Goal: Task Accomplishment & Management: Manage account settings

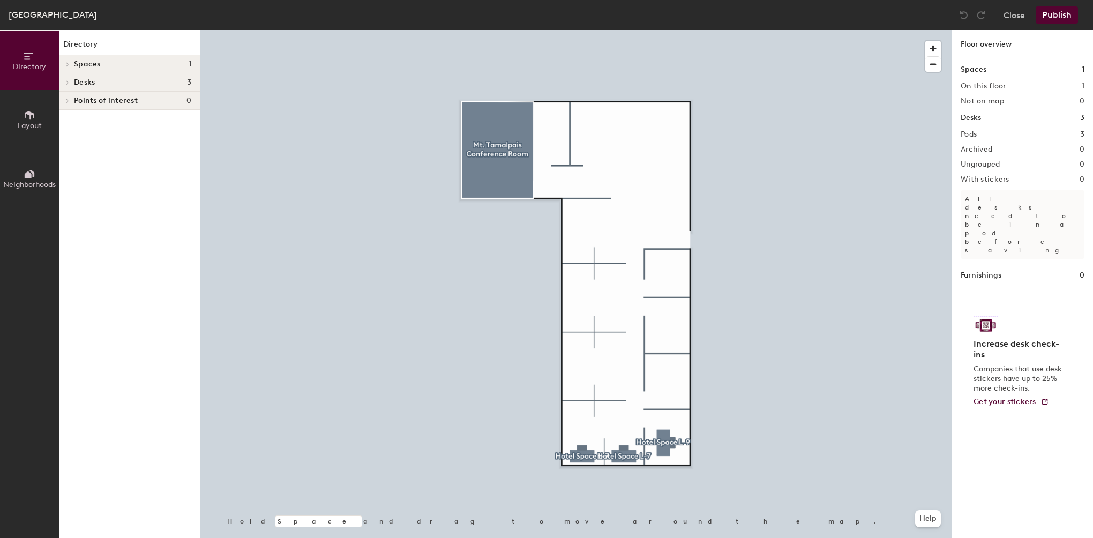
click at [33, 121] on span "Layout" at bounding box center [30, 125] width 24 height 9
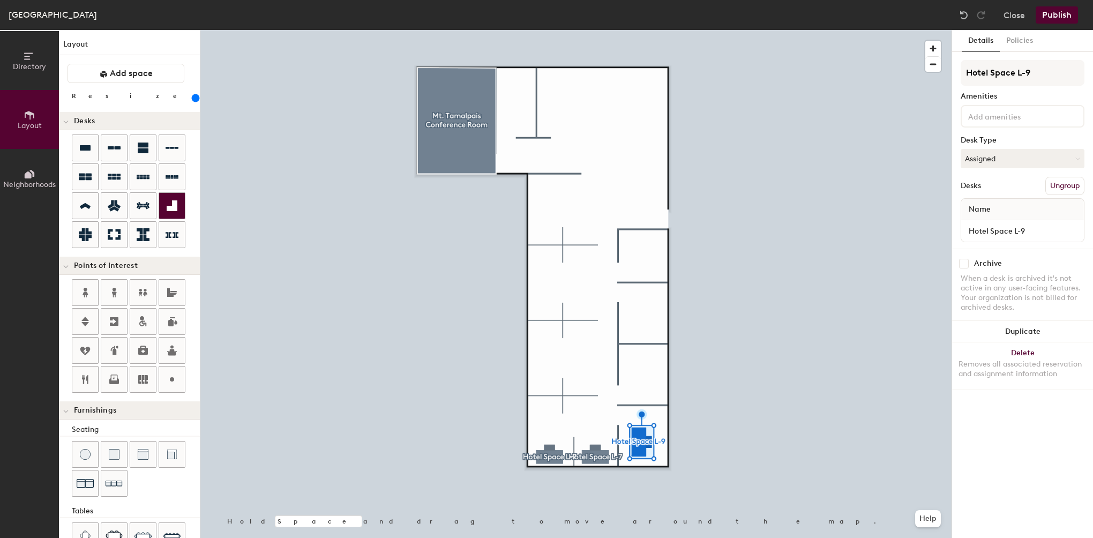
click at [170, 206] on icon at bounding box center [172, 205] width 11 height 11
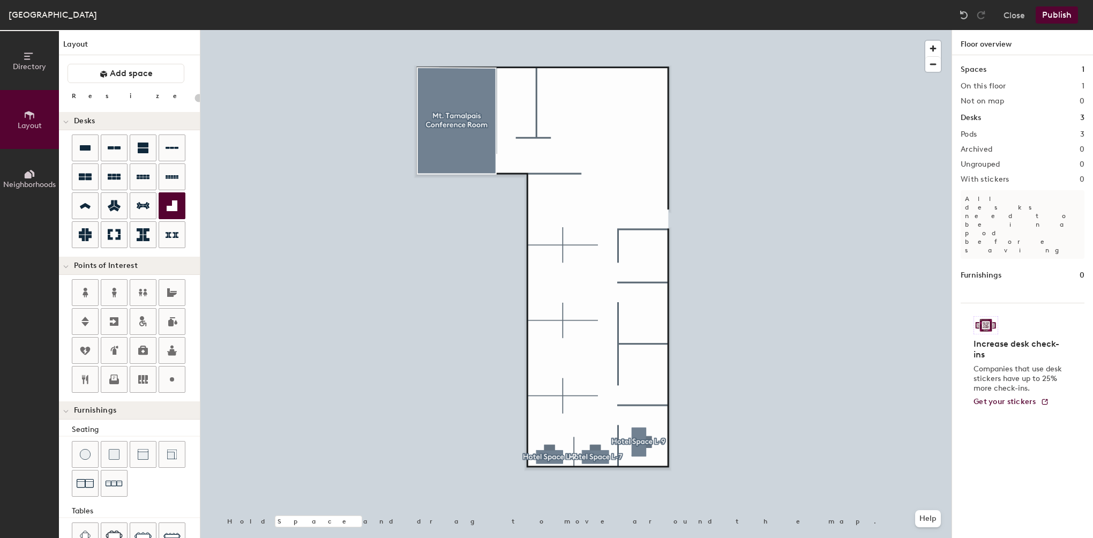
click at [161, 201] on div at bounding box center [172, 206] width 26 height 26
type input "240"
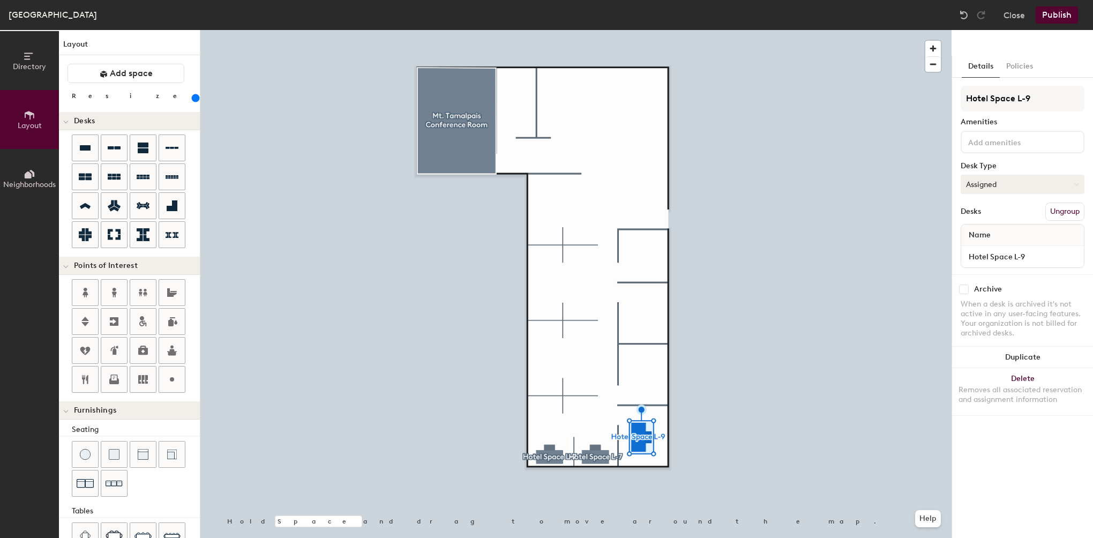
click at [1007, 181] on button "Assigned" at bounding box center [1023, 184] width 124 height 19
click at [1007, 180] on button "Assigned" at bounding box center [1023, 184] width 124 height 19
click at [1016, 14] on button "Close" at bounding box center [1013, 14] width 21 height 17
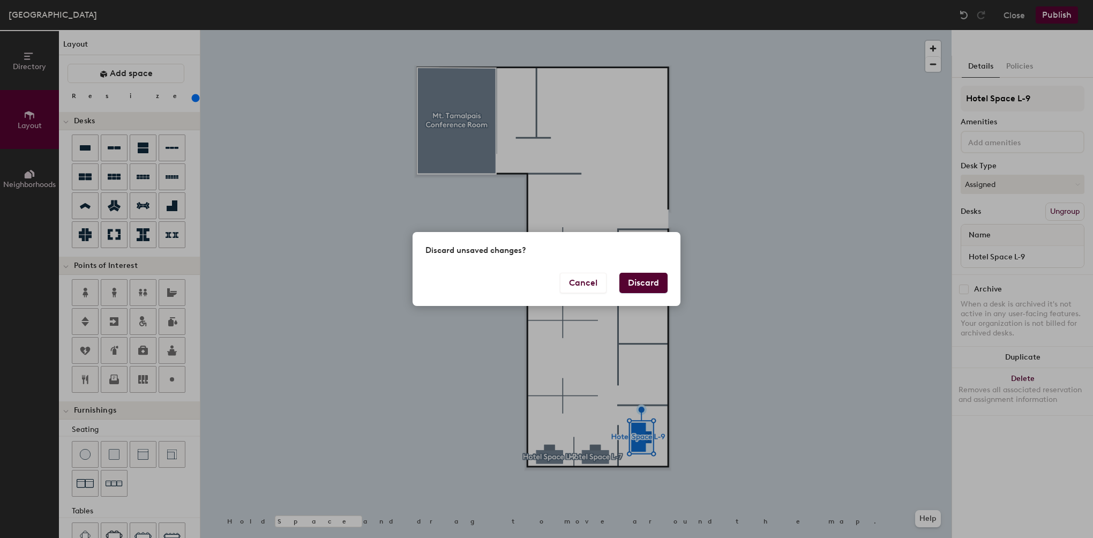
click at [647, 274] on button "Discard" at bounding box center [643, 283] width 48 height 20
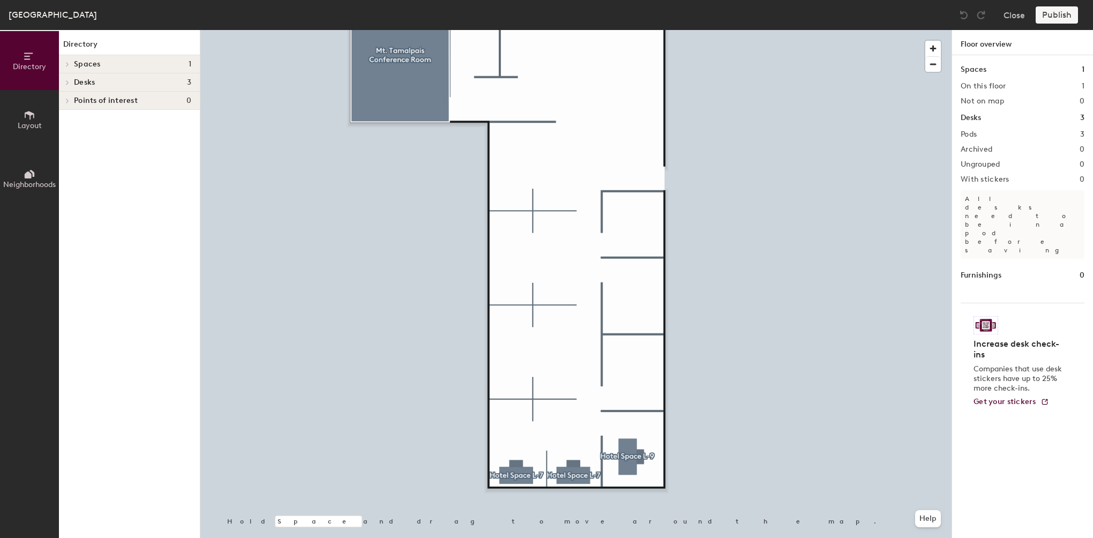
click at [32, 121] on span "Layout" at bounding box center [30, 125] width 24 height 9
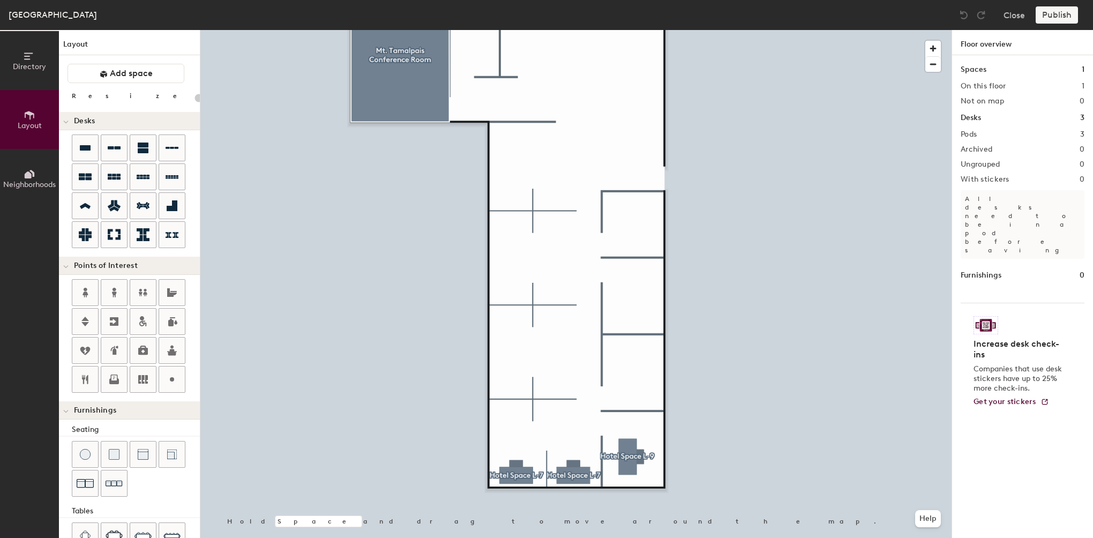
click at [32, 185] on span "Neighborhoods" at bounding box center [29, 184] width 53 height 9
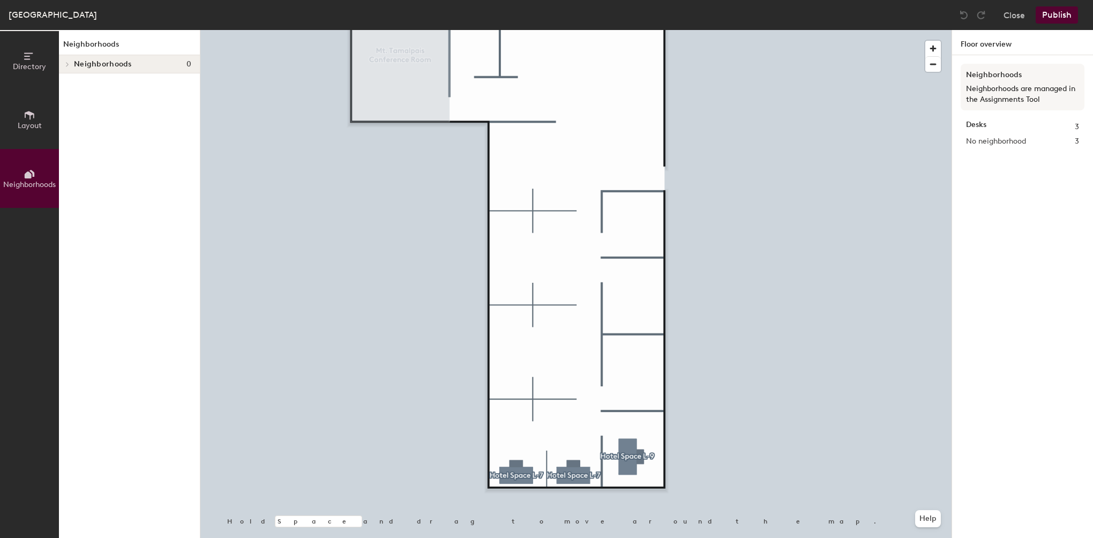
click at [23, 126] on span "Layout" at bounding box center [30, 125] width 24 height 9
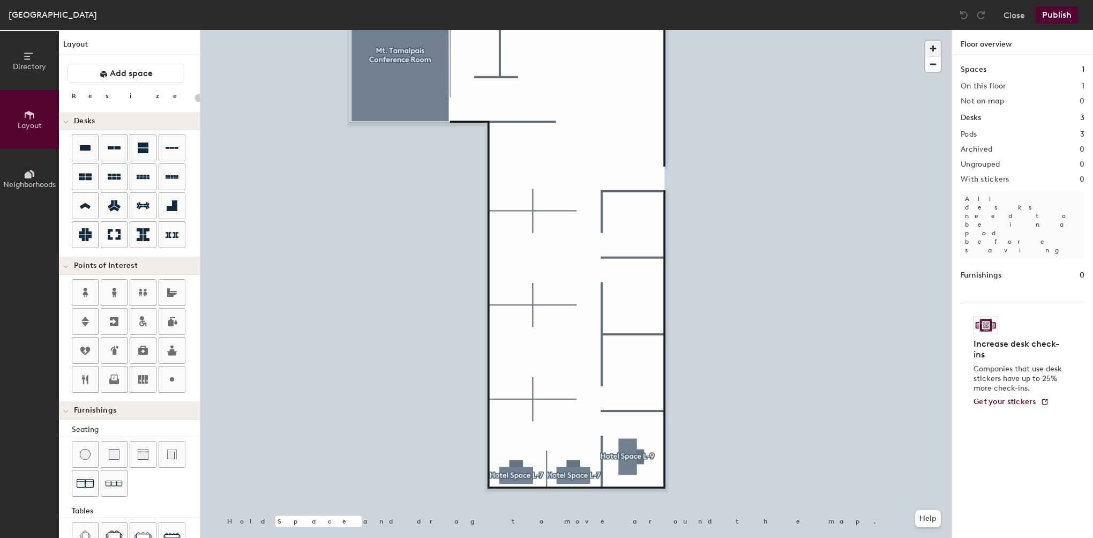
click at [934, 46] on span "button" at bounding box center [933, 49] width 16 height 16
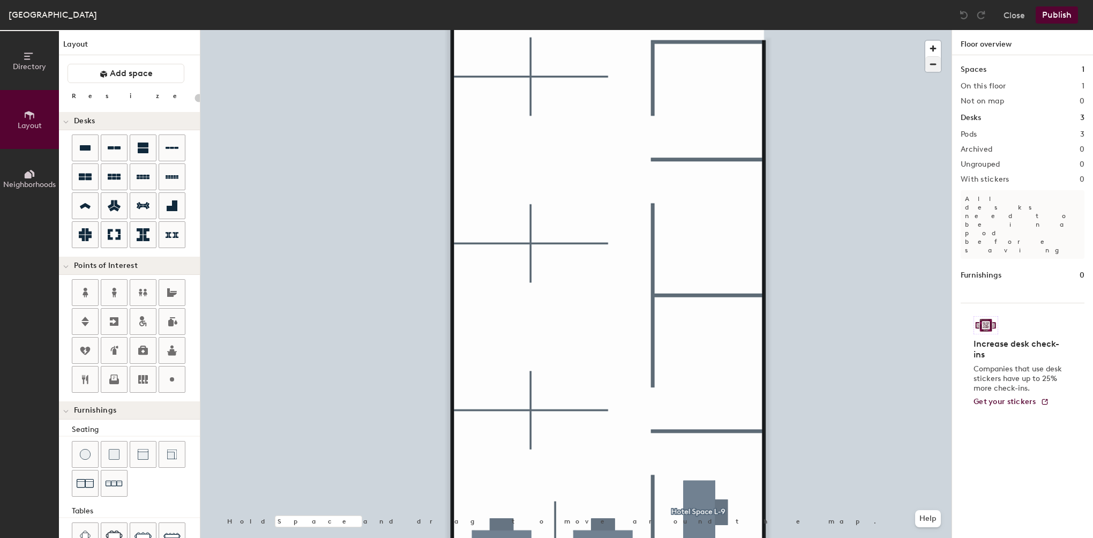
click at [946, 61] on div "Hold Space and drag to move around the map. Help" at bounding box center [575, 284] width 751 height 508
click at [935, 65] on span "button" at bounding box center [933, 64] width 16 height 15
click at [933, 66] on span "button" at bounding box center [933, 64] width 16 height 15
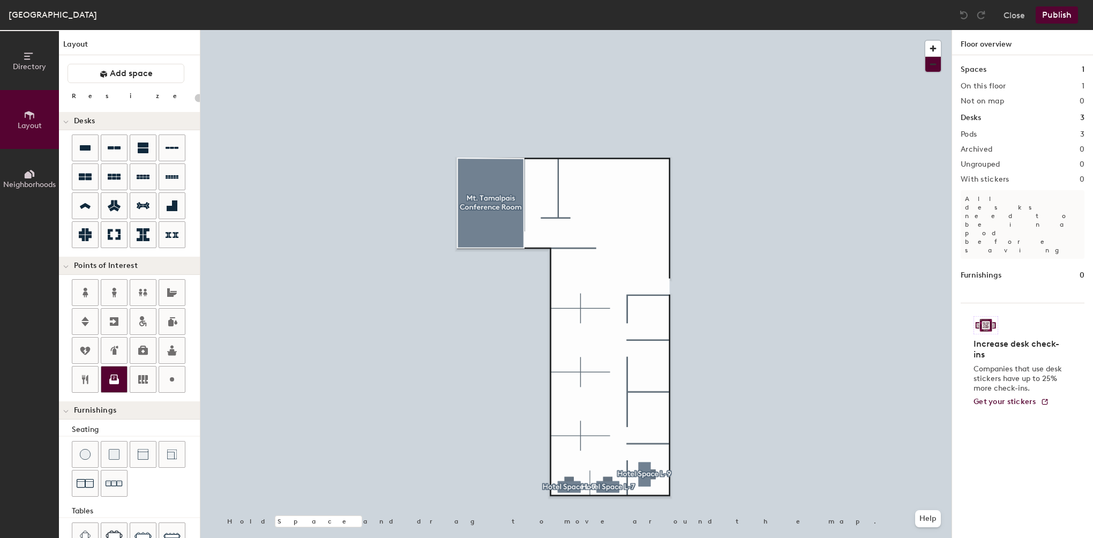
click at [118, 381] on icon at bounding box center [114, 381] width 10 height 6
click at [560, 218] on span "Done" at bounding box center [568, 216] width 32 height 18
click at [119, 347] on icon at bounding box center [114, 350] width 13 height 13
click at [595, 246] on span "Done" at bounding box center [594, 247] width 32 height 18
click at [116, 356] on div at bounding box center [114, 351] width 26 height 26
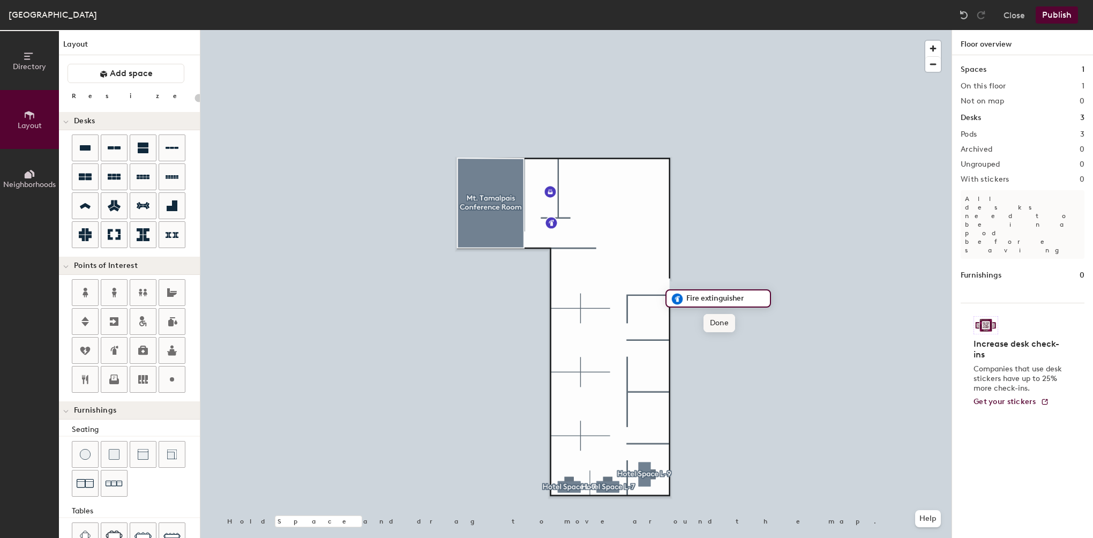
click at [714, 318] on span "Done" at bounding box center [719, 323] width 32 height 18
click at [87, 377] on icon at bounding box center [85, 379] width 6 height 9
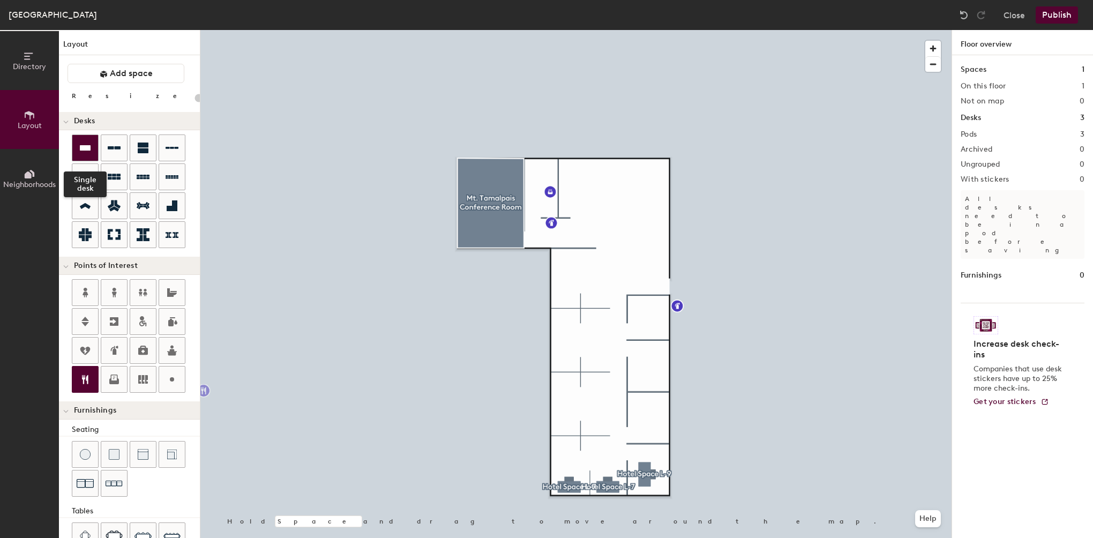
click at [77, 150] on div at bounding box center [85, 148] width 26 height 26
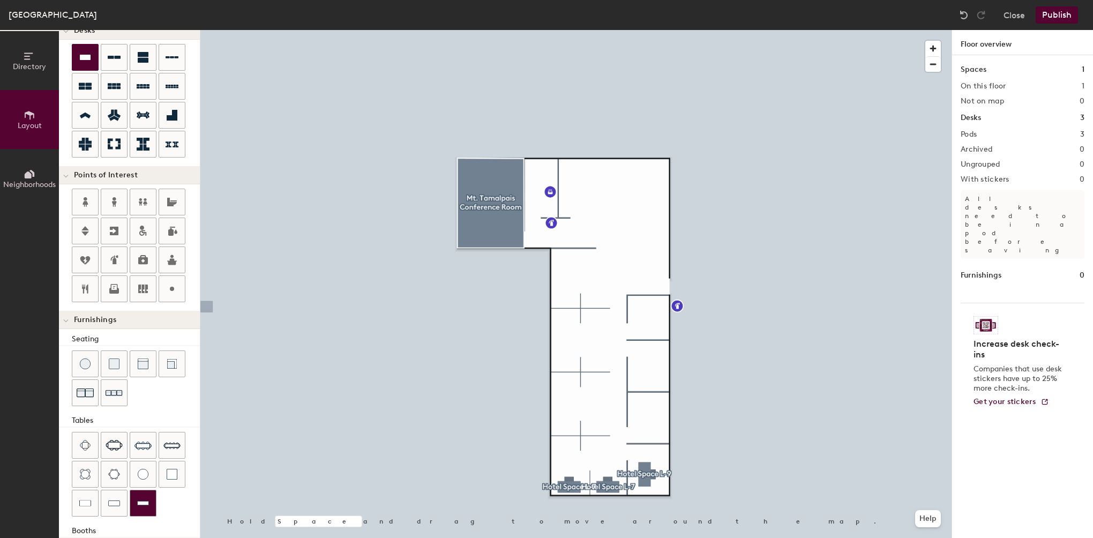
scroll to position [107, 0]
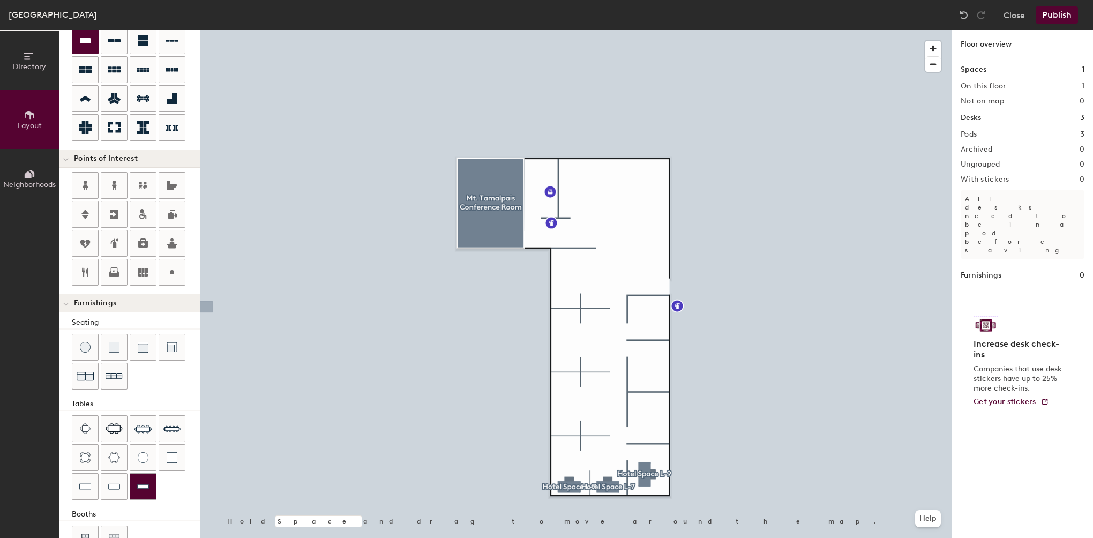
click at [143, 485] on img at bounding box center [143, 486] width 12 height 11
click at [112, 486] on img at bounding box center [114, 486] width 12 height 11
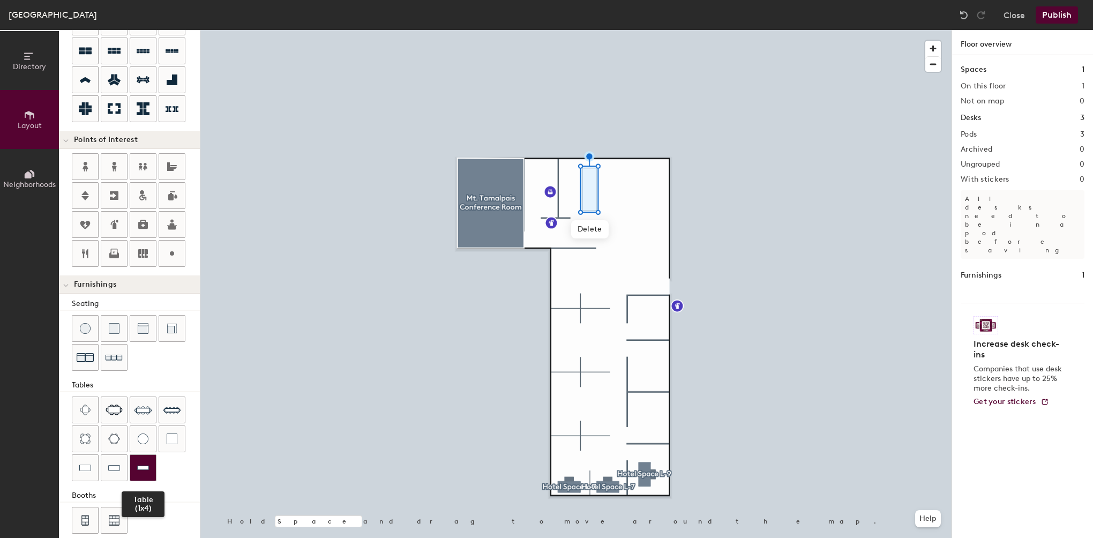
scroll to position [135, 0]
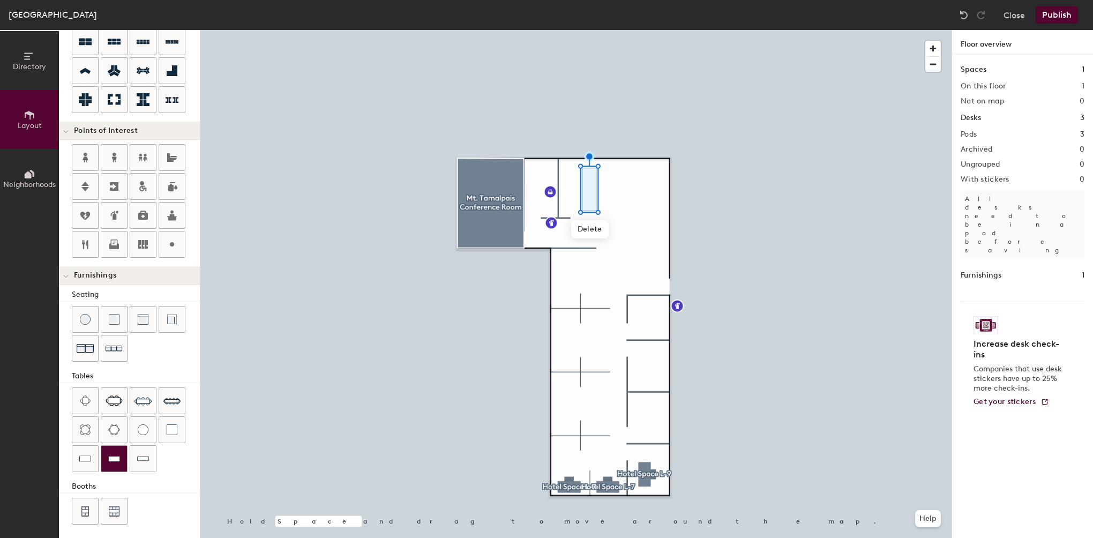
drag, startPoint x: 94, startPoint y: 456, endPoint x: 102, endPoint y: 452, distance: 8.6
click at [94, 456] on div at bounding box center [85, 459] width 26 height 26
click at [591, 231] on span "Delete" at bounding box center [591, 224] width 38 height 18
click at [84, 462] on div at bounding box center [85, 459] width 26 height 26
click at [589, 30] on div at bounding box center [575, 30] width 751 height 0
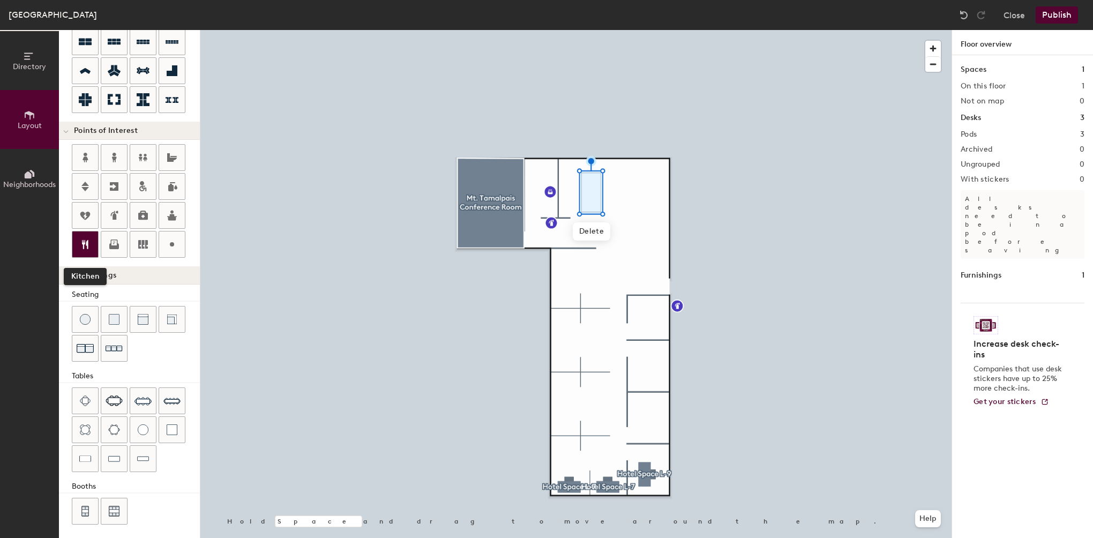
click at [82, 246] on icon at bounding box center [85, 244] width 13 height 13
click at [721, 30] on div at bounding box center [575, 30] width 751 height 0
click at [117, 349] on img at bounding box center [114, 348] width 17 height 17
click at [703, 30] on div at bounding box center [575, 30] width 751 height 0
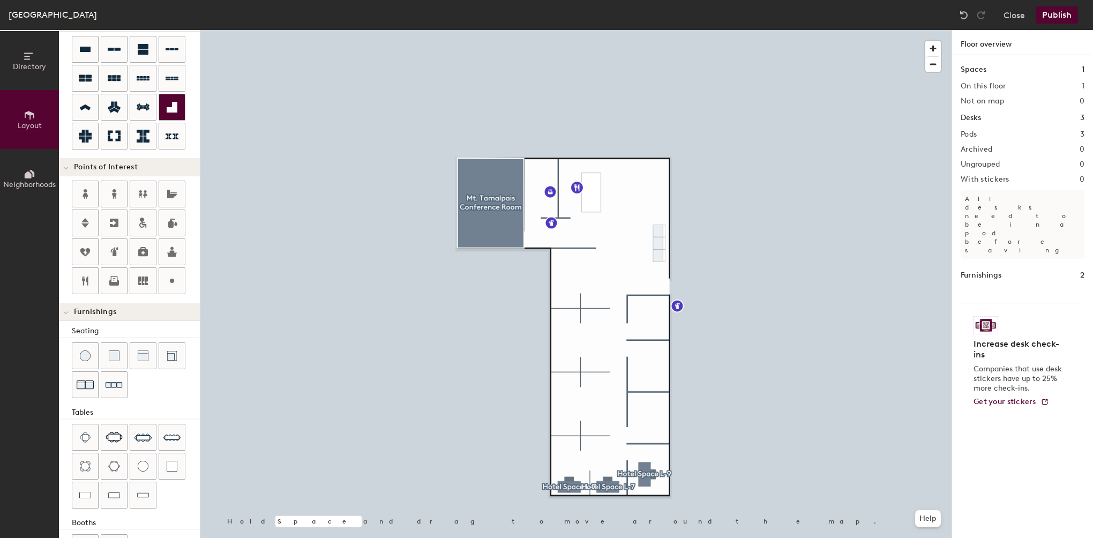
scroll to position [81, 0]
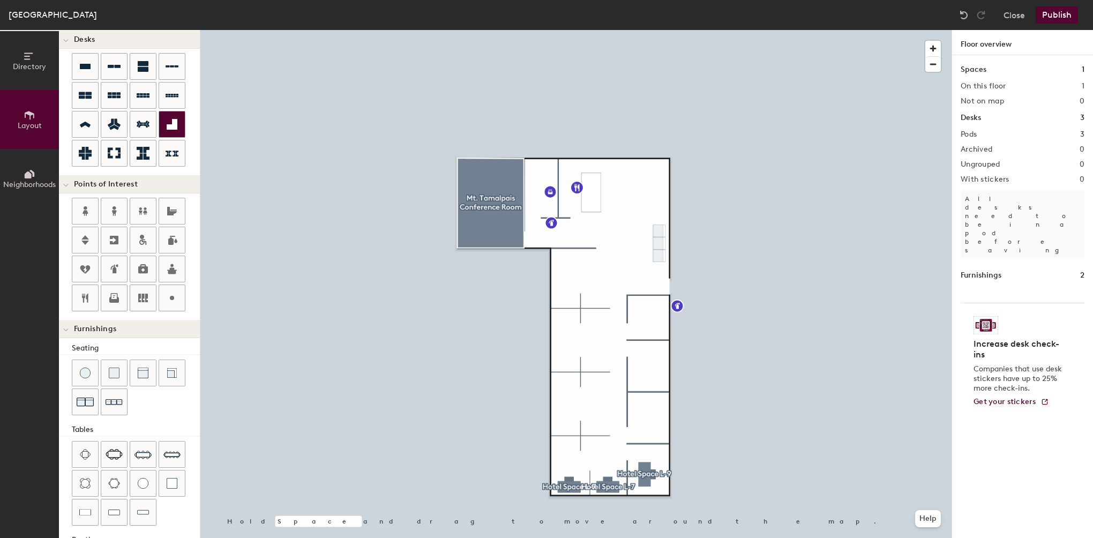
click at [180, 126] on div at bounding box center [172, 124] width 26 height 26
type input "220"
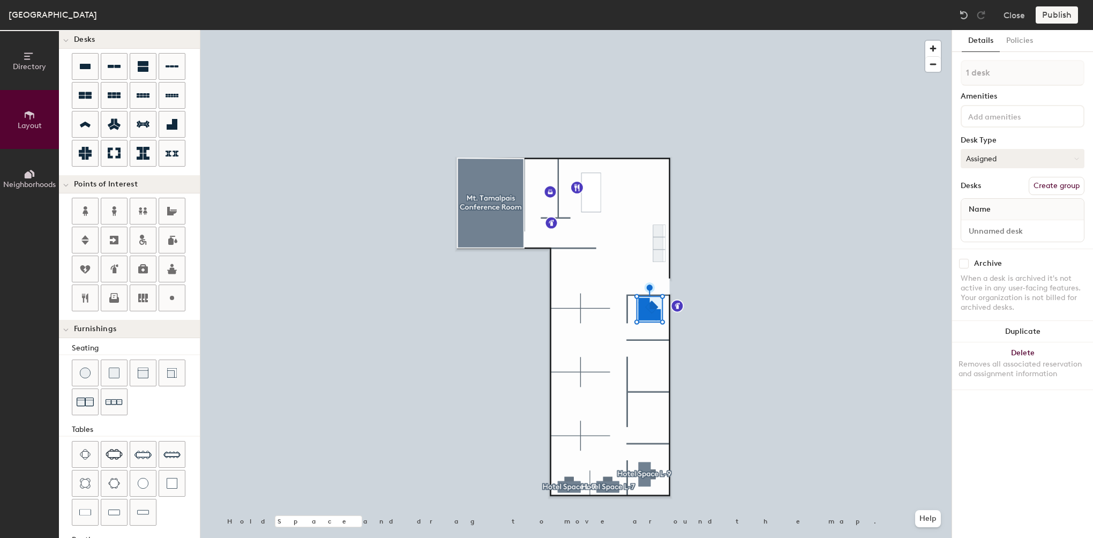
click at [1007, 160] on button "Assigned" at bounding box center [1023, 158] width 124 height 19
click at [1000, 163] on button "Assigned" at bounding box center [1023, 158] width 124 height 19
click at [1005, 230] on input at bounding box center [1022, 230] width 118 height 15
type input "[PERSON_NAME]"
click at [1037, 327] on button "Duplicate" at bounding box center [1022, 331] width 141 height 21
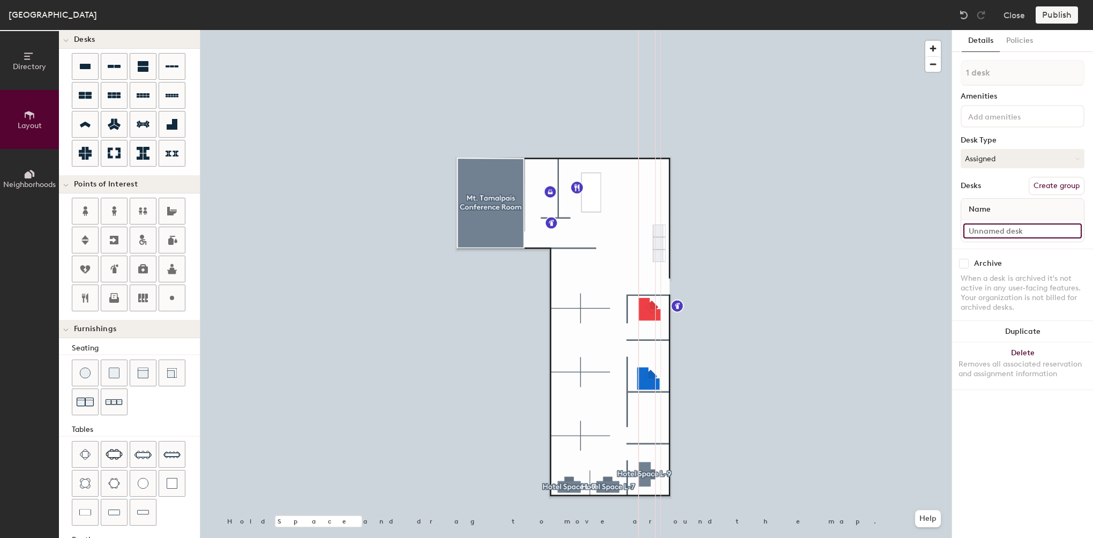
click at [1015, 227] on input at bounding box center [1022, 230] width 118 height 15
type input "[PERSON_NAME]"
drag, startPoint x: 1022, startPoint y: 323, endPoint x: 1012, endPoint y: 328, distance: 11.8
click at [1022, 325] on button "Duplicate" at bounding box center [1022, 331] width 141 height 21
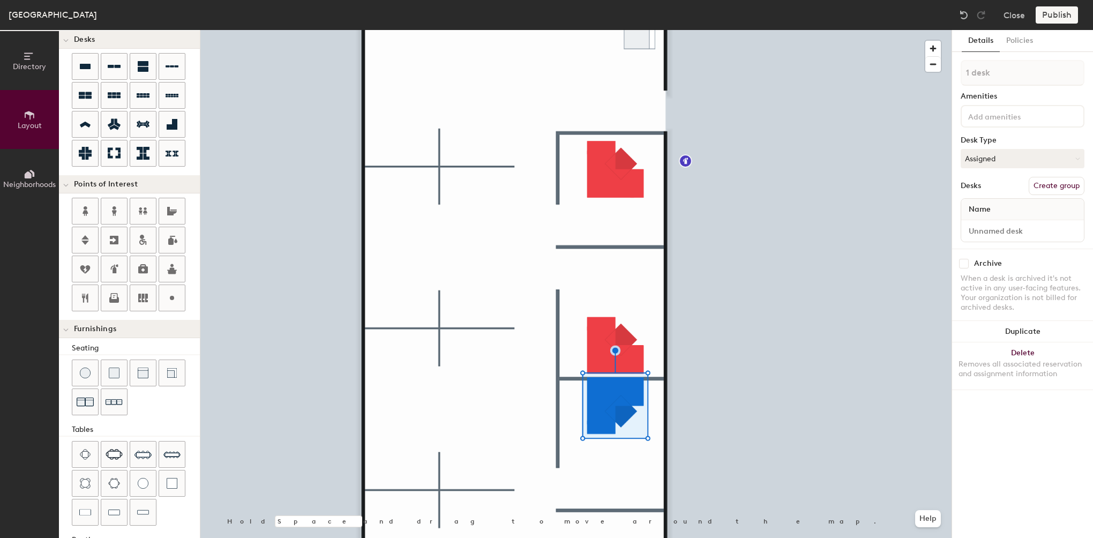
click at [688, 30] on div at bounding box center [575, 30] width 751 height 0
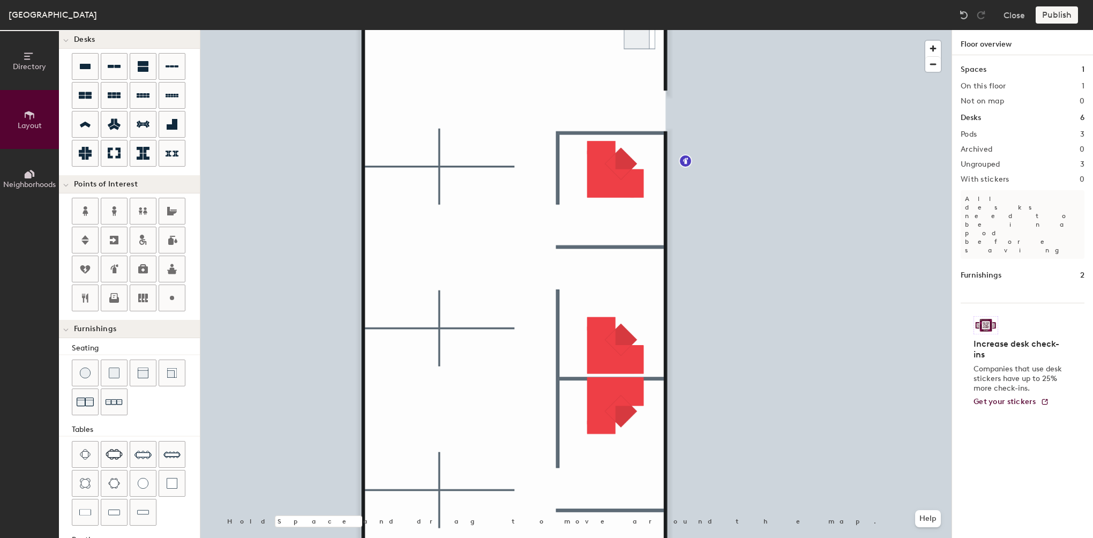
type input "220"
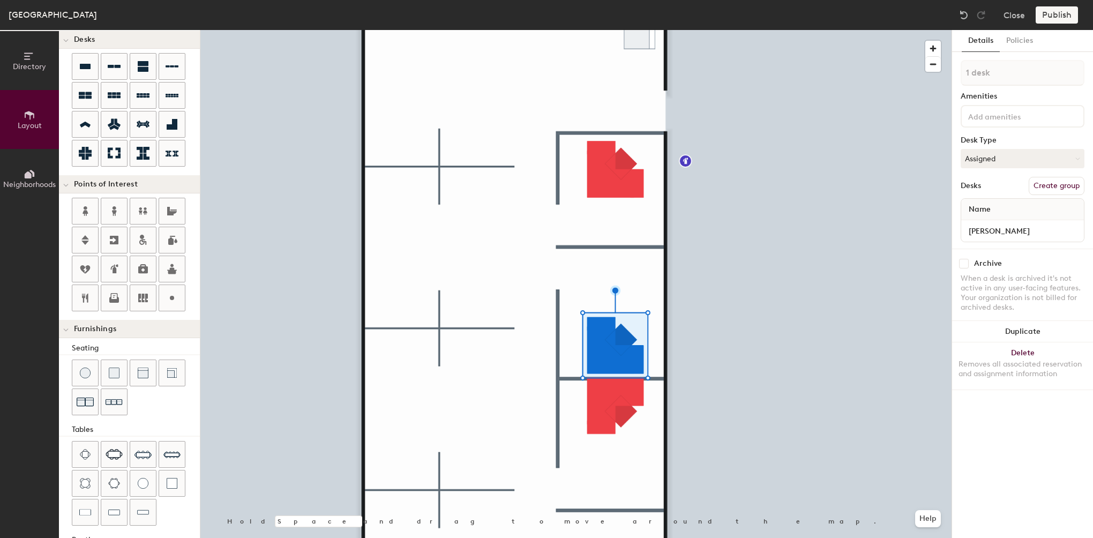
click at [611, 30] on div at bounding box center [575, 30] width 751 height 0
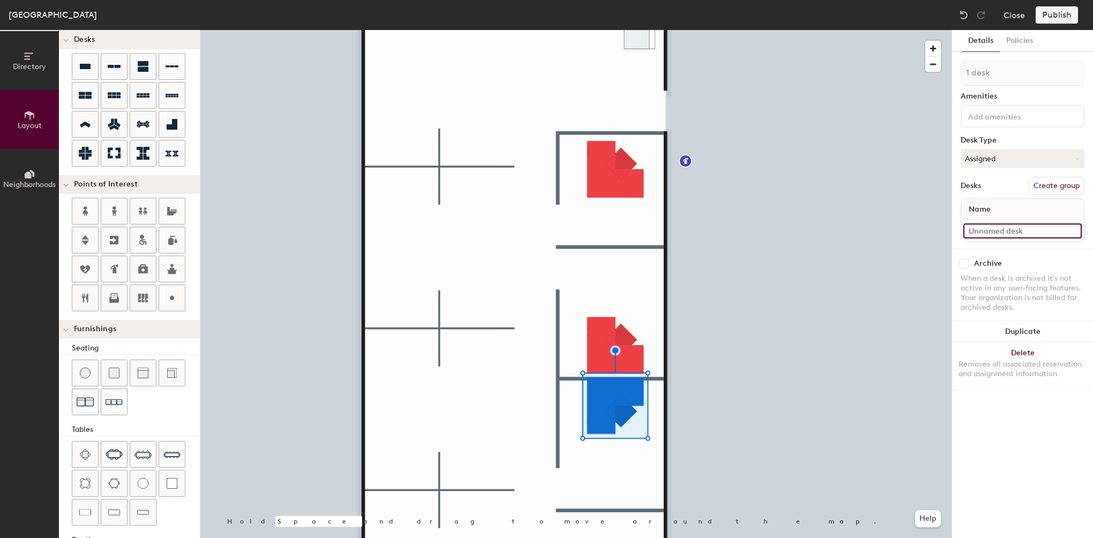
click at [988, 233] on input at bounding box center [1022, 230] width 118 height 15
type input "e"
type input "Ellis Hecht"
click at [1014, 330] on button "Duplicate" at bounding box center [1022, 331] width 141 height 21
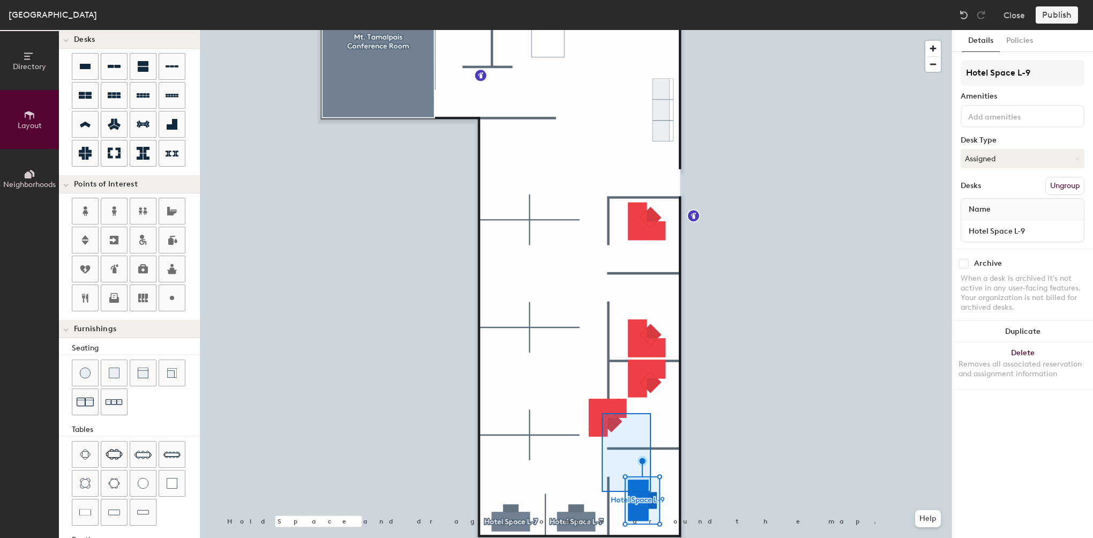
click at [644, 30] on div at bounding box center [575, 30] width 751 height 0
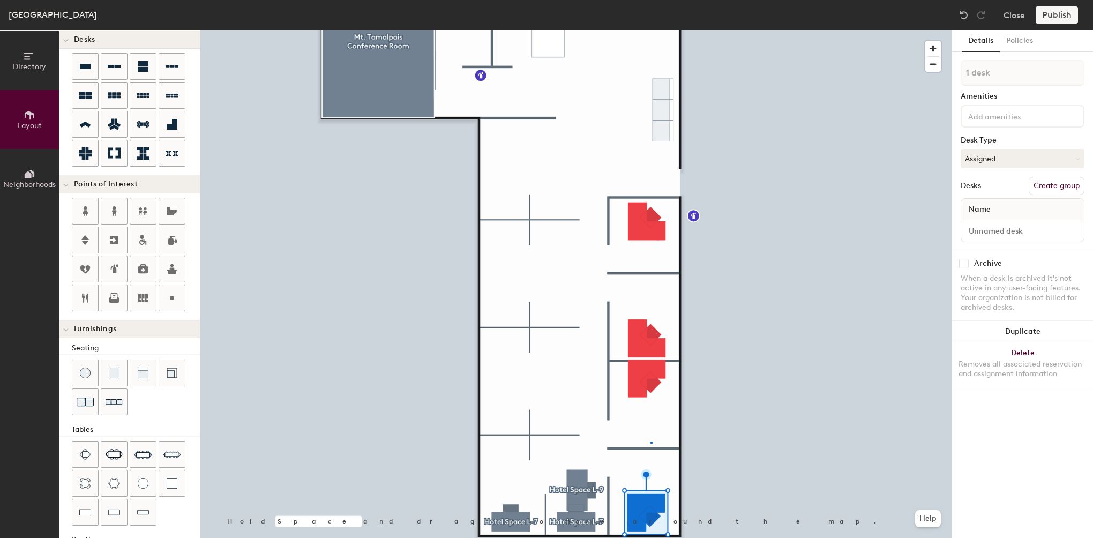
click at [651, 30] on div at bounding box center [575, 30] width 751 height 0
type input "240"
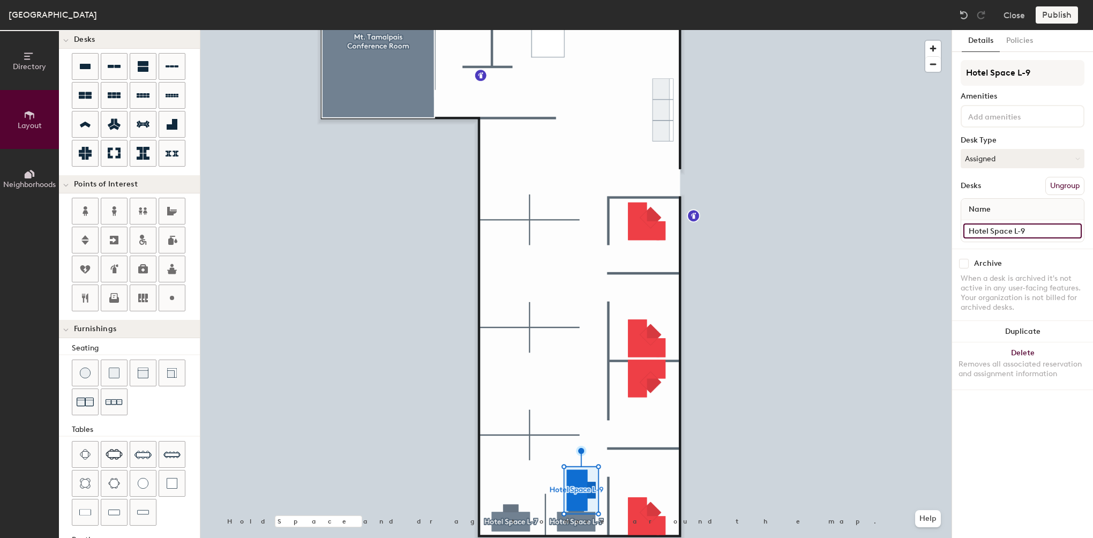
click at [940, 238] on div "Directory Layout Neighborhoods Layout Add space Resize Desks Points of Interest…" at bounding box center [546, 284] width 1093 height 508
drag, startPoint x: 1037, startPoint y: 232, endPoint x: 1016, endPoint y: 309, distance: 79.6
click at [636, 30] on div at bounding box center [575, 30] width 751 height 0
type input "220"
click at [990, 226] on input at bounding box center [1022, 230] width 118 height 15
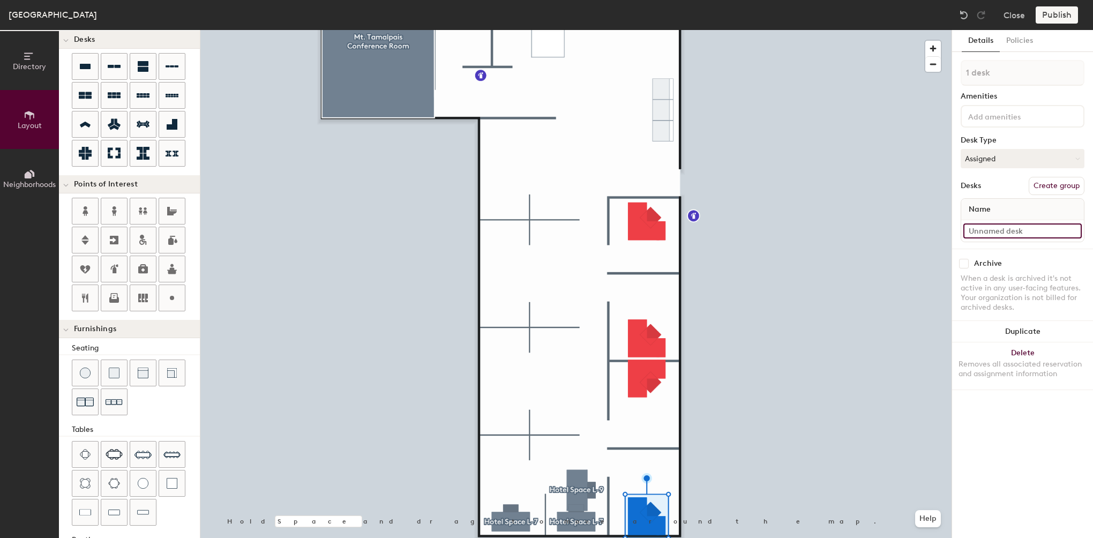
paste input "Hotel Space L-9"
type input "Hotel Space L-9"
click at [589, 30] on div at bounding box center [575, 30] width 751 height 0
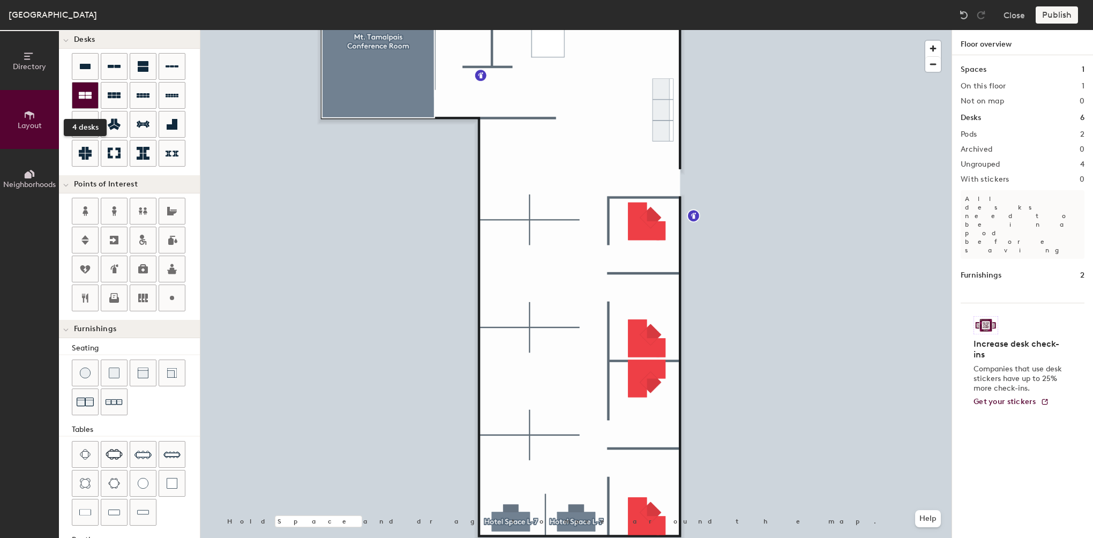
click at [92, 101] on div at bounding box center [85, 96] width 26 height 26
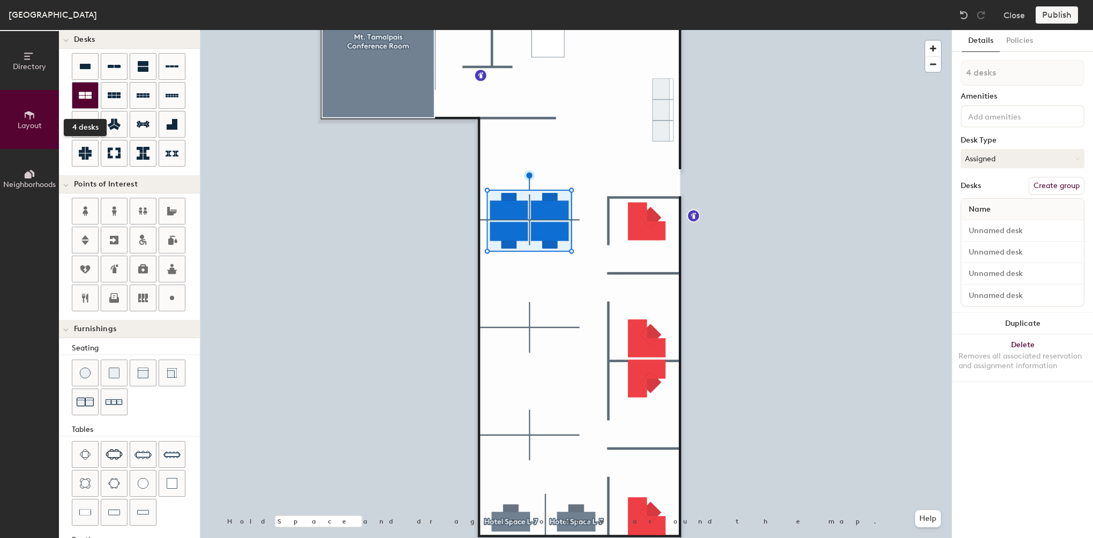
click at [77, 92] on div at bounding box center [85, 96] width 26 height 26
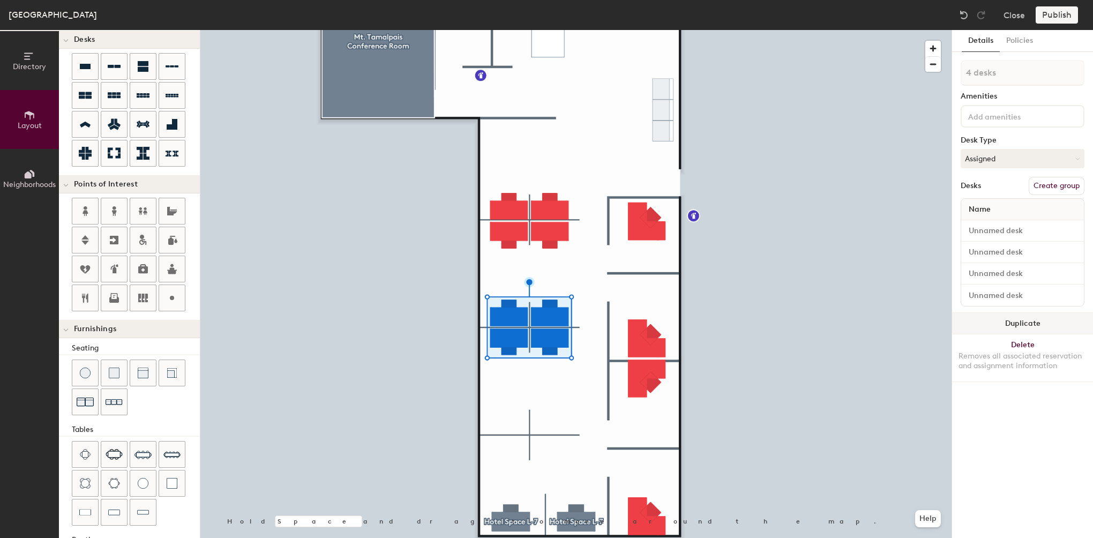
click at [1022, 313] on button "Duplicate" at bounding box center [1022, 323] width 141 height 21
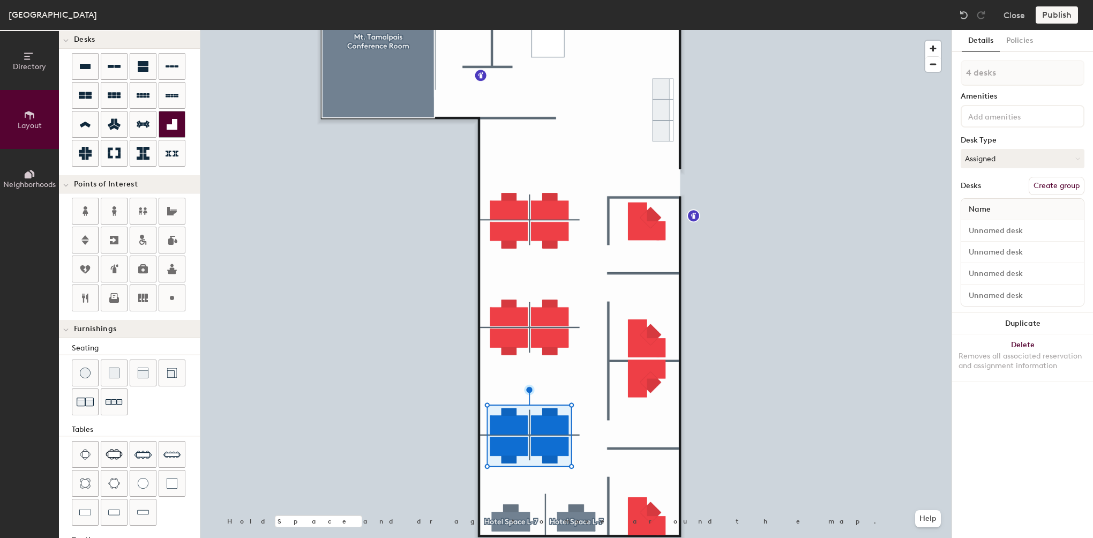
click at [178, 124] on div at bounding box center [172, 124] width 26 height 26
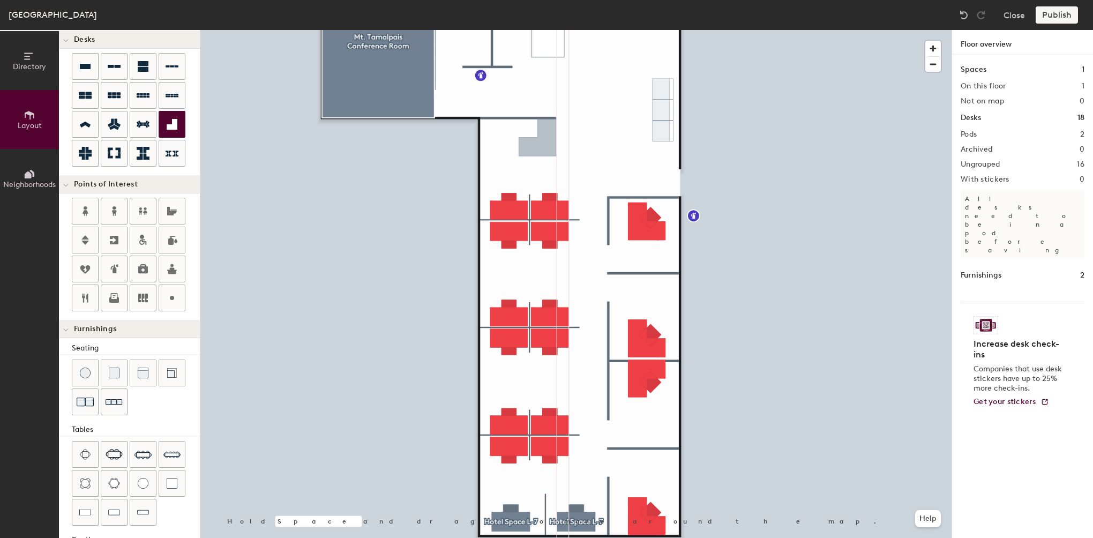
type input "220"
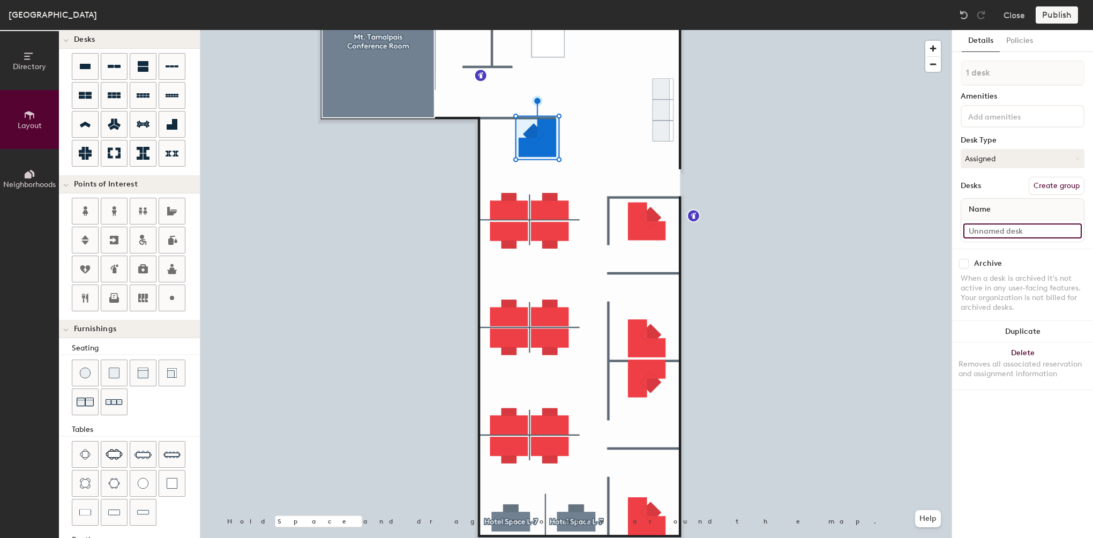
drag, startPoint x: 994, startPoint y: 224, endPoint x: 994, endPoint y: 214, distance: 10.2
click at [993, 218] on div "Name" at bounding box center [1023, 220] width 124 height 44
type input "[PERSON_NAME]"
click at [999, 224] on input at bounding box center [1022, 230] width 118 height 15
type input "[PERSON_NAME]"
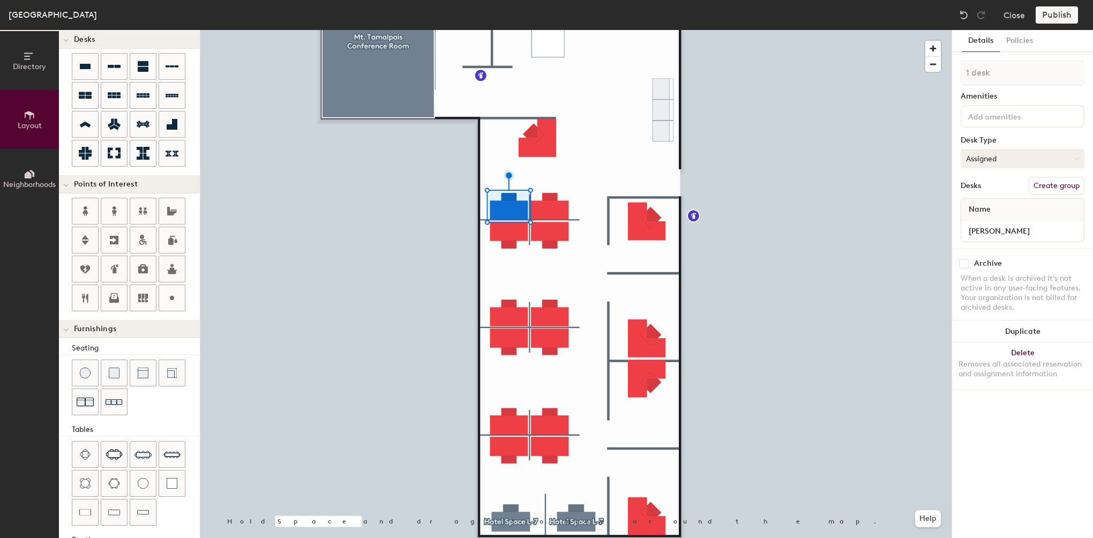
click at [553, 30] on div at bounding box center [575, 30] width 751 height 0
click at [990, 221] on div at bounding box center [1022, 230] width 123 height 21
click at [973, 252] on div "Archive When a desk is archived it's not active in any user-facing features. Yo…" at bounding box center [1022, 287] width 141 height 77
click at [1004, 223] on input at bounding box center [1022, 230] width 118 height 15
type input "[PERSON_NAME]"
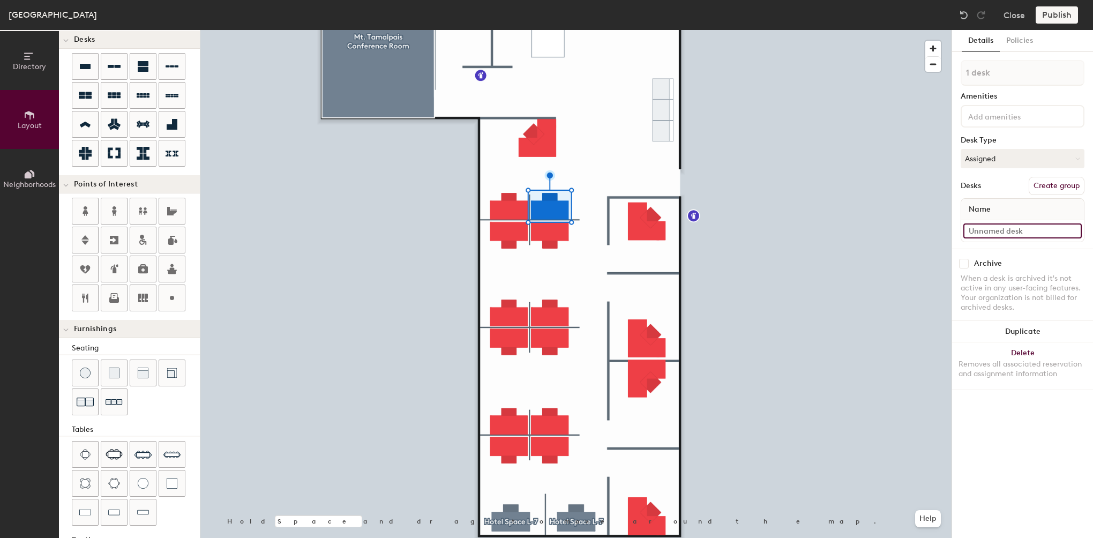
click at [1015, 232] on input at bounding box center [1022, 230] width 118 height 15
type input "[PERSON_NAME]"
click at [553, 30] on div at bounding box center [575, 30] width 751 height 0
click at [1023, 238] on div at bounding box center [1022, 230] width 123 height 21
click at [1017, 216] on div "Name" at bounding box center [1022, 209] width 123 height 21
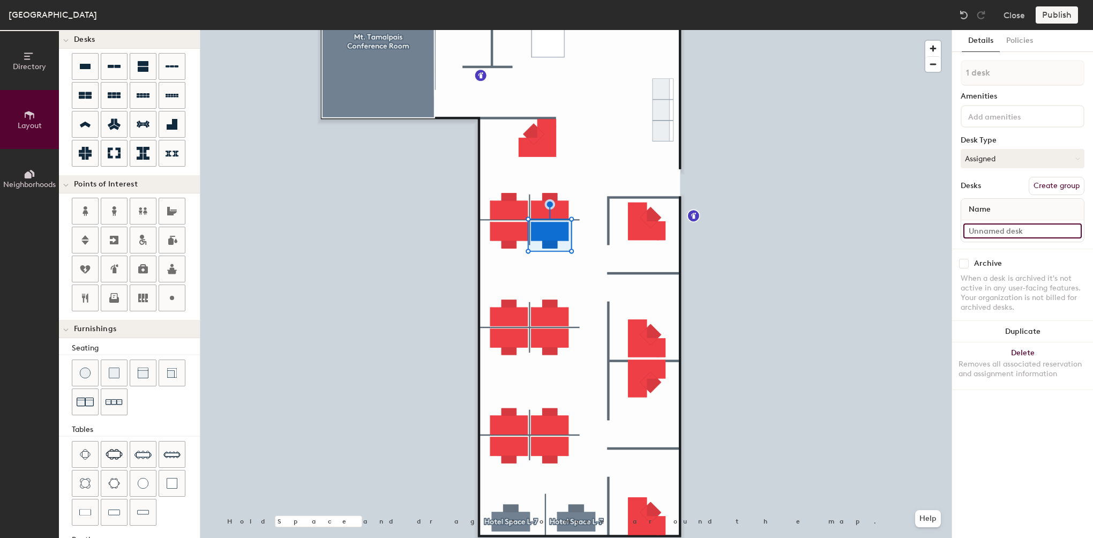
click at [1011, 232] on input at bounding box center [1022, 230] width 118 height 15
type input "Emilia Clavijo"
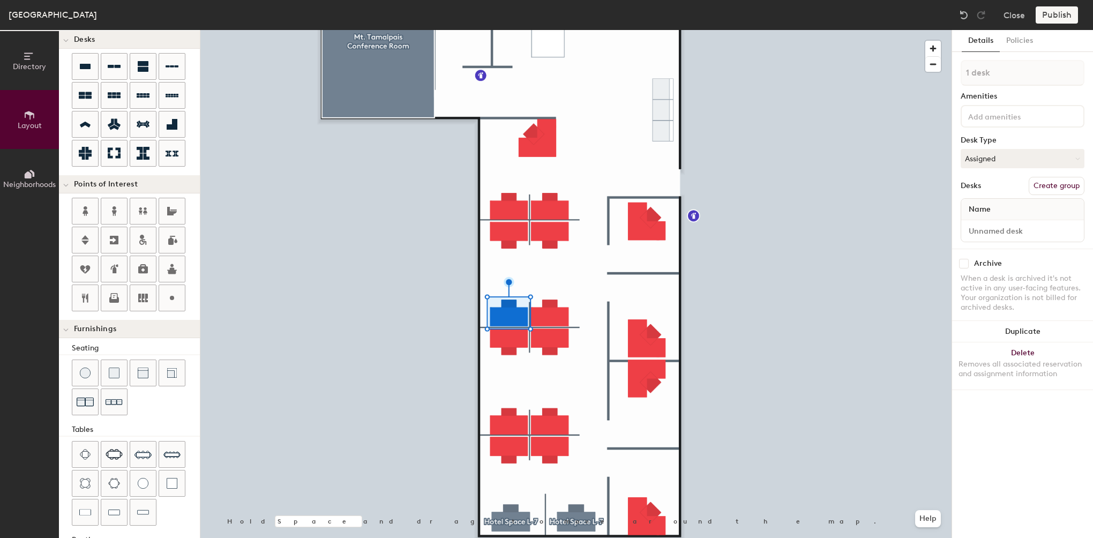
click at [1024, 220] on div at bounding box center [1022, 230] width 123 height 21
click at [1021, 223] on input at bounding box center [1022, 230] width 118 height 15
type input "O"
type input "[PERSON_NAME]"
click at [1032, 223] on input at bounding box center [1022, 230] width 118 height 15
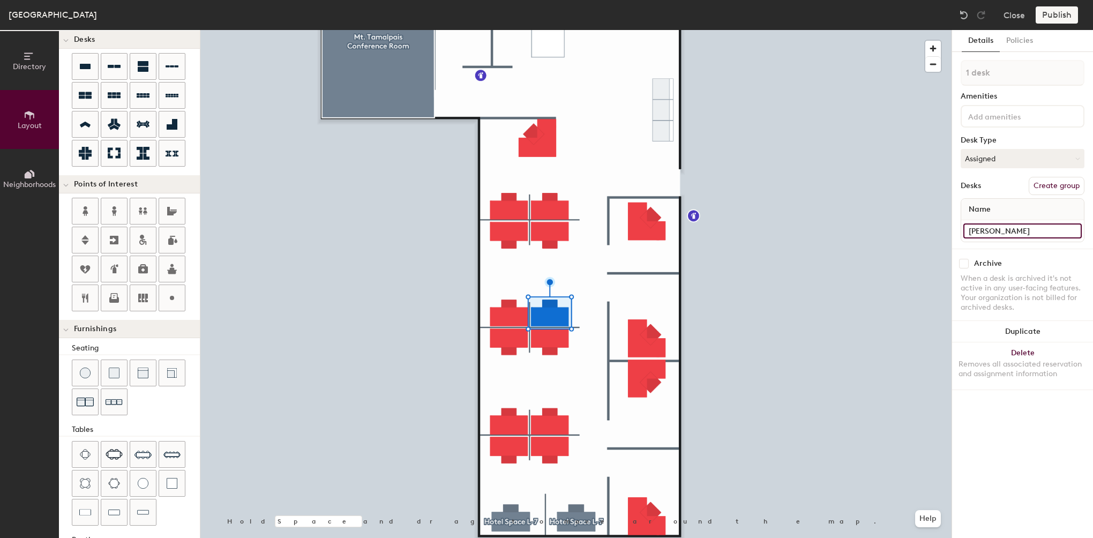
type input "[PERSON_NAME]"
click at [1040, 224] on input at bounding box center [1022, 230] width 118 height 15
type input "[PERSON_NAME]"
click at [1028, 225] on input at bounding box center [1022, 230] width 118 height 15
type input "[PERSON_NAME]"
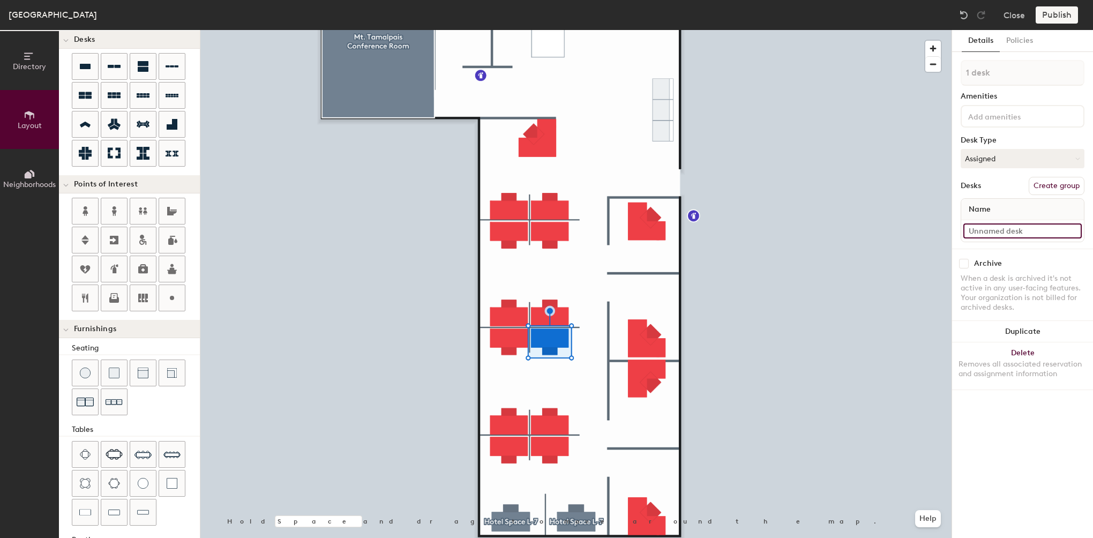
click at [1007, 228] on input at bounding box center [1022, 230] width 118 height 15
type input "Mayko"
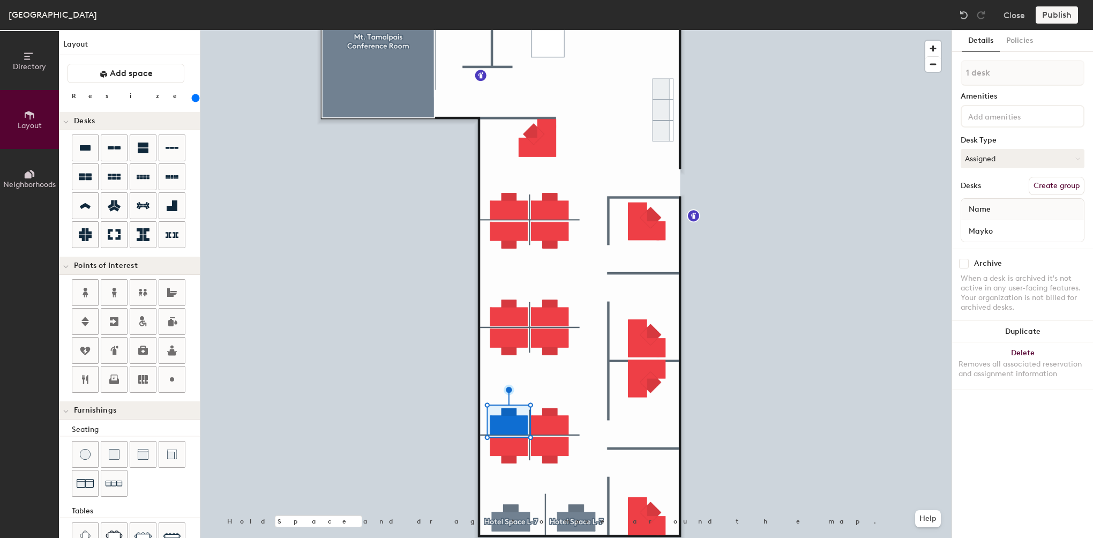
scroll to position [81, 0]
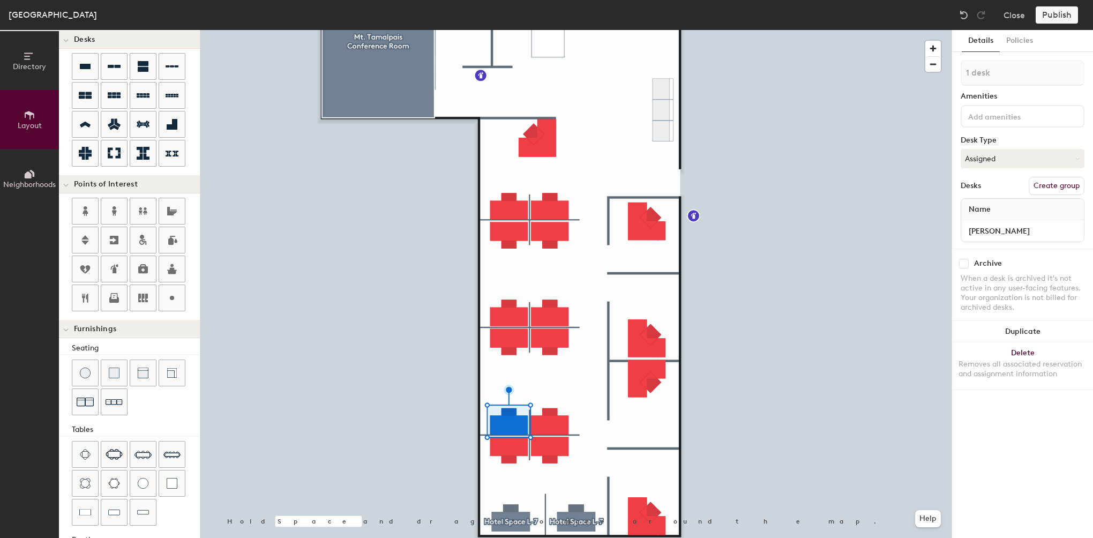
type input "[PERSON_NAME]"
click at [1022, 231] on input at bounding box center [1022, 230] width 118 height 15
type input "Scout Brocklehurst"
click at [1001, 146] on div "1 desk Amenities Desk Type Assigned Desks Create group Name Scout Brocklehurst" at bounding box center [1023, 154] width 124 height 189
click at [998, 152] on button "Assigned" at bounding box center [1023, 158] width 124 height 19
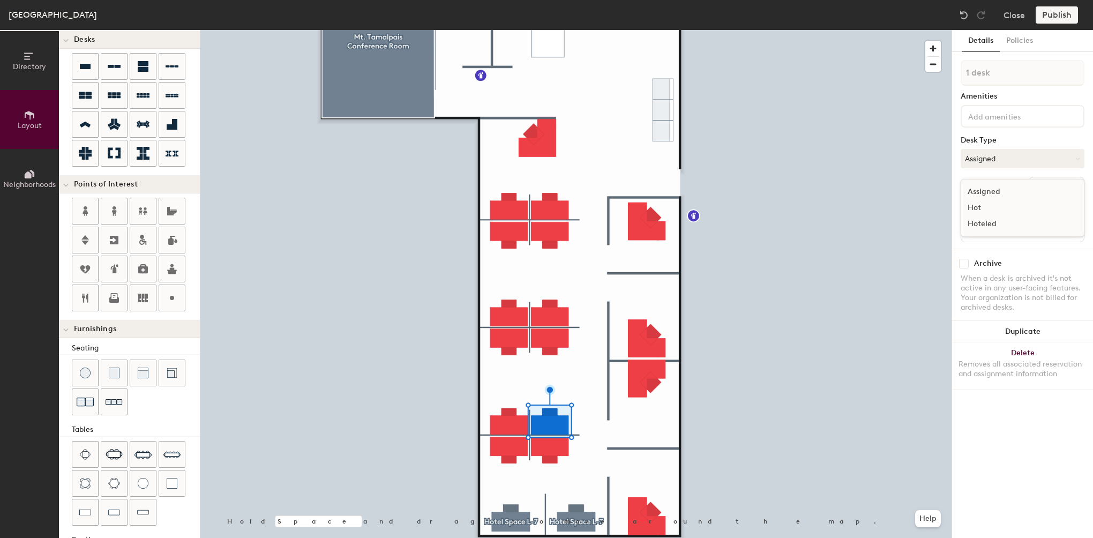
click at [1000, 185] on div "Assigned" at bounding box center [1014, 192] width 107 height 16
click at [1017, 48] on button "Policies" at bounding box center [1020, 41] width 40 height 22
click at [1015, 38] on button "Policies" at bounding box center [1020, 41] width 40 height 22
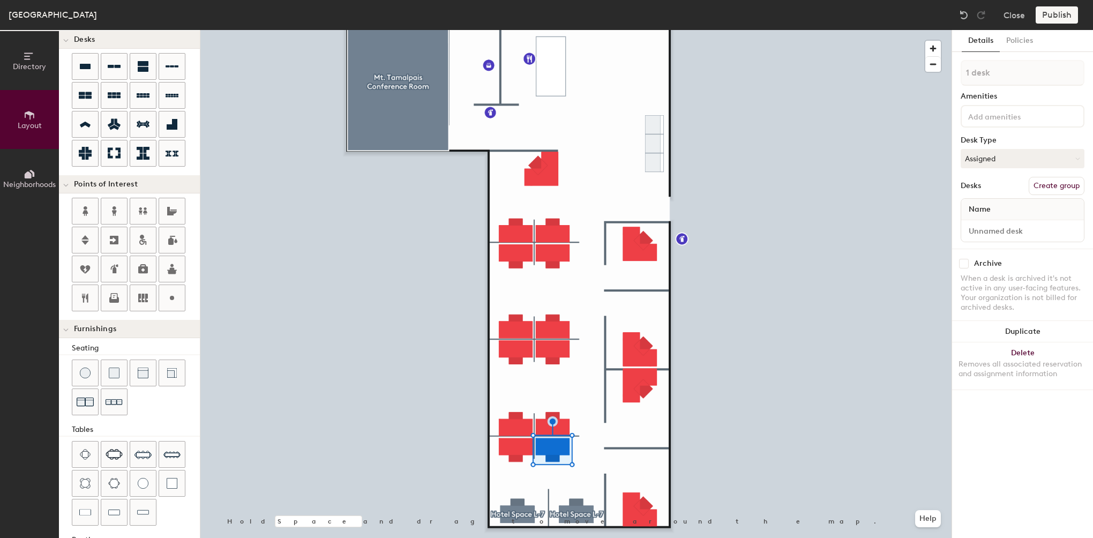
click at [1018, 422] on div "Details Policies 1 desk Amenities Desk Type Assigned Desks Create group Name Ar…" at bounding box center [1022, 284] width 141 height 508
click at [648, 30] on div at bounding box center [575, 30] width 751 height 0
click at [999, 161] on button "Assigned" at bounding box center [1023, 158] width 124 height 19
click at [980, 224] on div "Hoteled" at bounding box center [1014, 224] width 107 height 16
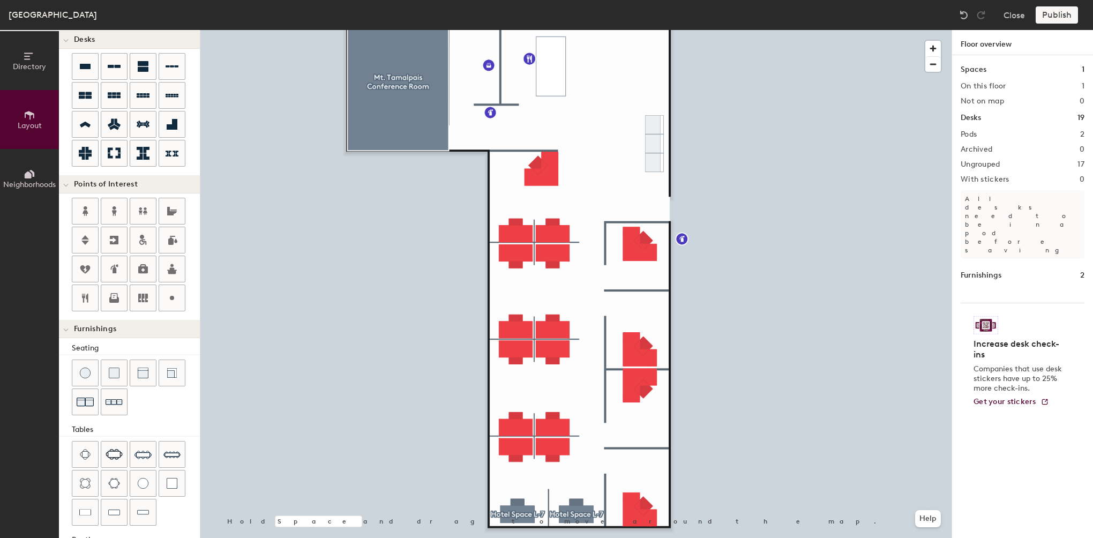
type input "220"
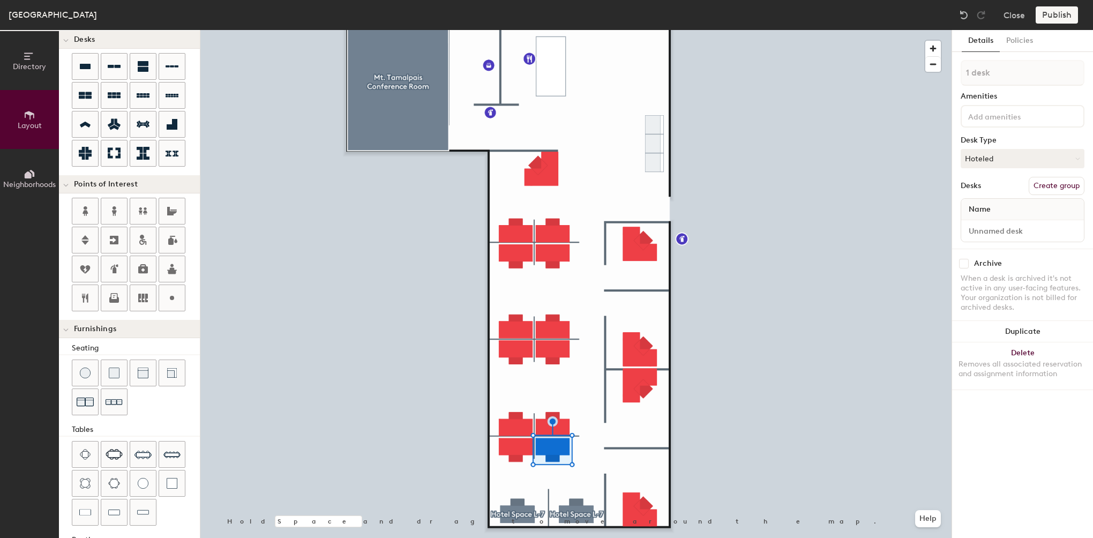
click at [1012, 241] on div "1 desk Amenities Desk Type Hoteled Desks Create group Name" at bounding box center [1023, 154] width 124 height 189
click at [1017, 230] on input at bounding box center [1022, 230] width 118 height 15
type input "H"
type input "Hotel Space L-"
click at [1001, 230] on input at bounding box center [1022, 230] width 118 height 15
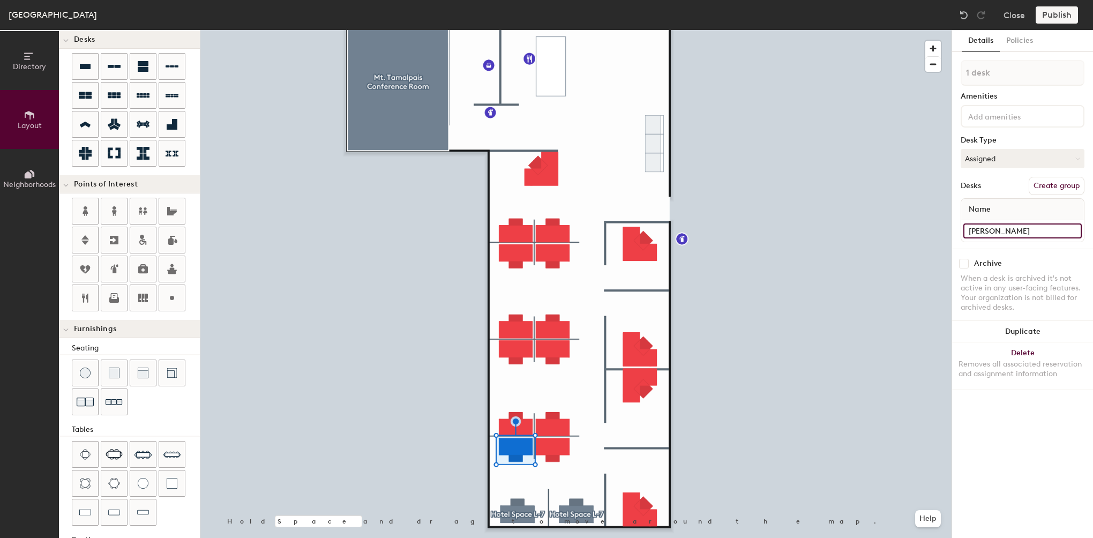
type input "[PERSON_NAME]"
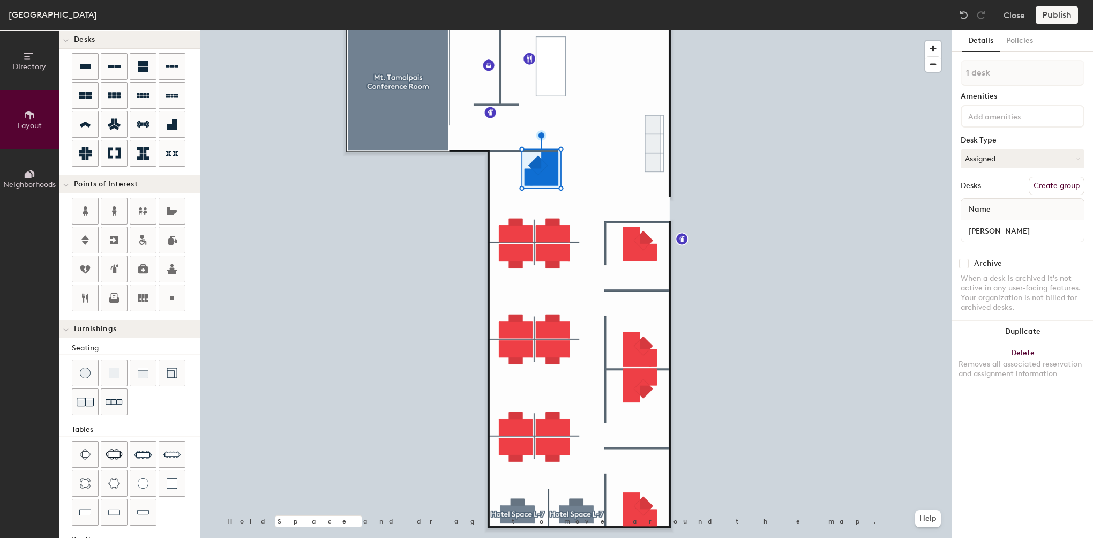
click at [1055, 18] on div "Publish" at bounding box center [1060, 14] width 49 height 17
click at [1057, 17] on div "Publish" at bounding box center [1060, 14] width 49 height 17
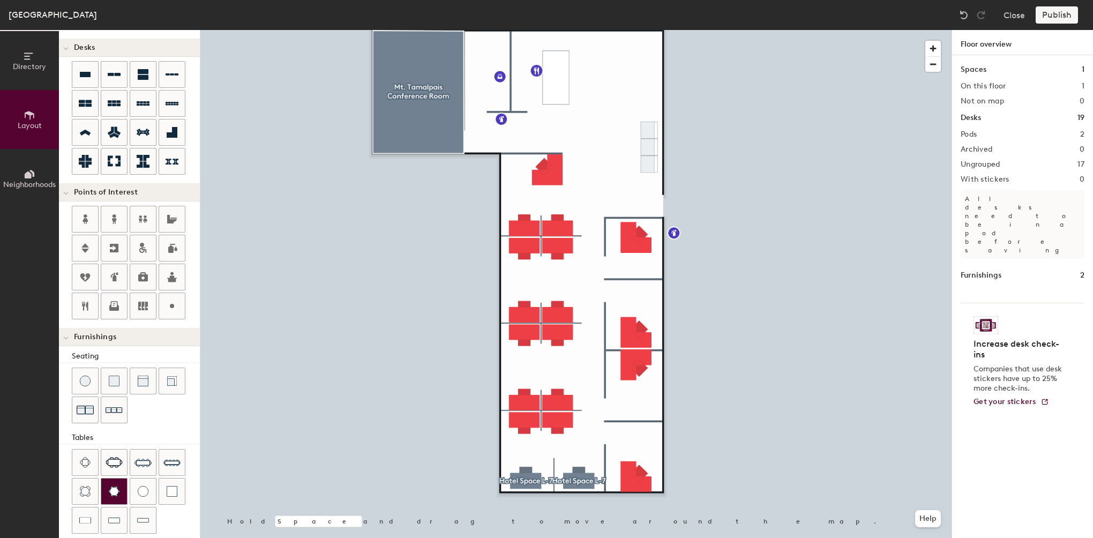
scroll to position [0, 0]
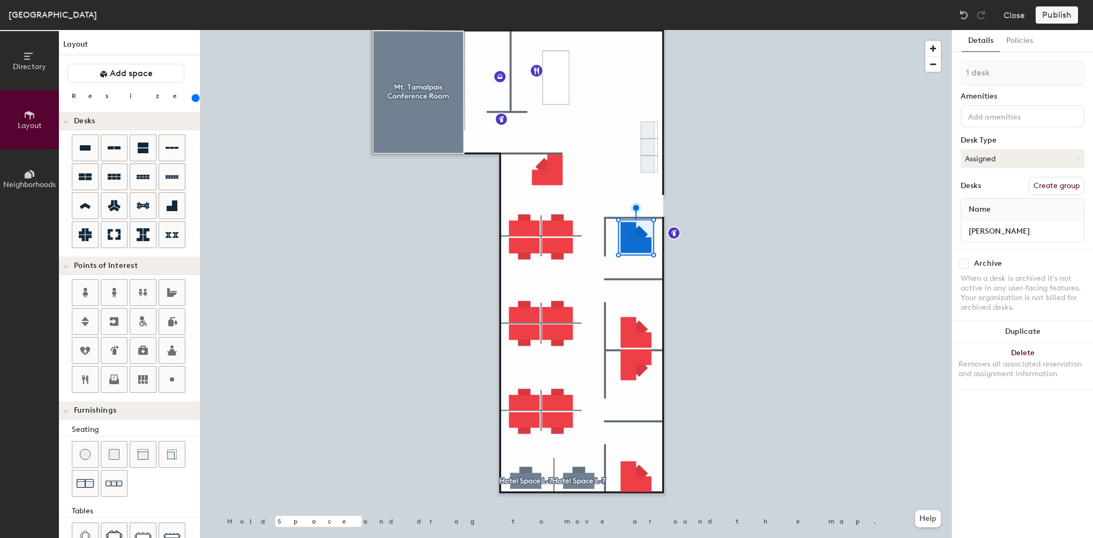
click at [555, 30] on div at bounding box center [575, 30] width 751 height 0
click at [1035, 13] on div "Close Publish" at bounding box center [1019, 14] width 129 height 17
click at [1050, 13] on div "Publish" at bounding box center [1060, 14] width 49 height 17
click at [1059, 18] on div "Publish" at bounding box center [1060, 14] width 49 height 17
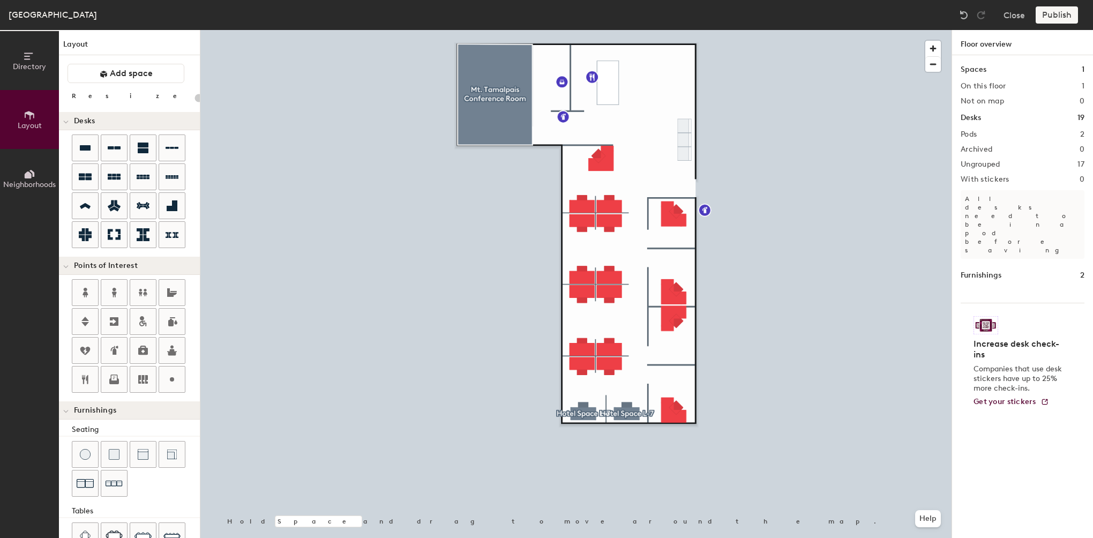
click at [1002, 202] on p "All desks need to be in a pod before saving" at bounding box center [1023, 224] width 124 height 69
click at [986, 124] on div "Spaces 1 On this floor 1 Not on map 0 Desks 19 Pods 2 Archived 0 Ungrouped 17 W…" at bounding box center [1022, 309] width 141 height 508
click at [973, 120] on h1 "Desks" at bounding box center [971, 118] width 20 height 12
click at [986, 70] on div "Spaces 1" at bounding box center [1023, 70] width 124 height 12
click at [598, 30] on div at bounding box center [575, 30] width 751 height 0
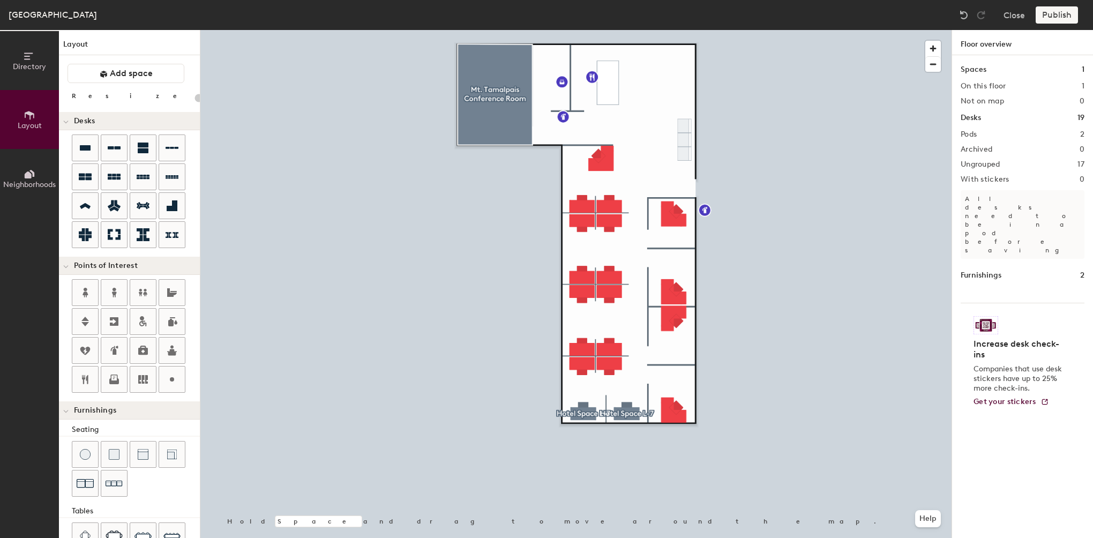
click at [1058, 13] on div "Publish" at bounding box center [1060, 14] width 49 height 17
click at [931, 512] on button "Help" at bounding box center [928, 518] width 26 height 17
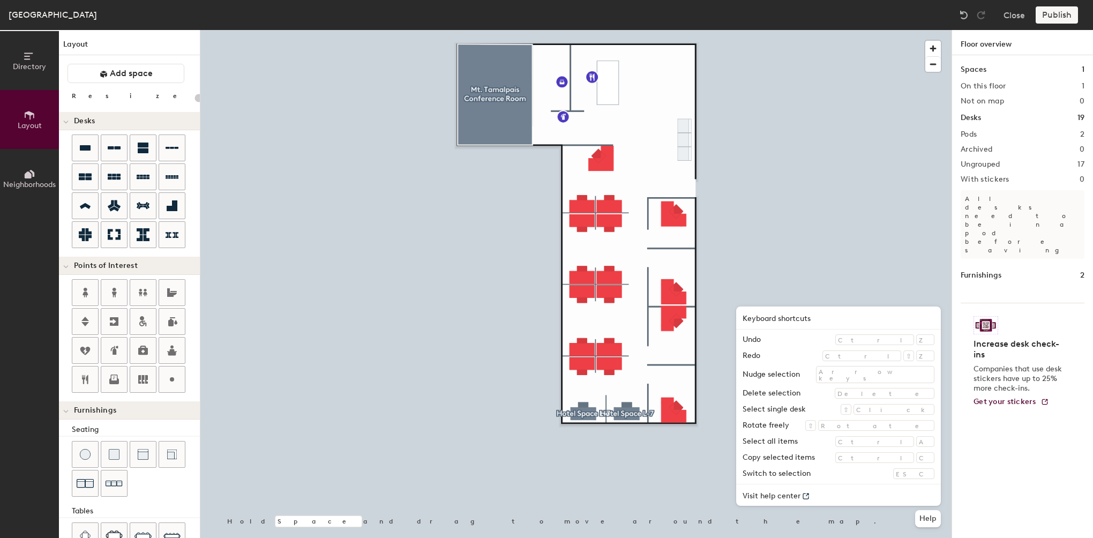
click at [761, 30] on div at bounding box center [575, 30] width 751 height 0
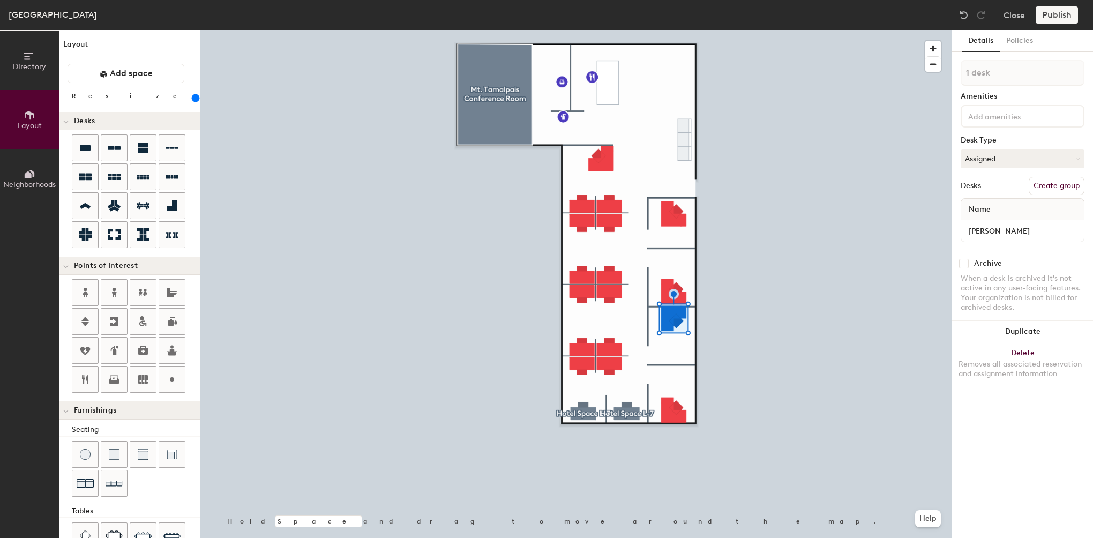
click at [1041, 32] on div "Details Policies" at bounding box center [1022, 41] width 141 height 22
click at [1032, 42] on button "Policies" at bounding box center [1020, 41] width 40 height 22
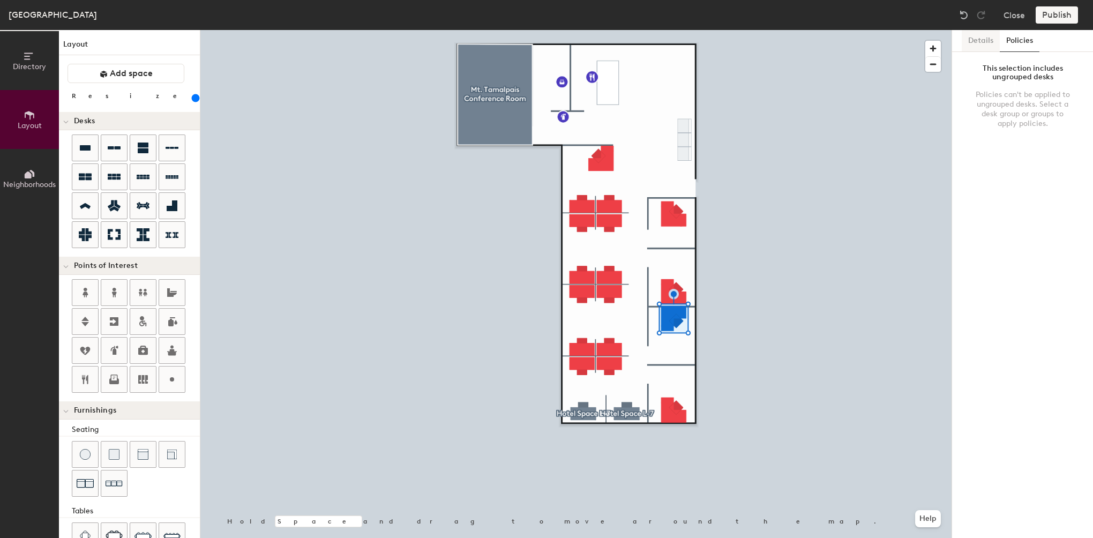
click at [965, 43] on button "Details" at bounding box center [981, 41] width 38 height 22
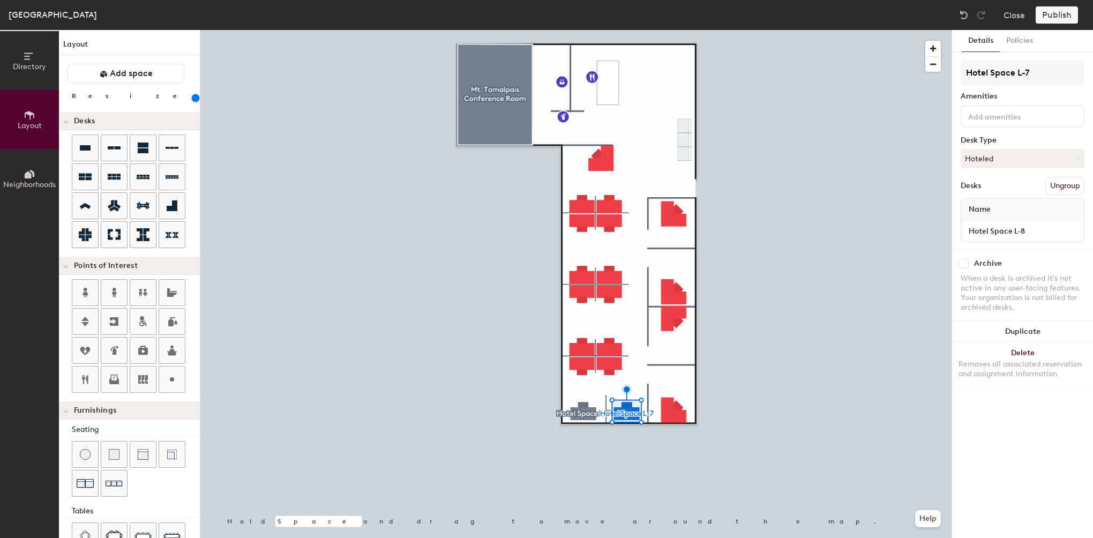
click at [1053, 189] on button "Ungroup" at bounding box center [1064, 186] width 39 height 18
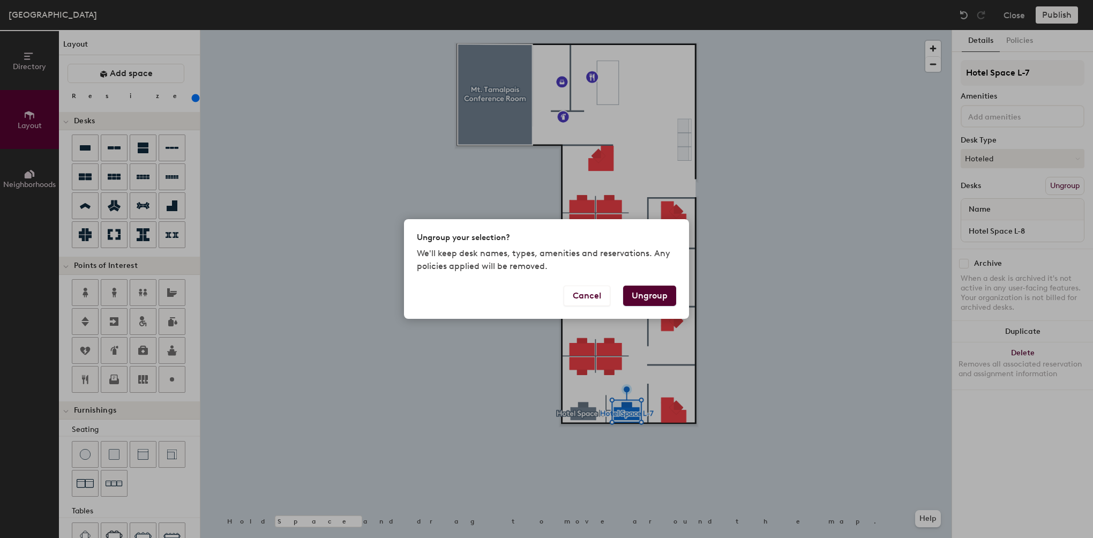
click at [1024, 41] on div "Ungroup your selection? We'll keep desk names, types, amenities and reservation…" at bounding box center [546, 269] width 1093 height 538
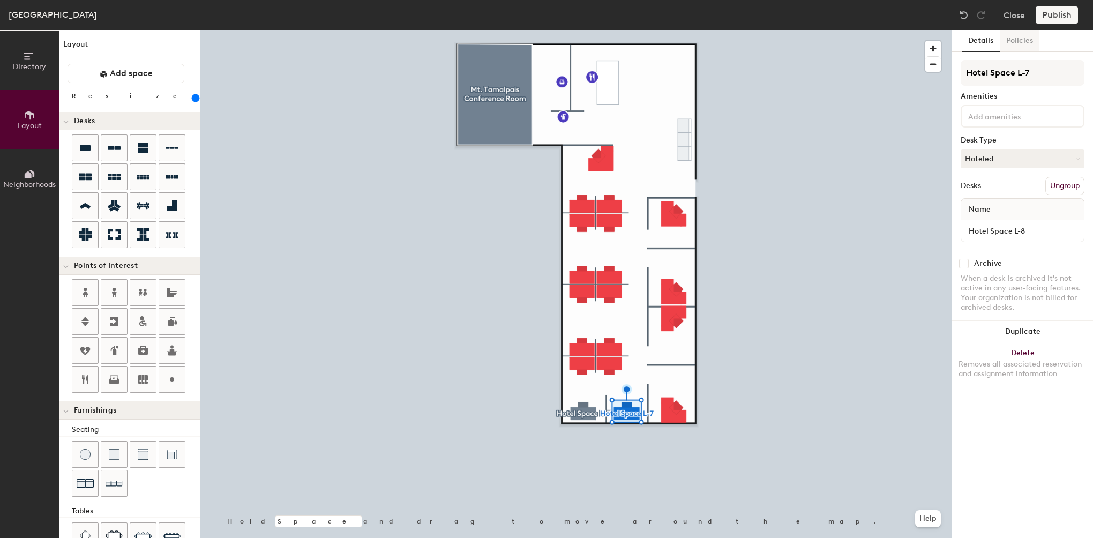
click at [1019, 43] on button "Policies" at bounding box center [1020, 41] width 40 height 22
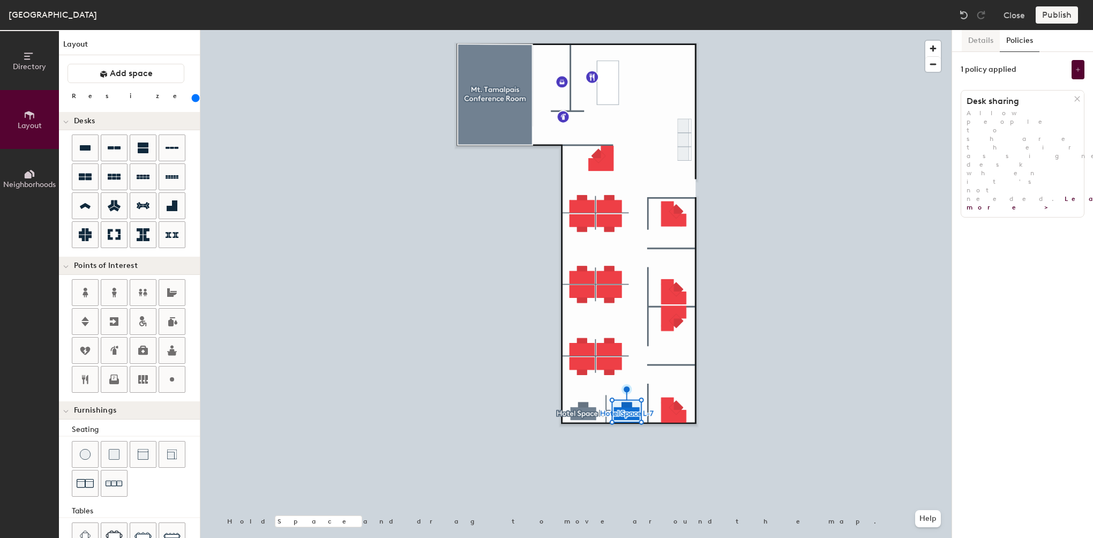
click at [996, 49] on button "Details" at bounding box center [981, 41] width 38 height 22
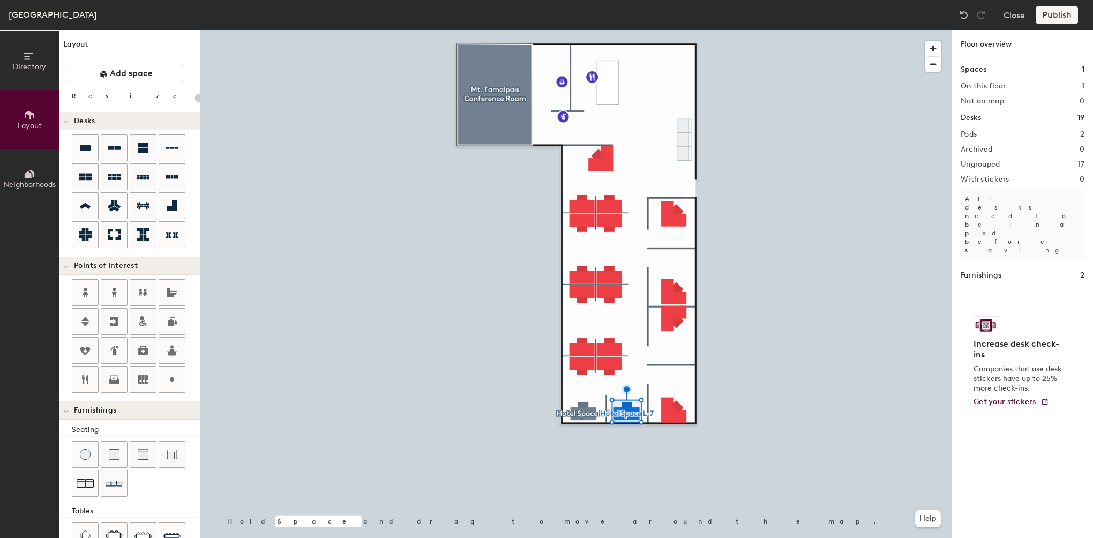
type input "220"
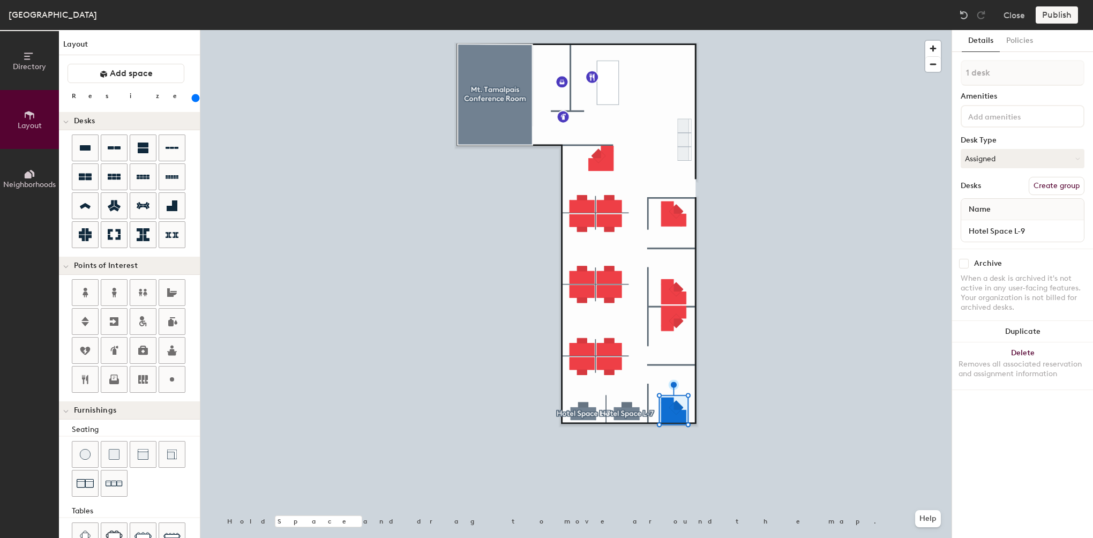
click at [1065, 184] on button "Create group" at bounding box center [1057, 186] width 56 height 18
drag, startPoint x: 1008, startPoint y: 78, endPoint x: 953, endPoint y: 73, distance: 56.0
click at [953, 73] on div "Details Policies Pod 3 Amenities Desk Type Assigned Desks Ungroup Name Hotel Sp…" at bounding box center [1022, 284] width 141 height 508
type input "Hotel Space L-9"
click at [1012, 36] on button "Policies" at bounding box center [1020, 41] width 40 height 22
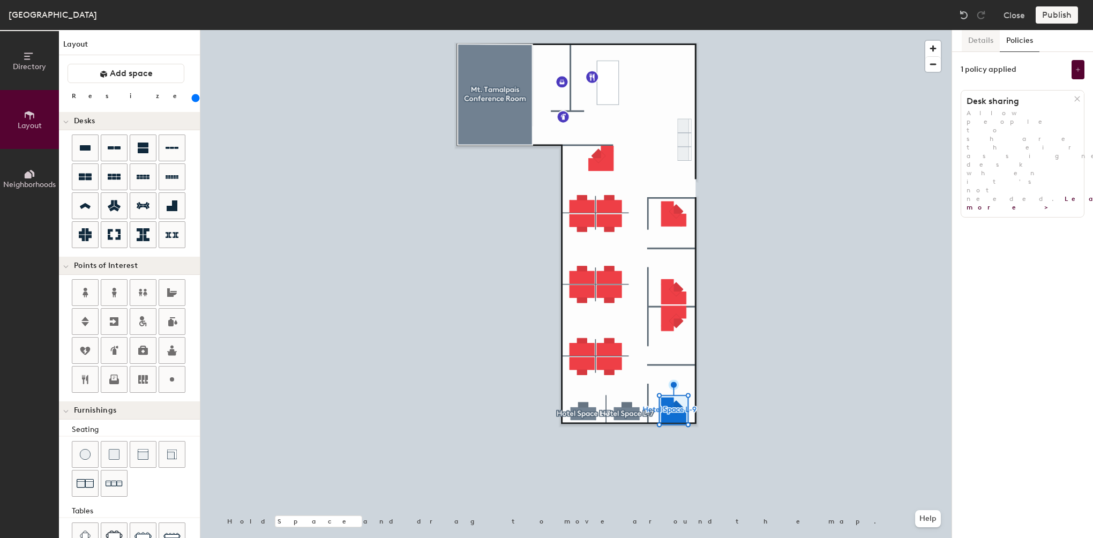
click at [982, 43] on button "Details" at bounding box center [981, 41] width 38 height 22
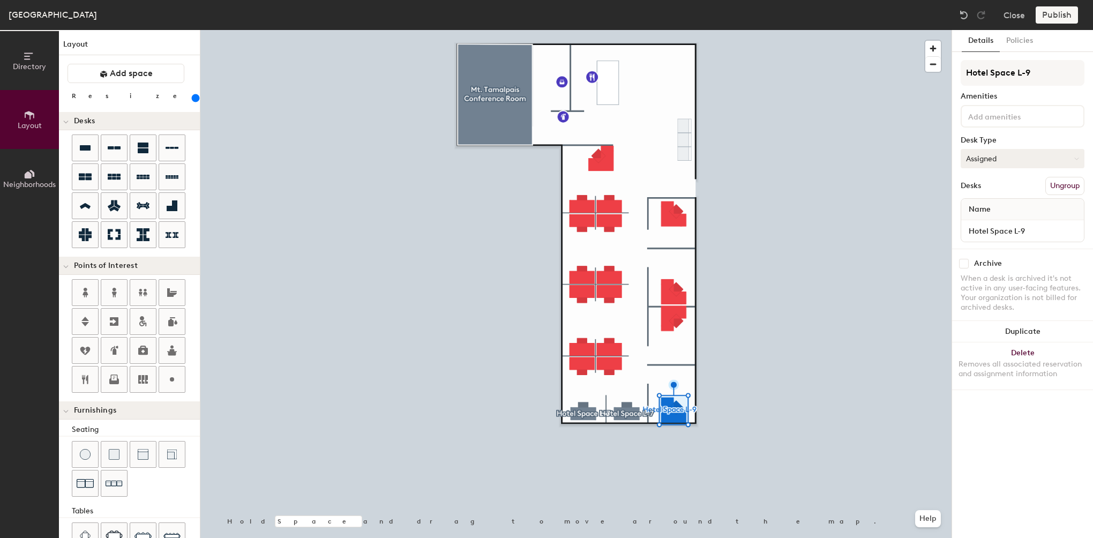
click at [992, 155] on button "Assigned" at bounding box center [1023, 158] width 124 height 19
click at [978, 224] on div "Hoteled" at bounding box center [1014, 224] width 107 height 16
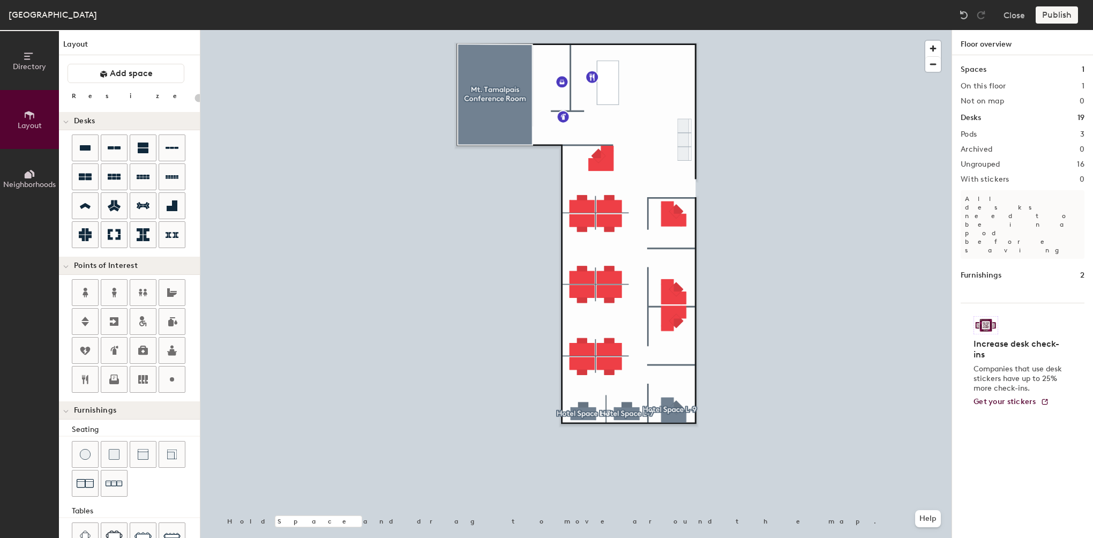
type input "220"
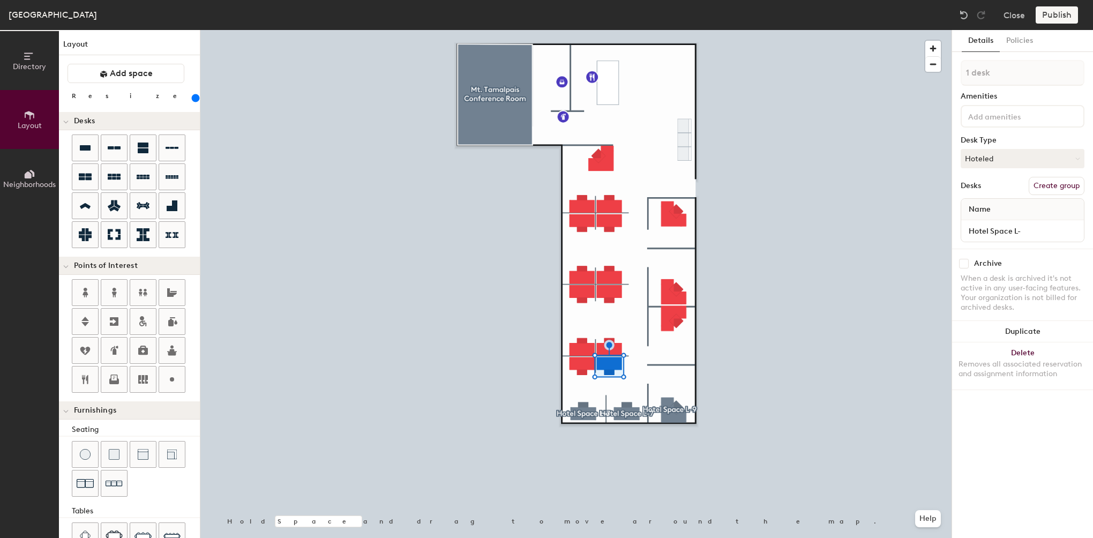
click at [1058, 186] on button "Create group" at bounding box center [1057, 186] width 56 height 18
click at [895, 69] on div "Directory Layout Neighborhoods Layout Add space Resize Desks Points of Interest…" at bounding box center [546, 284] width 1093 height 508
type input "Hotel Space L-"
click at [1057, 189] on button "Create group" at bounding box center [1057, 186] width 56 height 18
click at [928, 84] on div "Directory Layout Neighborhoods Layout Add space Resize Desks Points of Interest…" at bounding box center [546, 284] width 1093 height 508
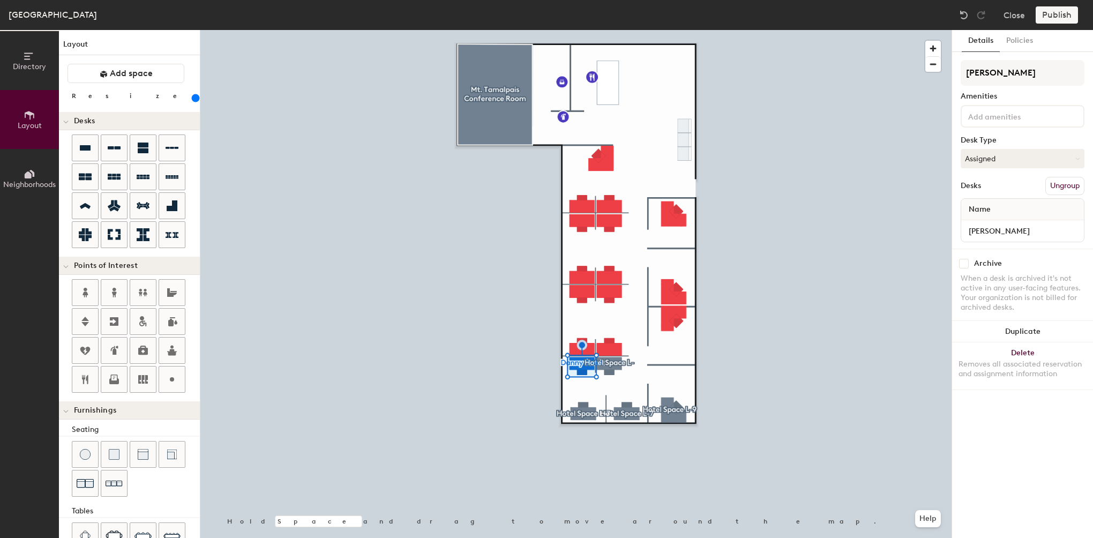
type input "[PERSON_NAME]"
drag, startPoint x: 1030, startPoint y: 73, endPoint x: 939, endPoint y: 69, distance: 91.7
click at [939, 69] on div "Directory Layout Neighborhoods Layout Add space Resize Desks Points of Interest…" at bounding box center [546, 284] width 1093 height 508
drag, startPoint x: 993, startPoint y: 79, endPoint x: 961, endPoint y: 81, distance: 32.3
click at [961, 81] on input "[PERSON_NAME]" at bounding box center [1023, 73] width 124 height 26
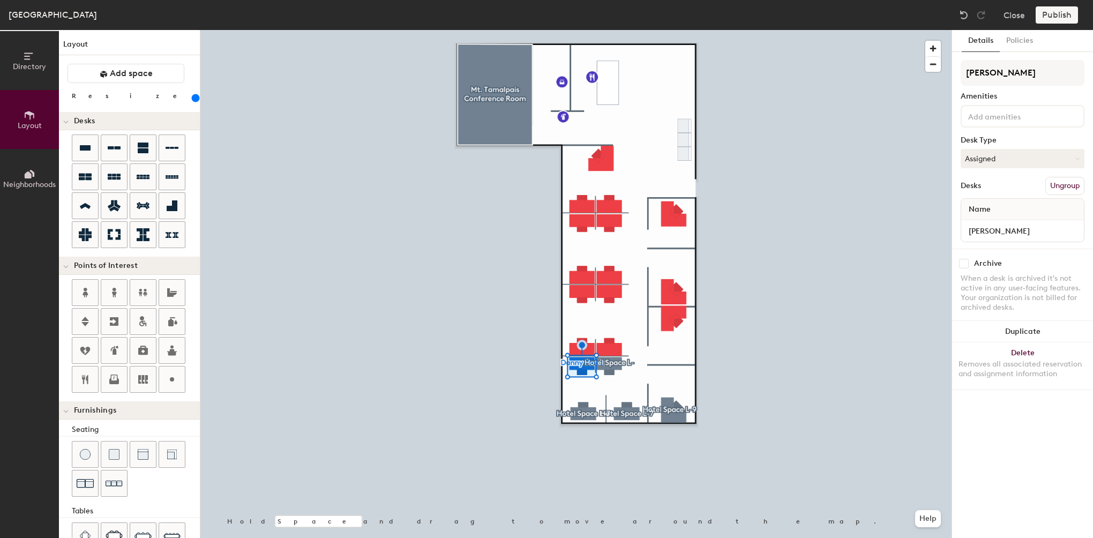
click at [1063, 177] on button "Ungroup" at bounding box center [1064, 186] width 39 height 18
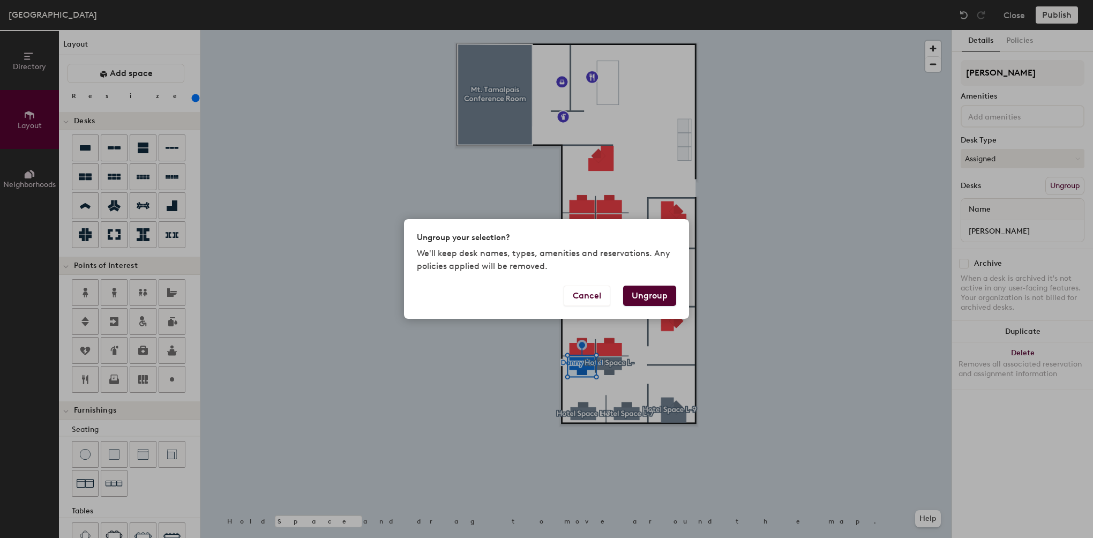
click at [658, 291] on button "Ungroup" at bounding box center [649, 296] width 53 height 20
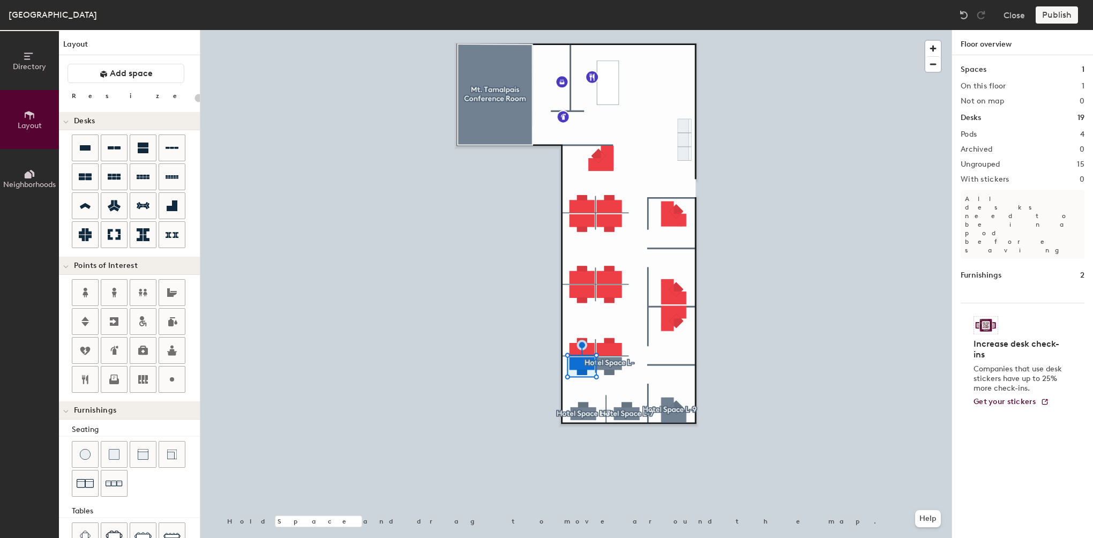
click at [1067, 15] on div "Publish" at bounding box center [1060, 14] width 49 height 17
click at [1065, 11] on div "Publish" at bounding box center [1060, 14] width 49 height 17
type input "220"
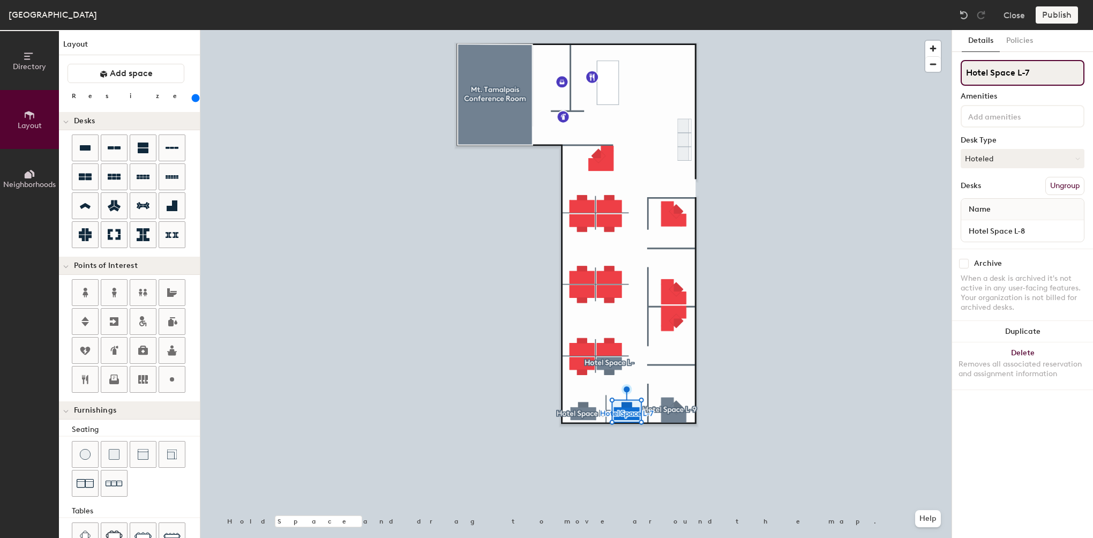
click at [1028, 79] on input "Hotel Space L-7" at bounding box center [1023, 73] width 124 height 26
type input "Hotel Space L-8"
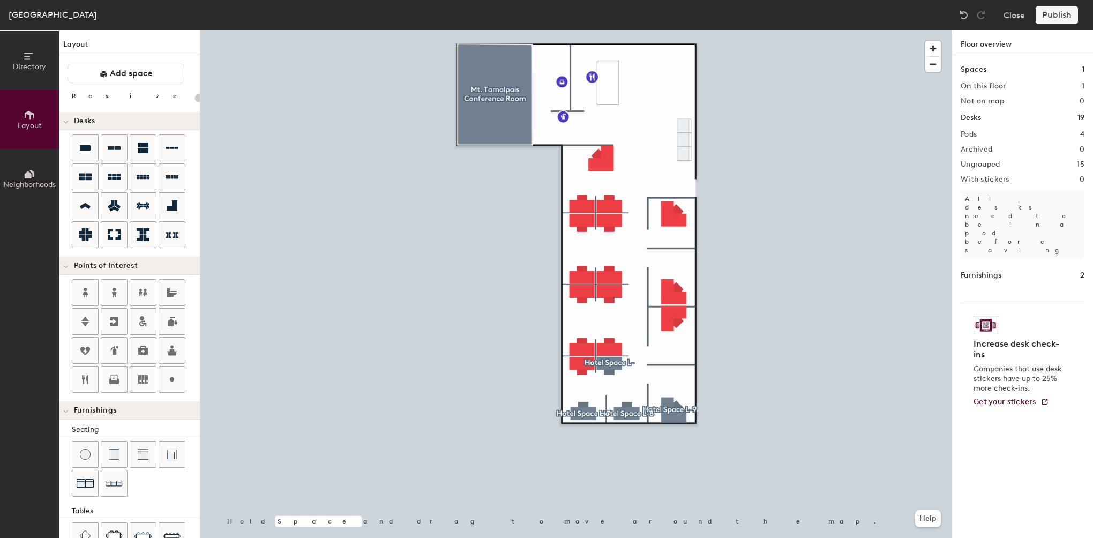
type input "220"
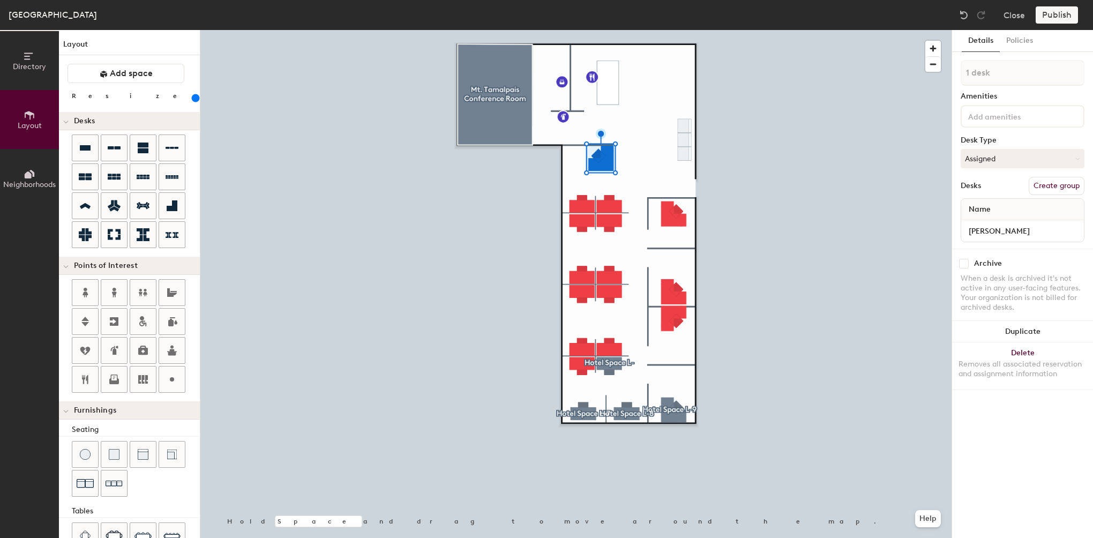
click at [993, 124] on div at bounding box center [1023, 116] width 124 height 23
click at [1060, 56] on div "Details Policies 1 desk Amenities Desk Type Assigned Desks Create group Name Al…" at bounding box center [1022, 284] width 141 height 508
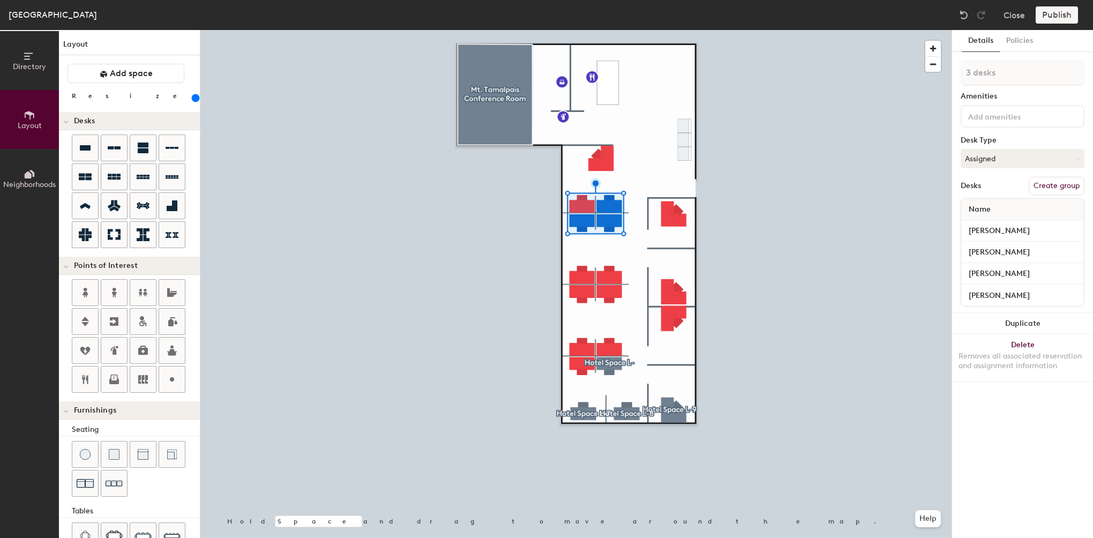
type input "4 desks"
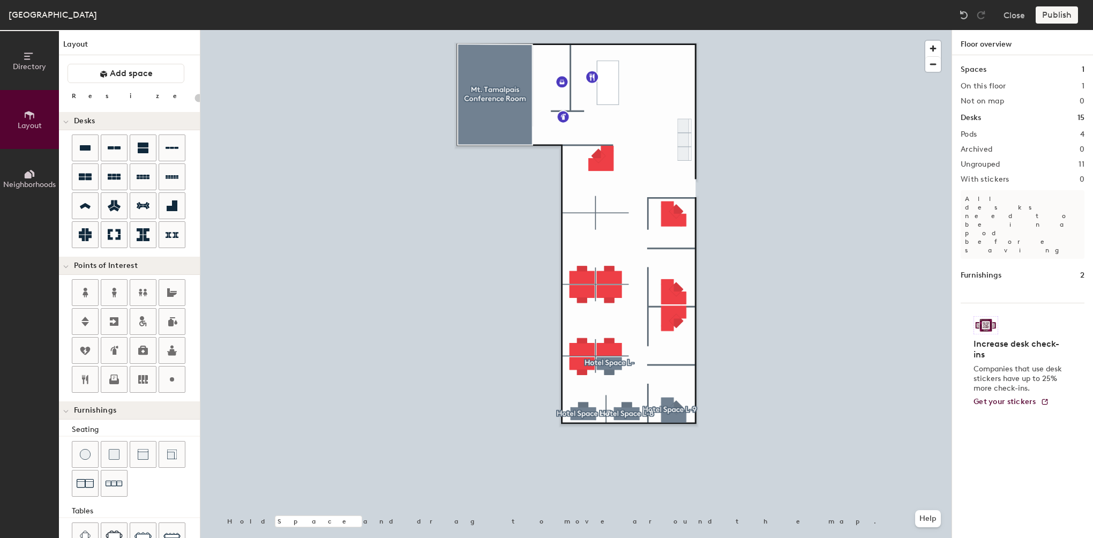
type input "220"
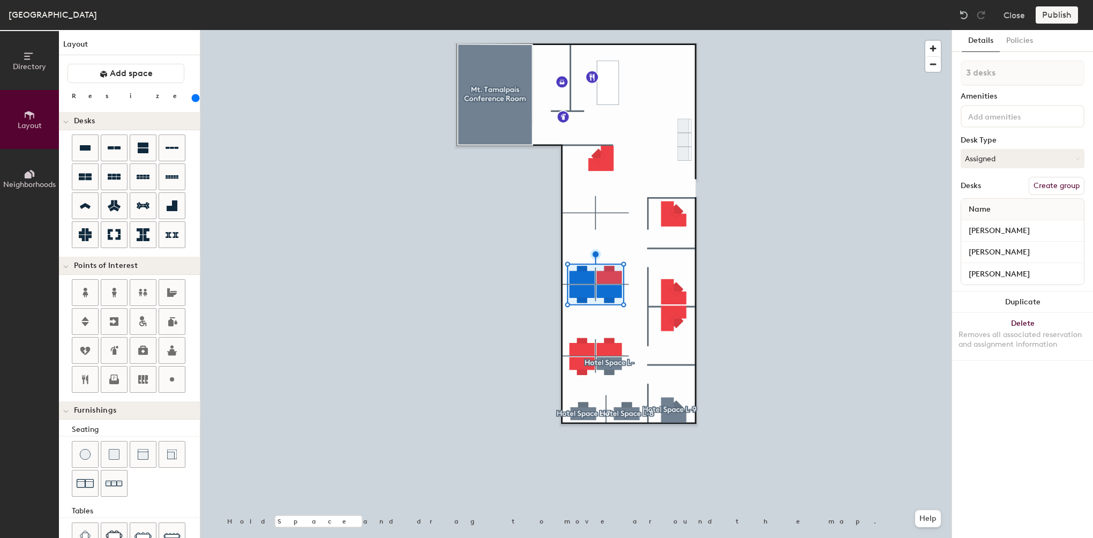
type input "4 desks"
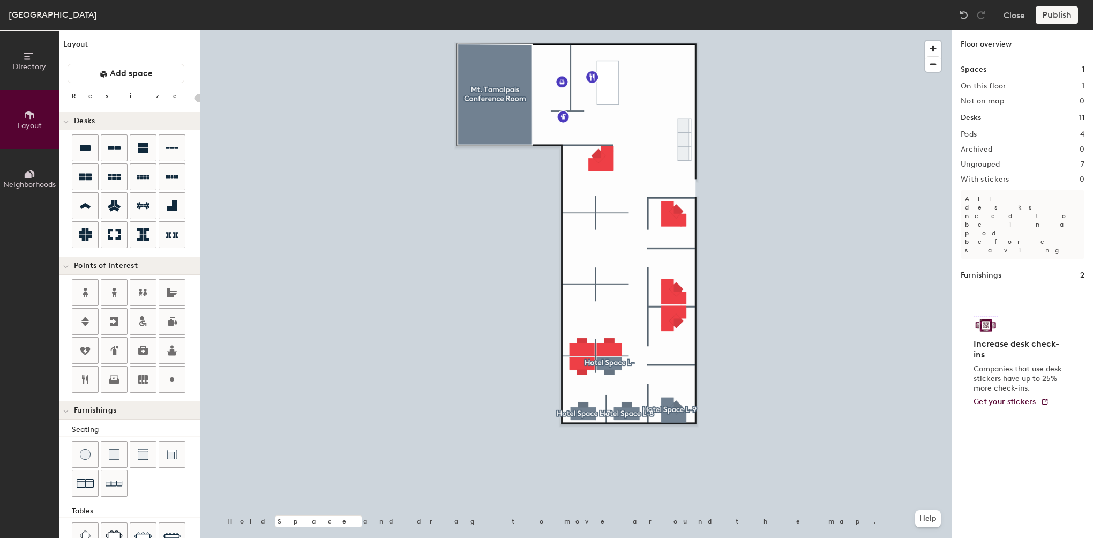
type input "220"
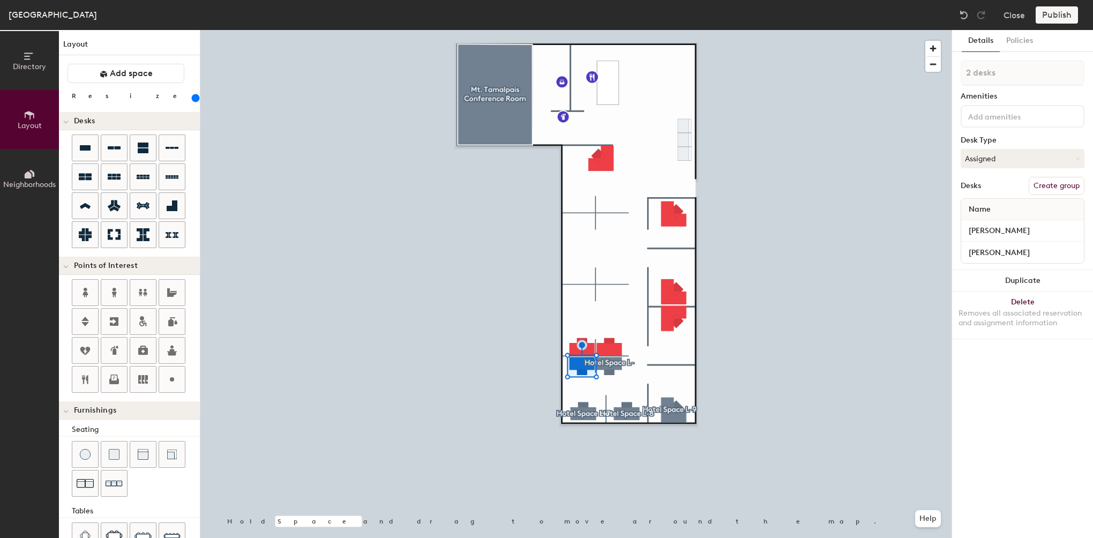
type input "3 desks"
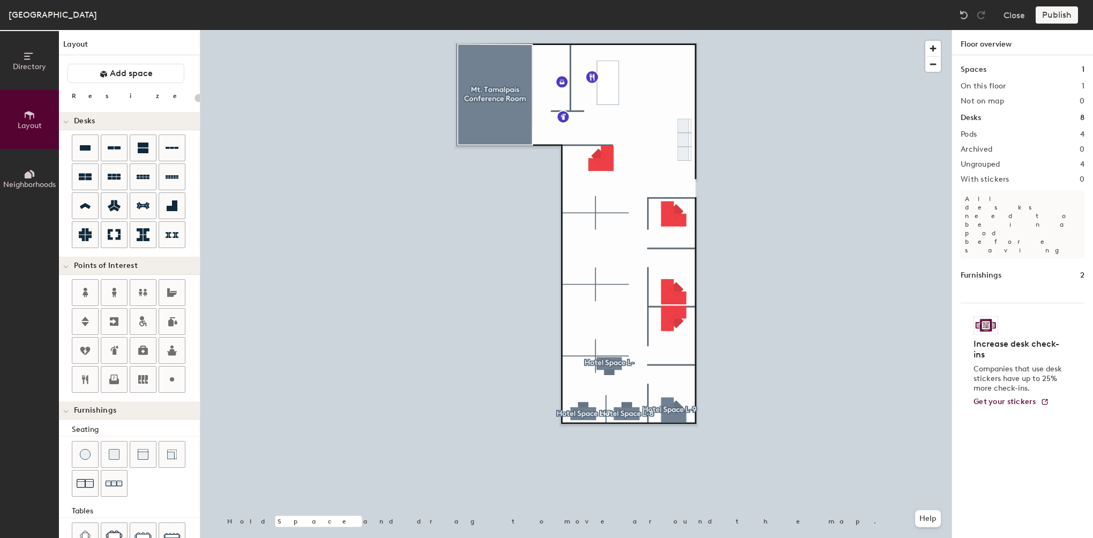
click at [1059, 12] on div "Publish" at bounding box center [1060, 14] width 49 height 17
type input "220"
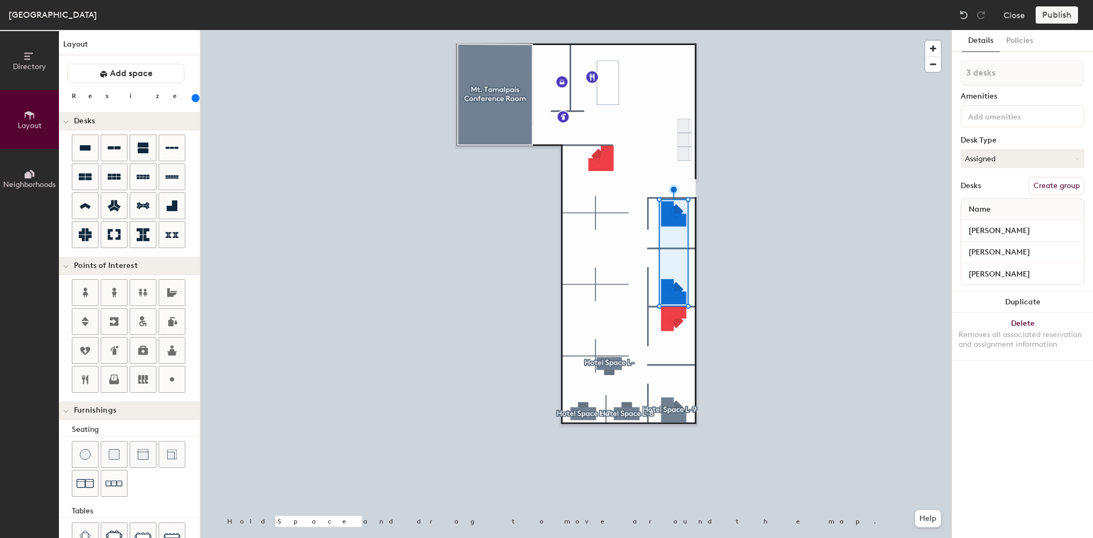
type input "4 desks"
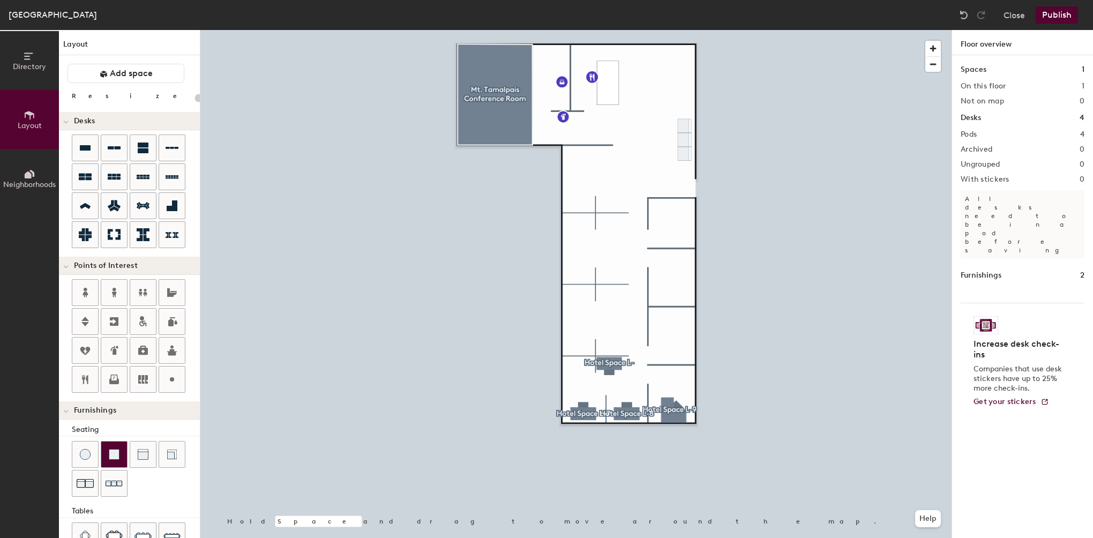
click at [733, 30] on div at bounding box center [575, 30] width 751 height 0
click at [639, 30] on div at bounding box center [575, 30] width 751 height 0
click at [171, 208] on icon at bounding box center [172, 205] width 11 height 11
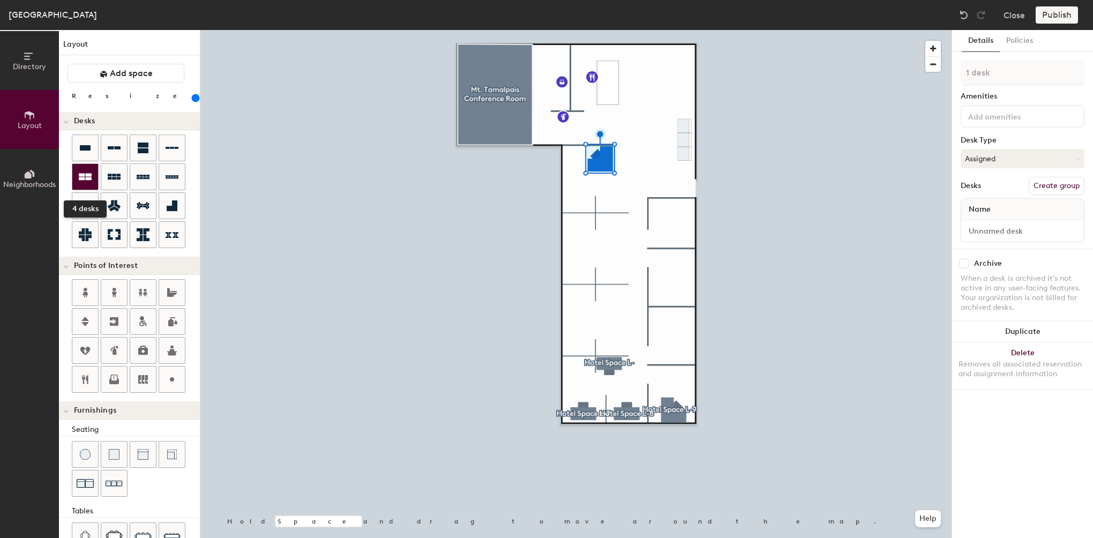
click at [90, 180] on icon at bounding box center [85, 176] width 13 height 13
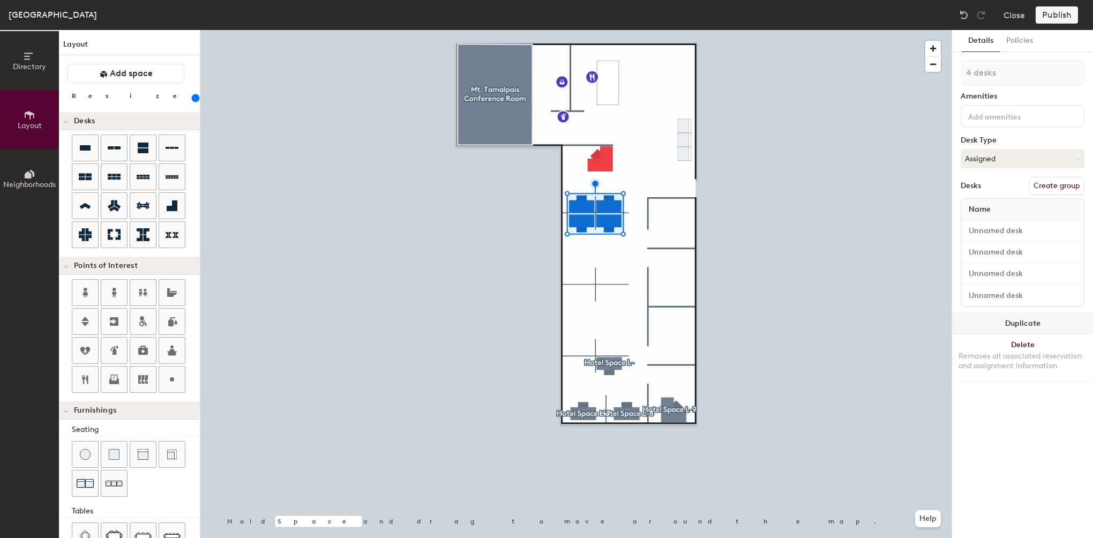
click at [1025, 325] on button "Duplicate" at bounding box center [1022, 323] width 141 height 21
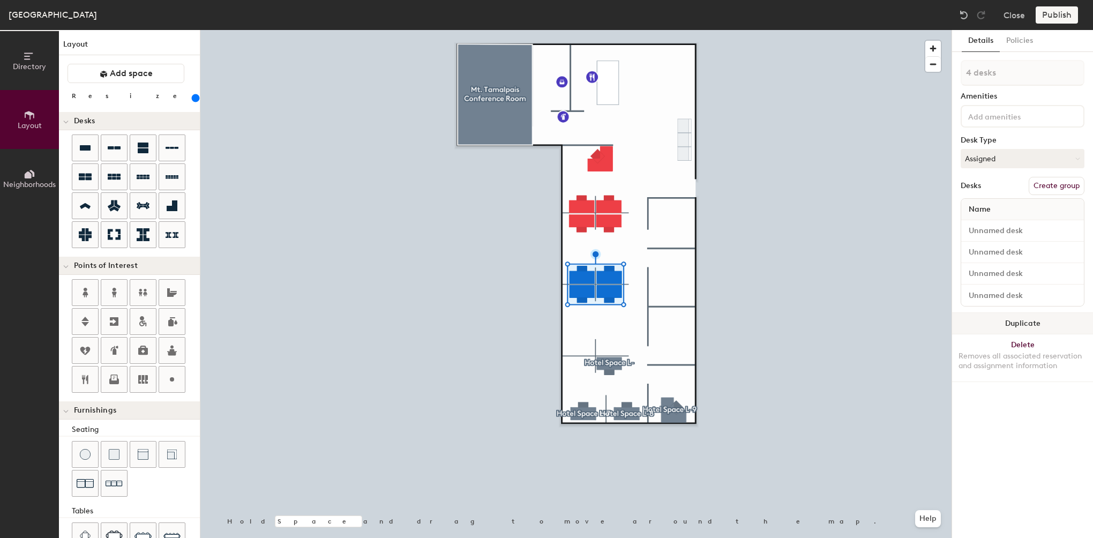
click at [1039, 313] on button "Duplicate" at bounding box center [1022, 323] width 141 height 21
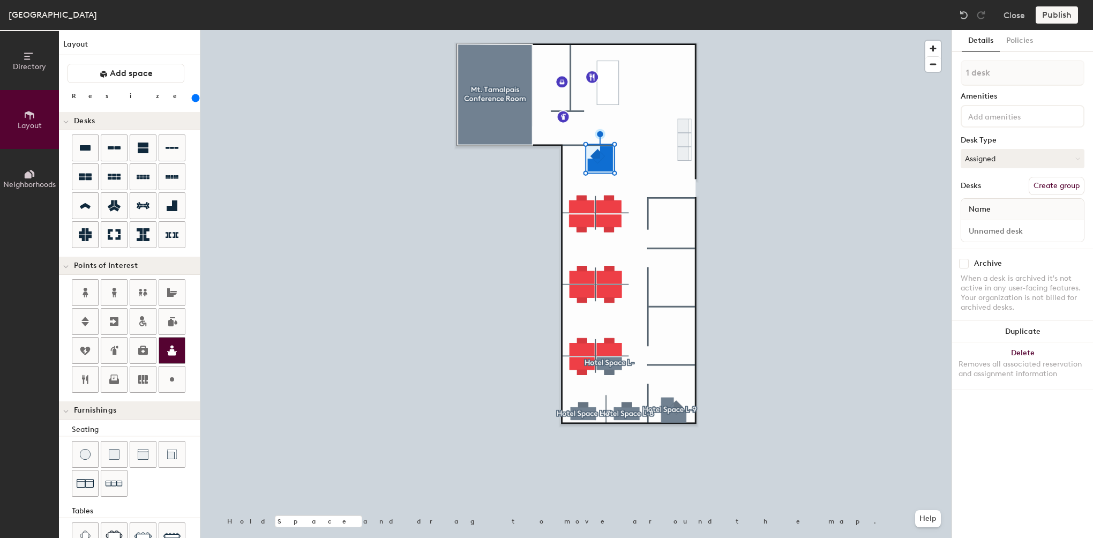
click at [755, 30] on div at bounding box center [575, 30] width 751 height 0
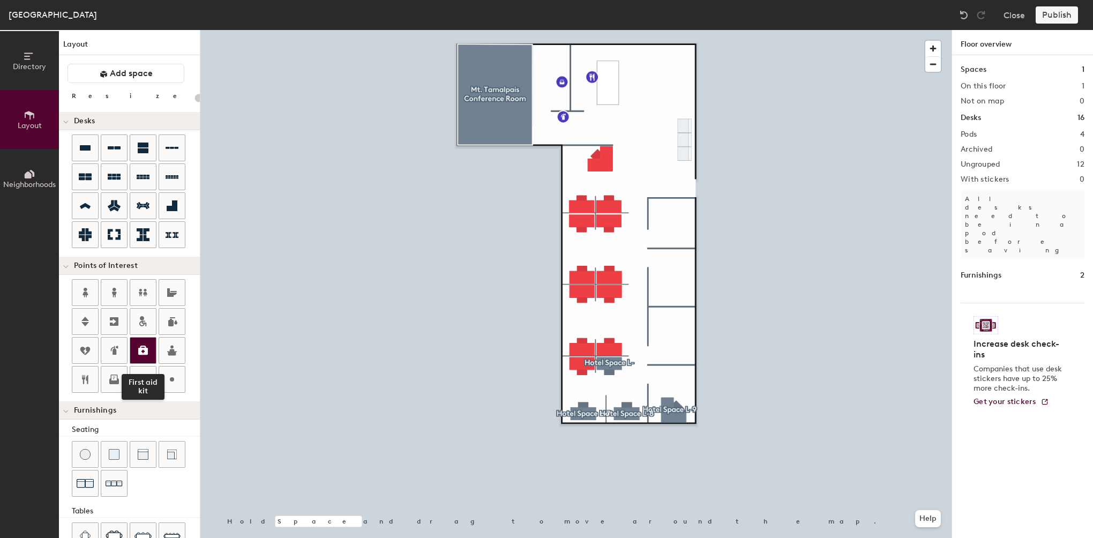
click at [146, 351] on icon at bounding box center [143, 350] width 10 height 9
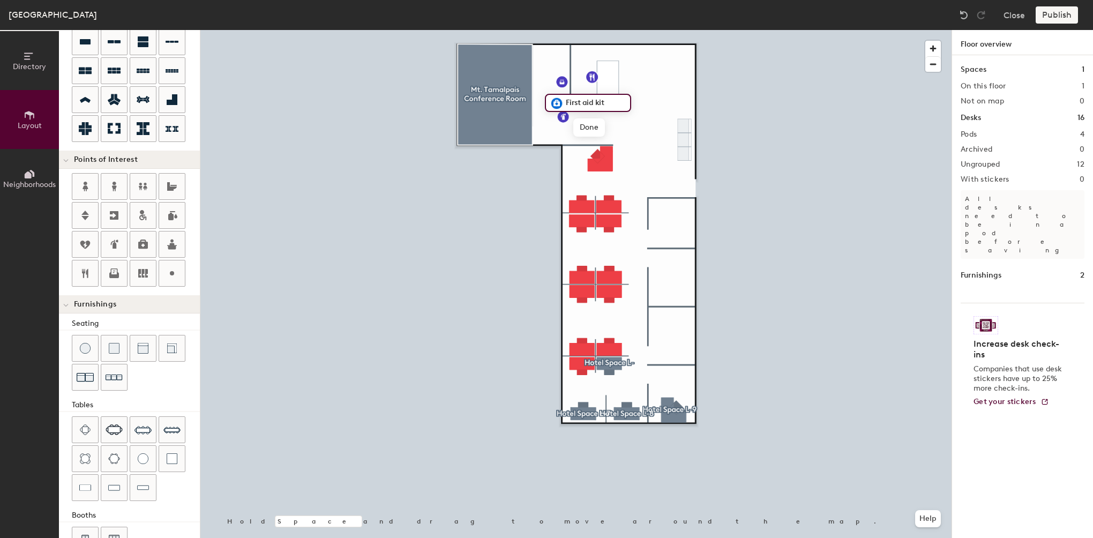
scroll to position [107, 0]
click at [167, 266] on icon at bounding box center [172, 272] width 13 height 13
type input "20"
type input "Water Cooler"
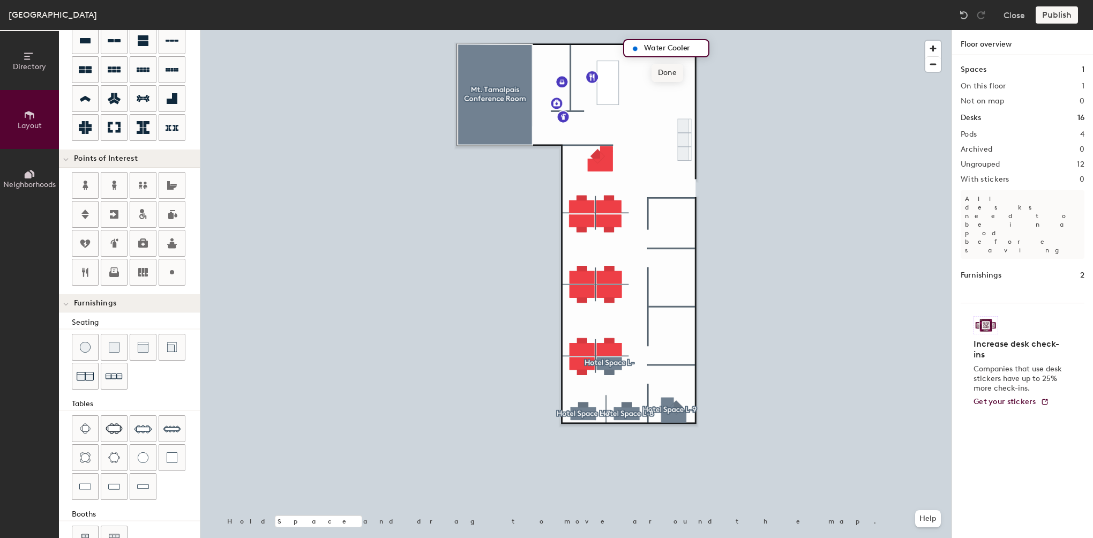
click at [670, 75] on span "Done" at bounding box center [667, 73] width 32 height 18
click at [88, 347] on img at bounding box center [85, 347] width 11 height 11
click at [656, 30] on div at bounding box center [575, 30] width 751 height 0
click at [1006, 238] on div "Spaces 1 On this floor 1 Not on map 0 Desks 16 Pods 4 Archived 0 Ungrouped 12 W…" at bounding box center [1022, 309] width 141 height 508
click at [995, 269] on h1 "Furnishings" at bounding box center [981, 275] width 41 height 12
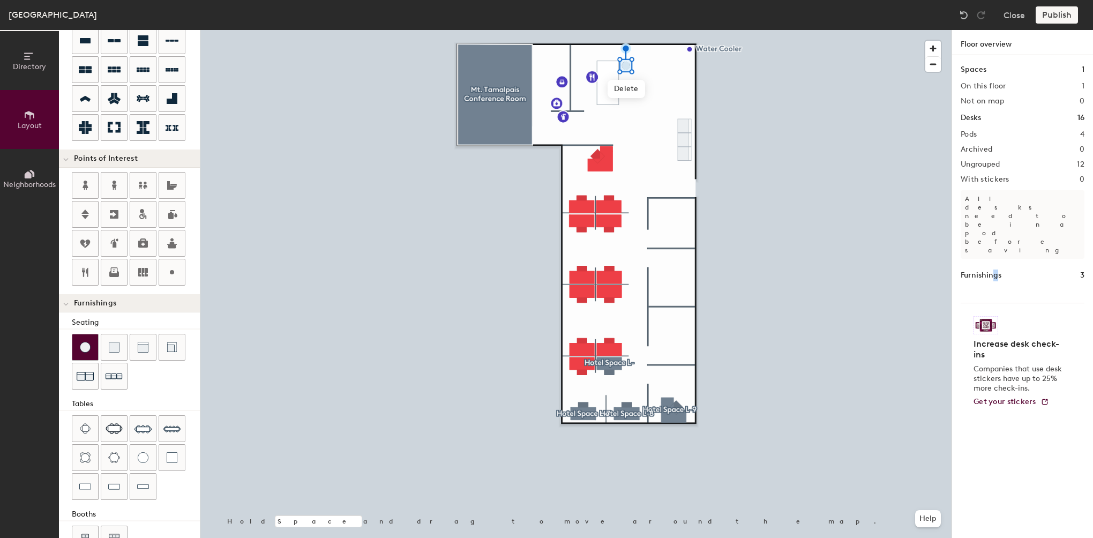
click at [82, 346] on img at bounding box center [85, 347] width 11 height 11
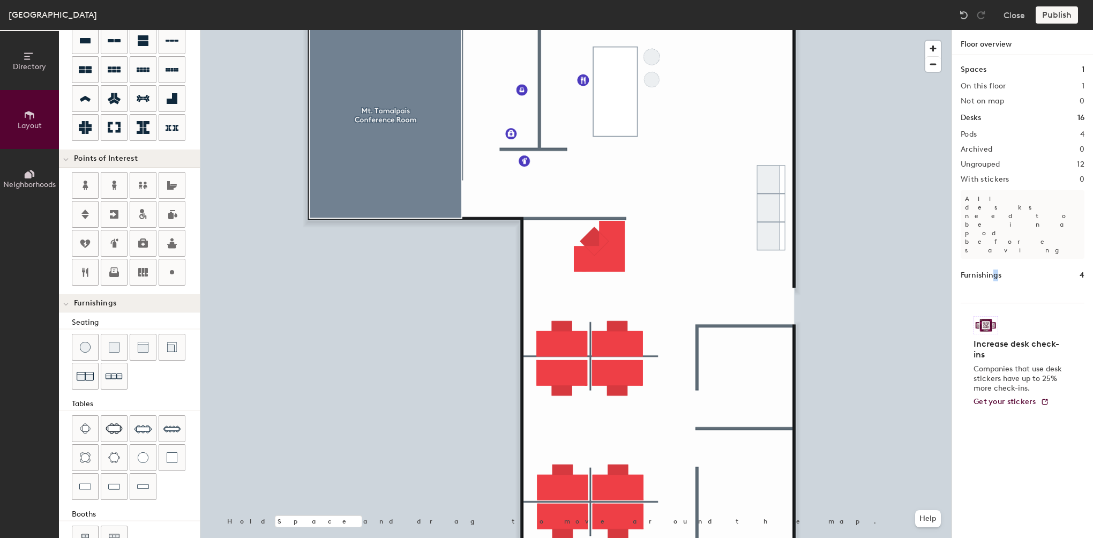
type input "60"
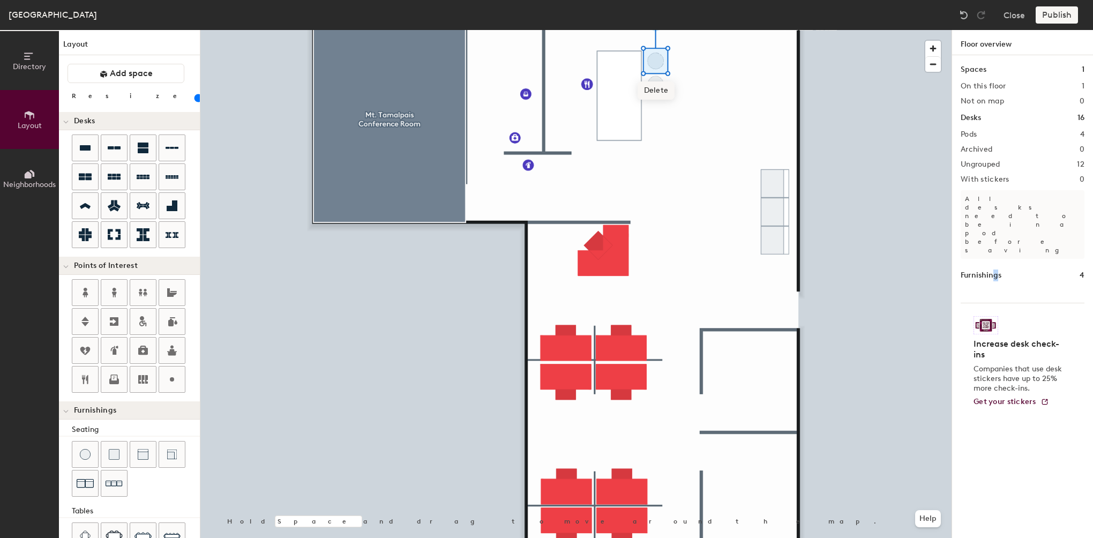
scroll to position [107, 0]
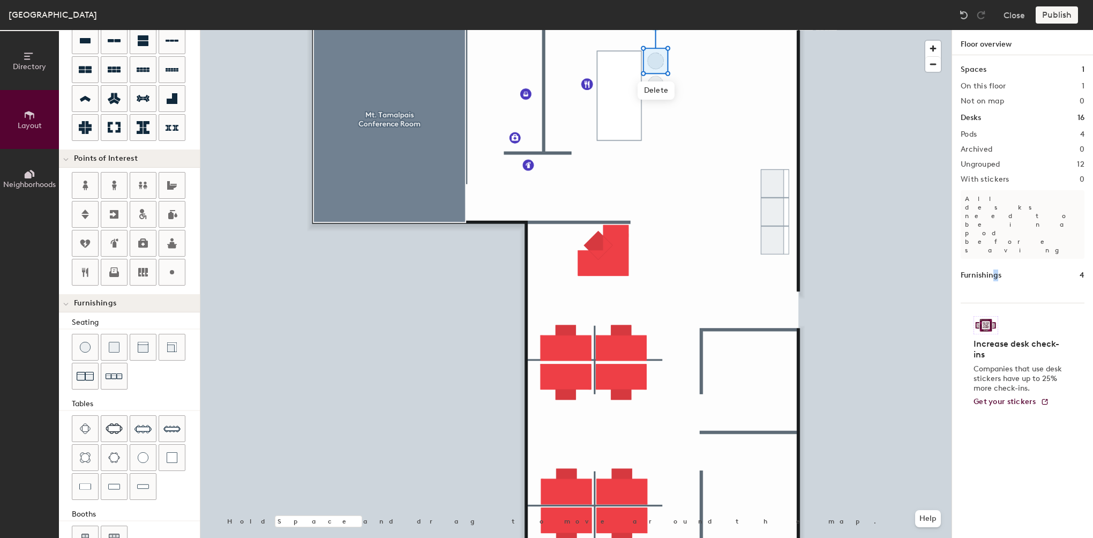
click at [662, 30] on div at bounding box center [575, 30] width 751 height 0
click at [651, 30] on div at bounding box center [575, 30] width 751 height 0
click at [708, 30] on div at bounding box center [575, 30] width 751 height 0
drag, startPoint x: 171, startPoint y: 270, endPoint x: 87, endPoint y: 340, distance: 109.2
click at [87, 340] on div "Layout Add space Resize Desks Points of Interest Furnishings Seating Tables Boo…" at bounding box center [129, 284] width 141 height 508
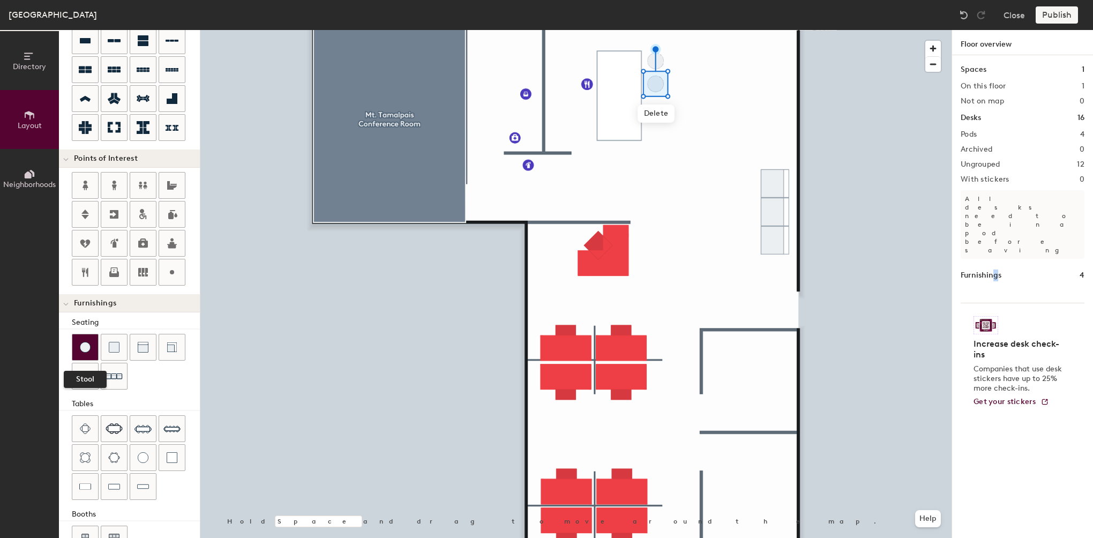
click at [84, 343] on img at bounding box center [85, 347] width 11 height 11
click at [662, 30] on div at bounding box center [575, 30] width 751 height 0
click at [658, 30] on div at bounding box center [575, 30] width 751 height 0
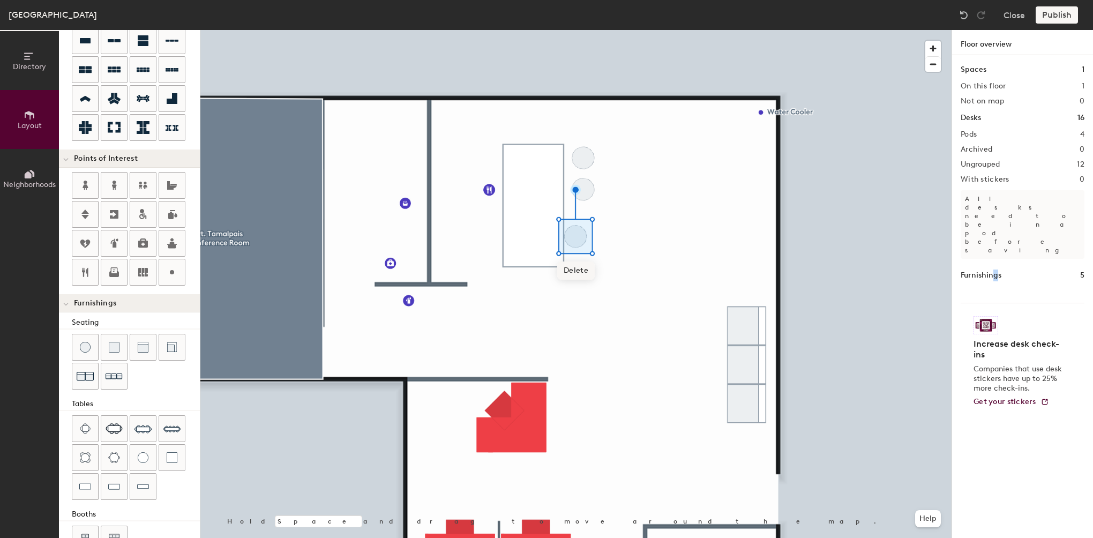
click at [238, 30] on div at bounding box center [575, 30] width 751 height 0
click at [248, 30] on div at bounding box center [575, 30] width 751 height 0
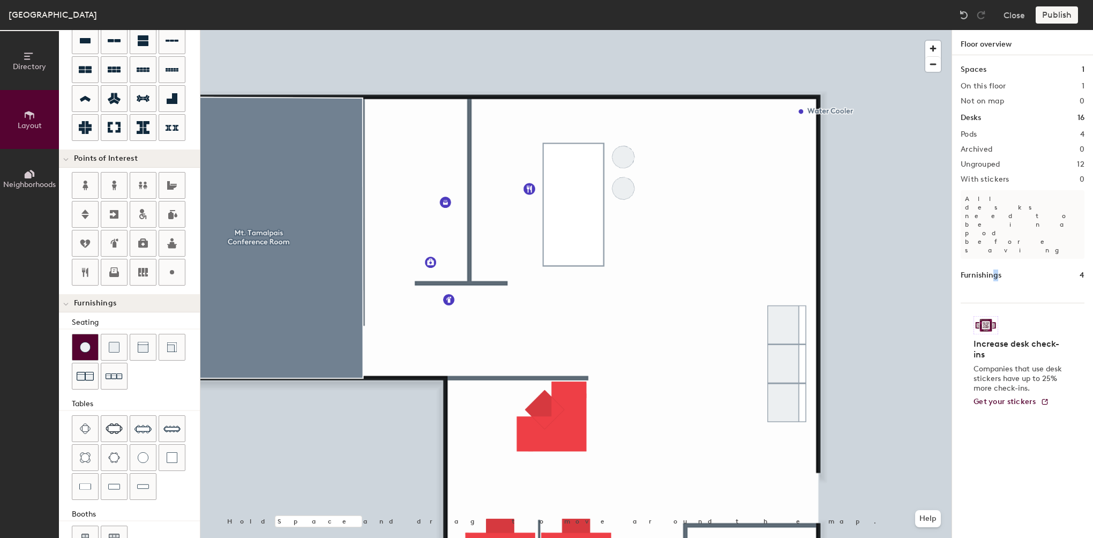
click at [88, 344] on img at bounding box center [85, 347] width 11 height 11
click at [85, 349] on img at bounding box center [85, 347] width 11 height 11
click at [626, 30] on div at bounding box center [575, 30] width 751 height 0
click at [628, 30] on div at bounding box center [575, 30] width 751 height 0
click at [83, 342] on img at bounding box center [85, 347] width 11 height 11
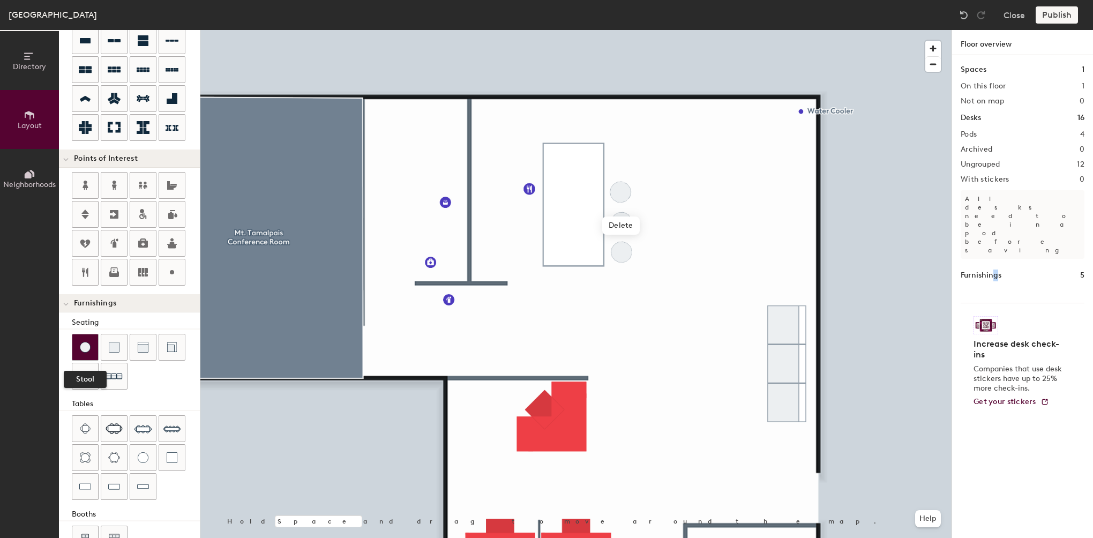
click at [81, 339] on div at bounding box center [85, 347] width 26 height 26
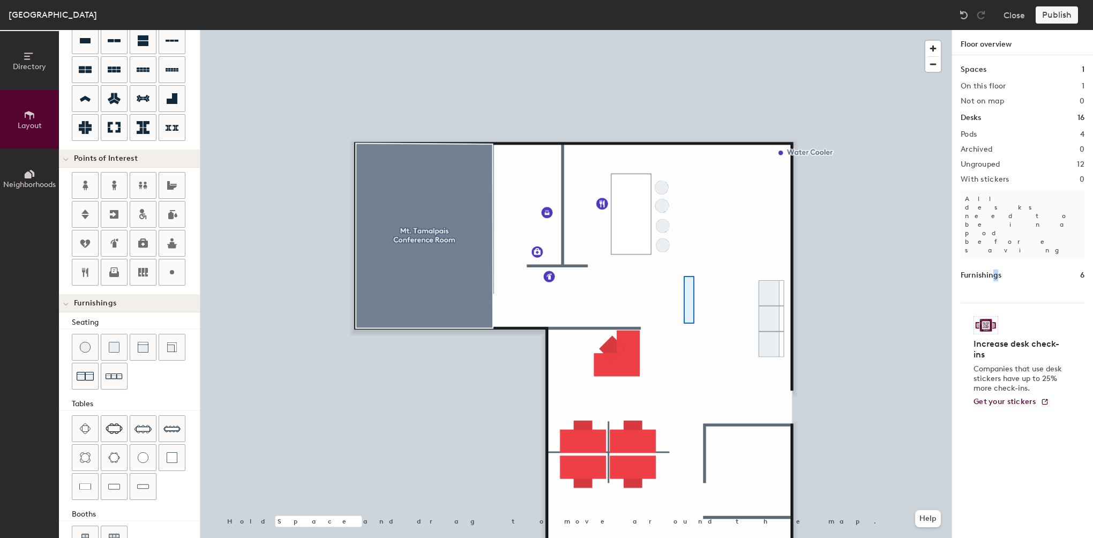
click at [682, 30] on div at bounding box center [575, 30] width 751 height 0
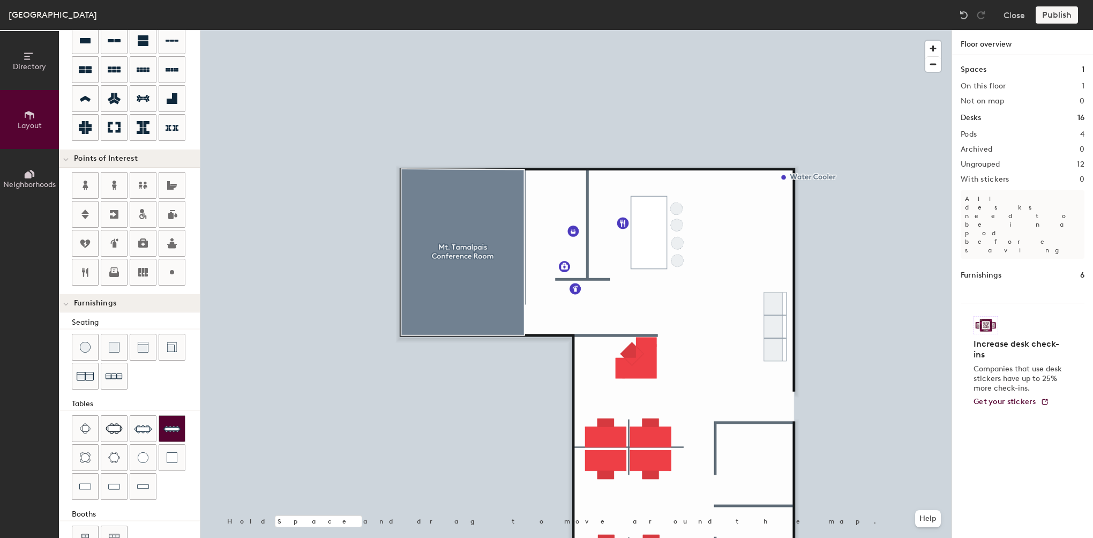
click at [634, 30] on div at bounding box center [575, 30] width 751 height 0
type input "220"
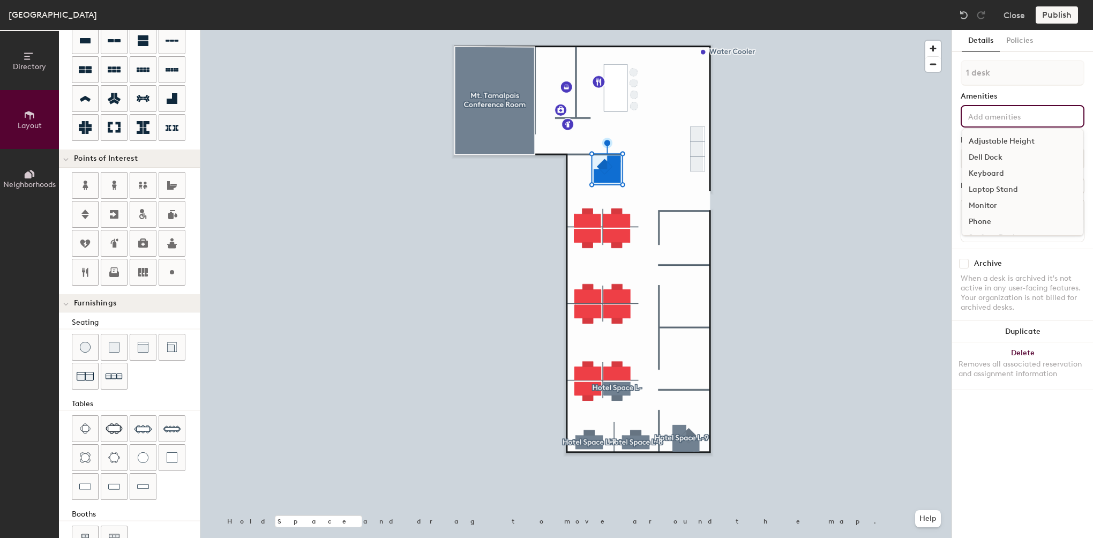
click at [993, 114] on input at bounding box center [1014, 115] width 96 height 13
click at [1021, 88] on div "1 desk Amenities Desk Type Assigned Desks Create group Name" at bounding box center [1023, 154] width 124 height 189
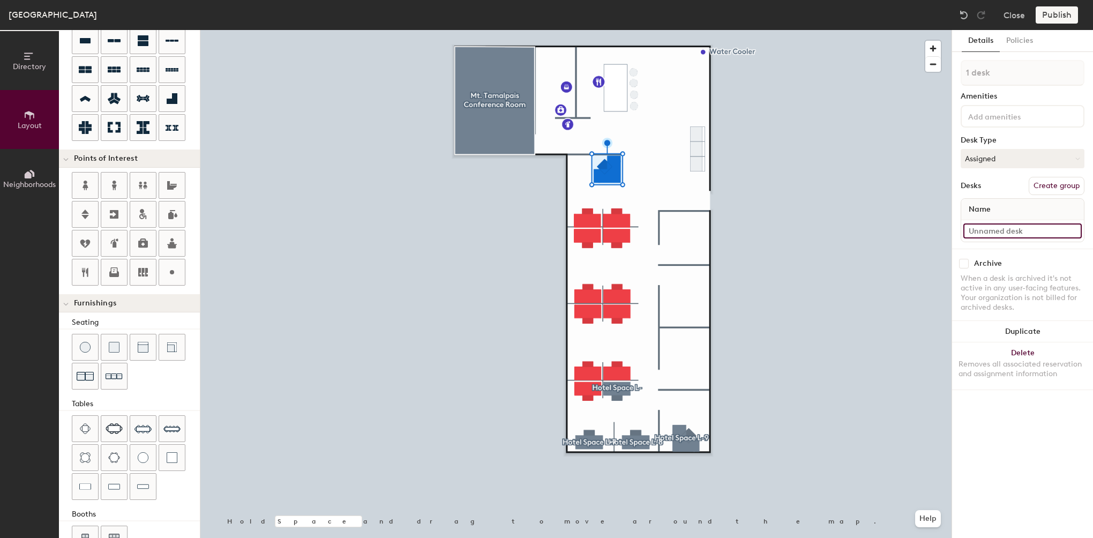
click at [992, 225] on input at bounding box center [1022, 230] width 118 height 15
click at [1007, 227] on input at bounding box center [1022, 230] width 118 height 15
click at [1054, 191] on button "Create group" at bounding box center [1057, 186] width 56 height 18
drag, startPoint x: 998, startPoint y: 71, endPoint x: 925, endPoint y: 71, distance: 72.9
click at [925, 71] on div "Directory Layout Neighborhoods Layout Add space Resize Desks Points of Interest…" at bounding box center [546, 284] width 1093 height 508
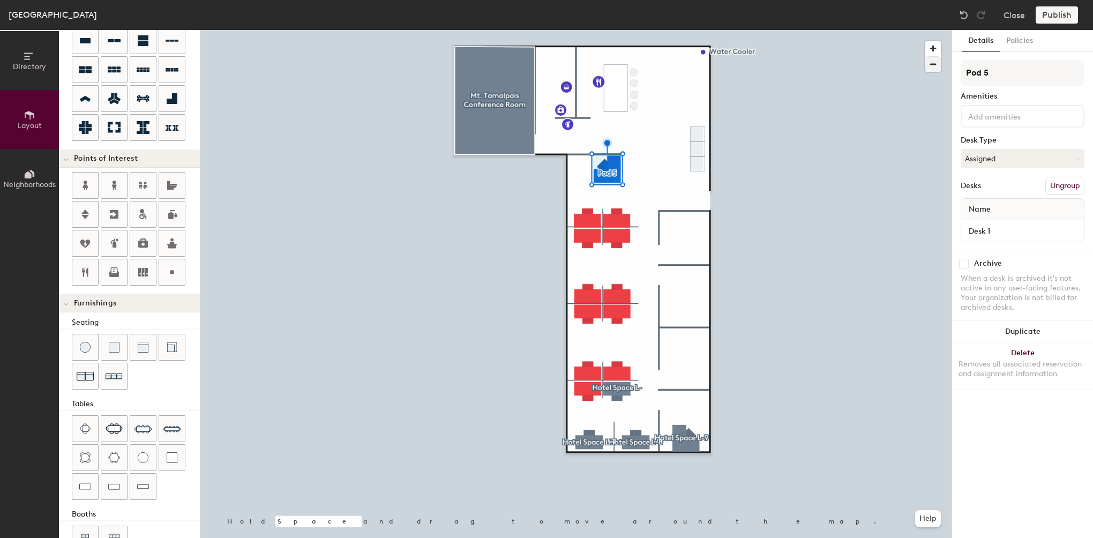
type input "A"
drag, startPoint x: 971, startPoint y: 73, endPoint x: 961, endPoint y: 72, distance: 10.2
click at [961, 72] on input "L-1, Admin" at bounding box center [1023, 73] width 124 height 26
click at [970, 76] on input "L-1, Admin" at bounding box center [1023, 73] width 124 height 26
click at [1016, 77] on input "L-1, Admin" at bounding box center [1023, 73] width 124 height 26
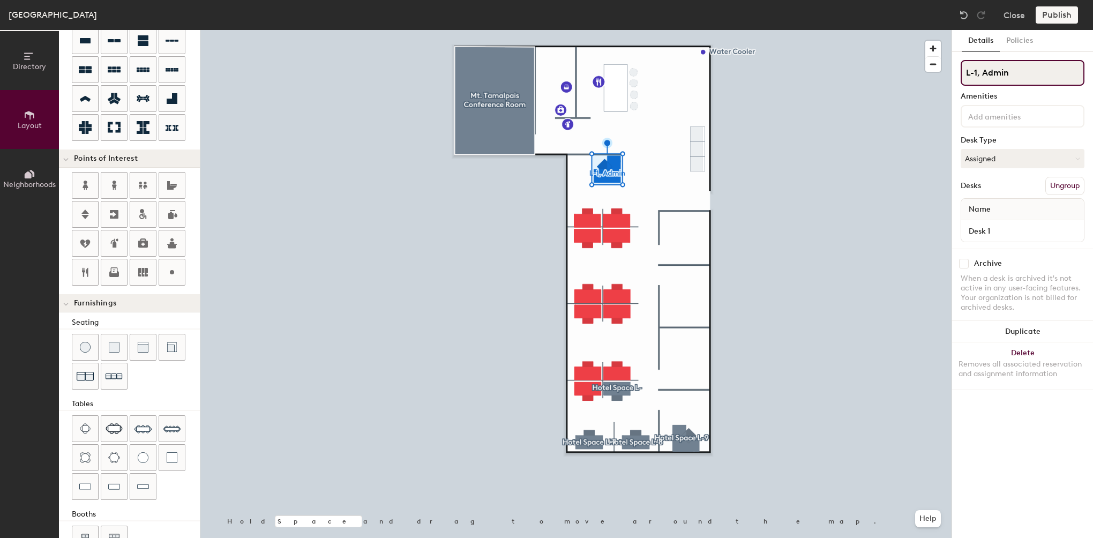
click at [975, 76] on input "L-1, Admin" at bounding box center [1023, 73] width 124 height 26
click at [972, 76] on input "L-1, Admin" at bounding box center [1023, 73] width 124 height 26
click at [972, 73] on input "L-A1, Admin" at bounding box center [1023, 73] width 124 height 26
click at [976, 72] on input "LA1, Admin" at bounding box center [1023, 73] width 124 height 26
drag, startPoint x: 971, startPoint y: 70, endPoint x: 964, endPoint y: 71, distance: 7.0
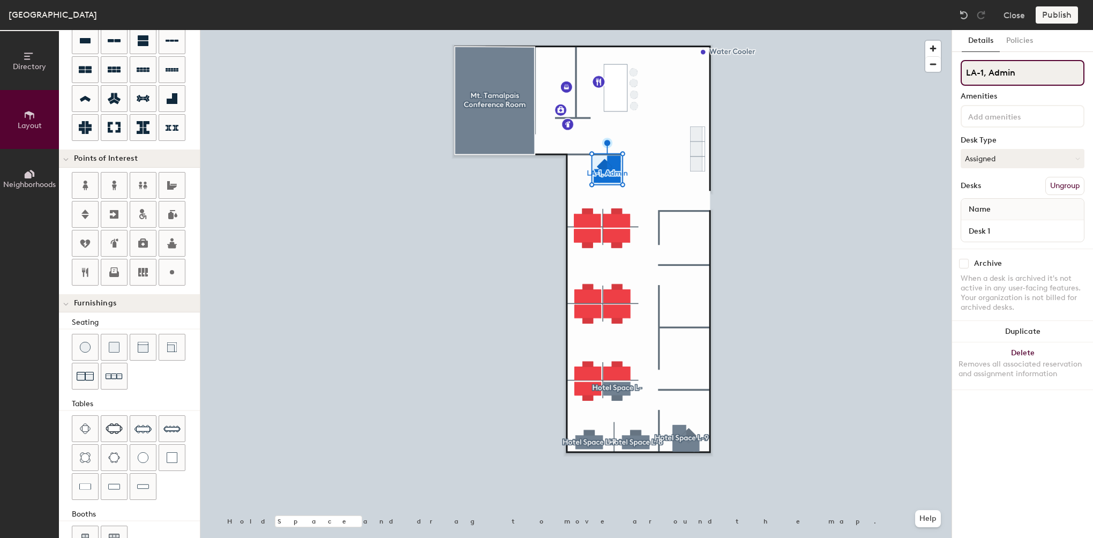
click at [964, 71] on input "LA-1, Admin" at bounding box center [1023, 73] width 124 height 26
drag, startPoint x: 982, startPoint y: 73, endPoint x: 964, endPoint y: 69, distance: 18.1
click at [964, 69] on input "LA-1, Admin" at bounding box center [1023, 73] width 124 height 26
click at [1001, 69] on input "LA-1, Admin" at bounding box center [1023, 73] width 124 height 26
drag, startPoint x: 983, startPoint y: 72, endPoint x: 939, endPoint y: 65, distance: 43.9
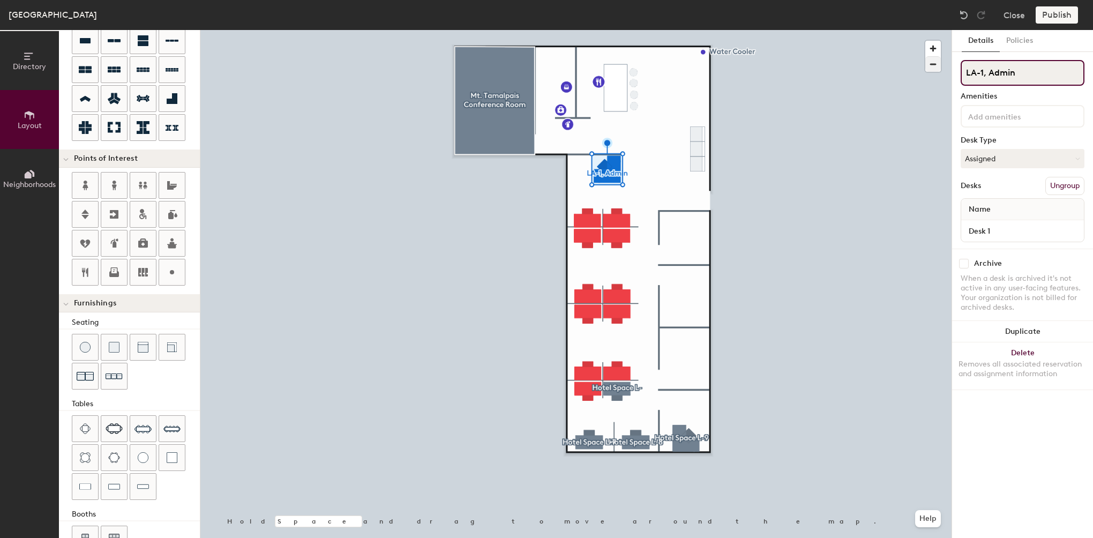
click at [939, 65] on div "Directory Layout Neighborhoods Layout Add space Resize Desks Points of Interest…" at bounding box center [546, 284] width 1093 height 508
click at [922, 63] on div "Directory Layout Neighborhoods Layout Add space Resize Desks Points of Interest…" at bounding box center [546, 284] width 1093 height 508
type input "A"
click at [945, 77] on div "Directory Layout Neighborhoods Layout Add space Resize Desks Points of Interest…" at bounding box center [546, 284] width 1093 height 508
type input "[PERSON_NAME]"
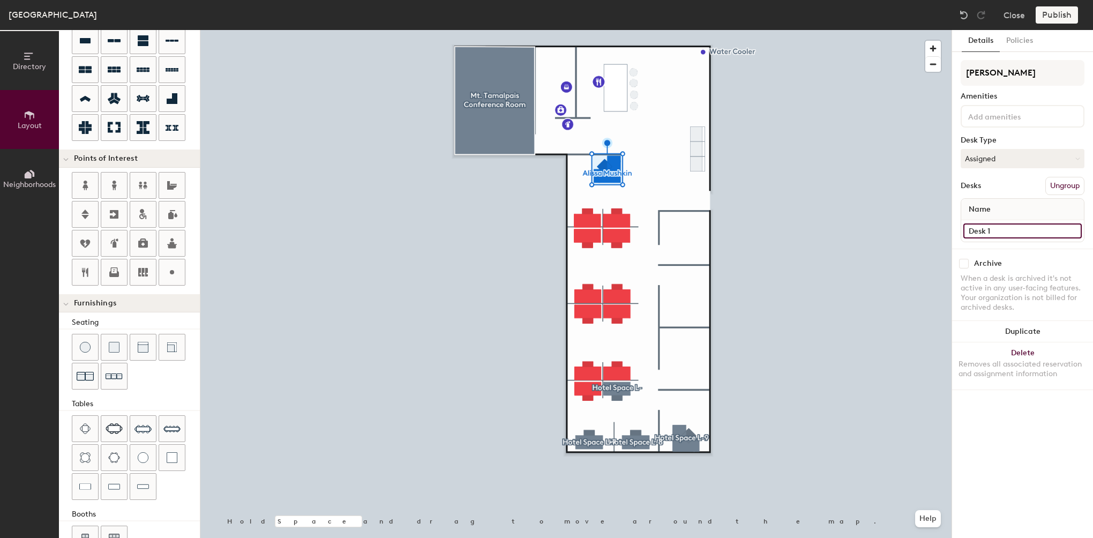
click at [995, 228] on input "Desk 1" at bounding box center [1022, 230] width 118 height 15
type input "L1, Admin"
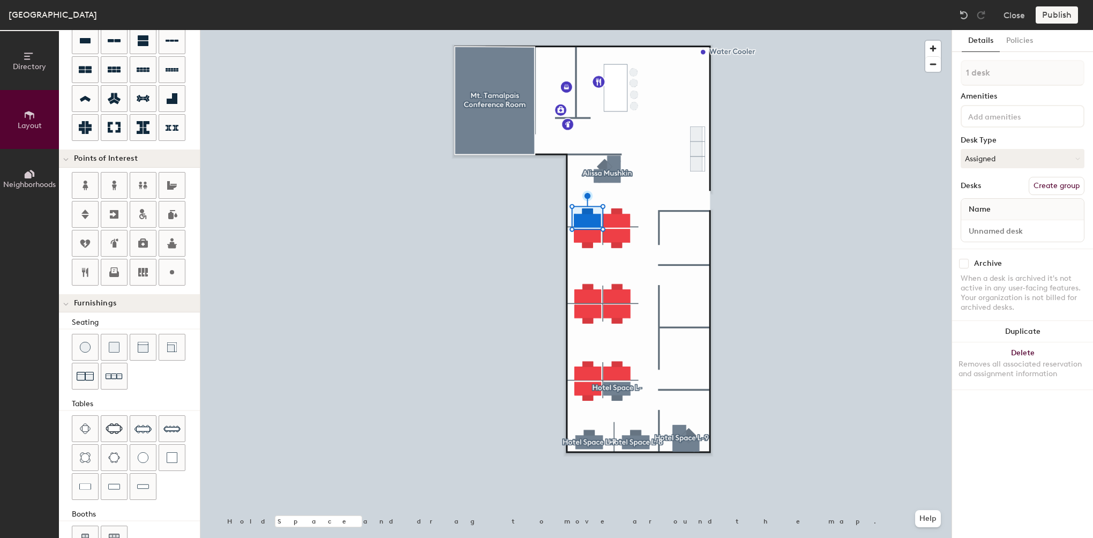
click at [1057, 186] on button "Create group" at bounding box center [1057, 186] width 56 height 18
click at [916, 78] on div "Directory Layout Neighborhoods Layout Add space Resize Desks Points of Interest…" at bounding box center [546, 284] width 1093 height 508
type input "L"
type input "[PERSON_NAME]"
click at [988, 223] on input "Desk 1" at bounding box center [1022, 230] width 118 height 15
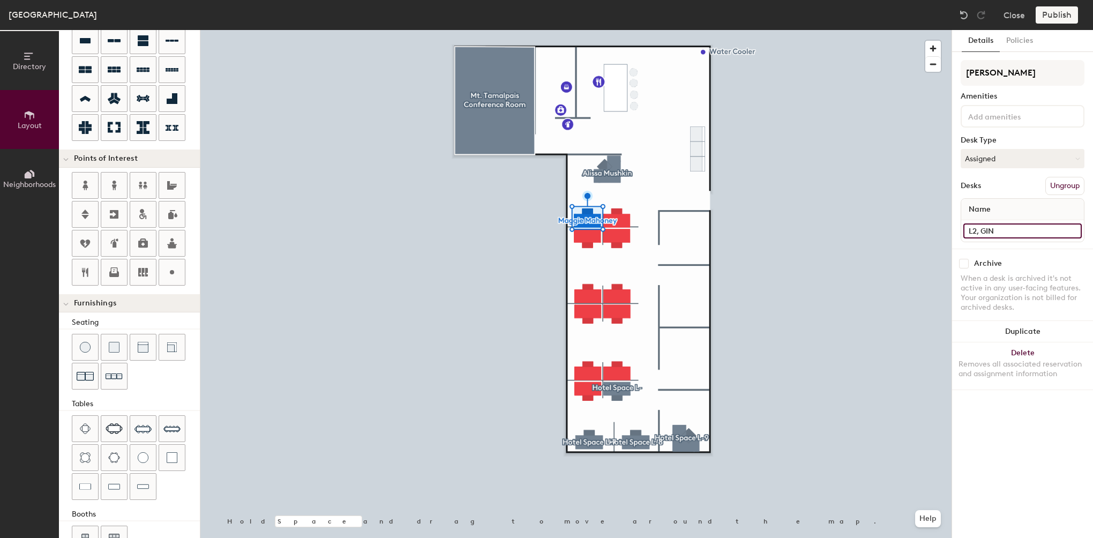
click at [980, 230] on input "L2, GIN" at bounding box center [1022, 230] width 118 height 15
click at [980, 228] on input "L2, GIN" at bounding box center [1022, 230] width 118 height 15
click at [983, 231] on input "L2, GIN" at bounding box center [1022, 230] width 118 height 15
click at [983, 230] on input "L2, GIN" at bounding box center [1022, 230] width 118 height 15
click at [982, 230] on input "L2, GIN" at bounding box center [1022, 230] width 118 height 15
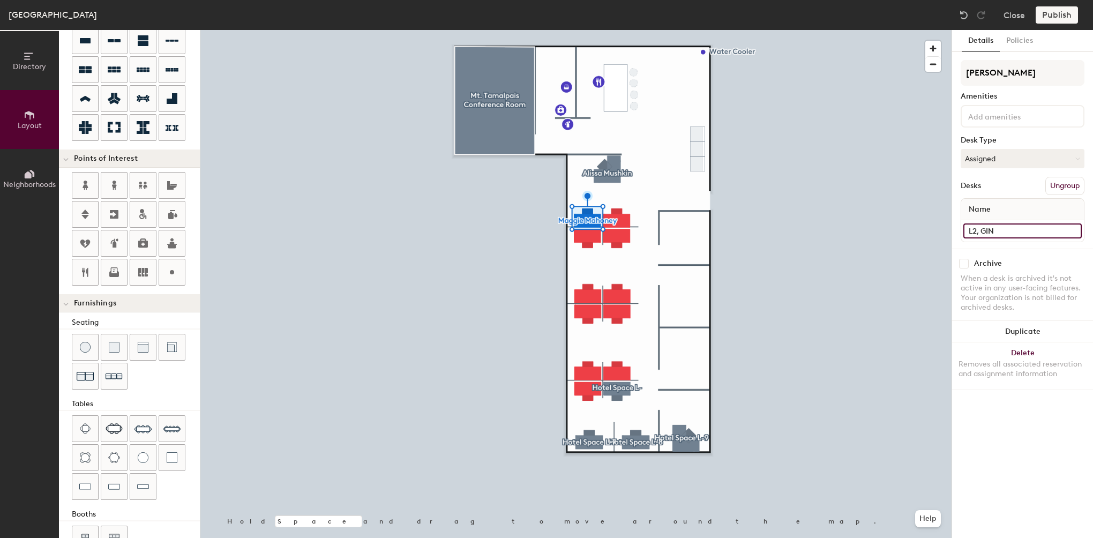
click at [981, 231] on input "L2, GIN" at bounding box center [1022, 230] width 118 height 15
click at [1009, 229] on input "L2, Structural GIN" at bounding box center [1022, 230] width 118 height 15
click at [1017, 228] on input "L2, Structural GIN" at bounding box center [1022, 230] width 118 height 15
type input "L2, GIN"
click at [1054, 185] on button "Create group" at bounding box center [1057, 186] width 56 height 18
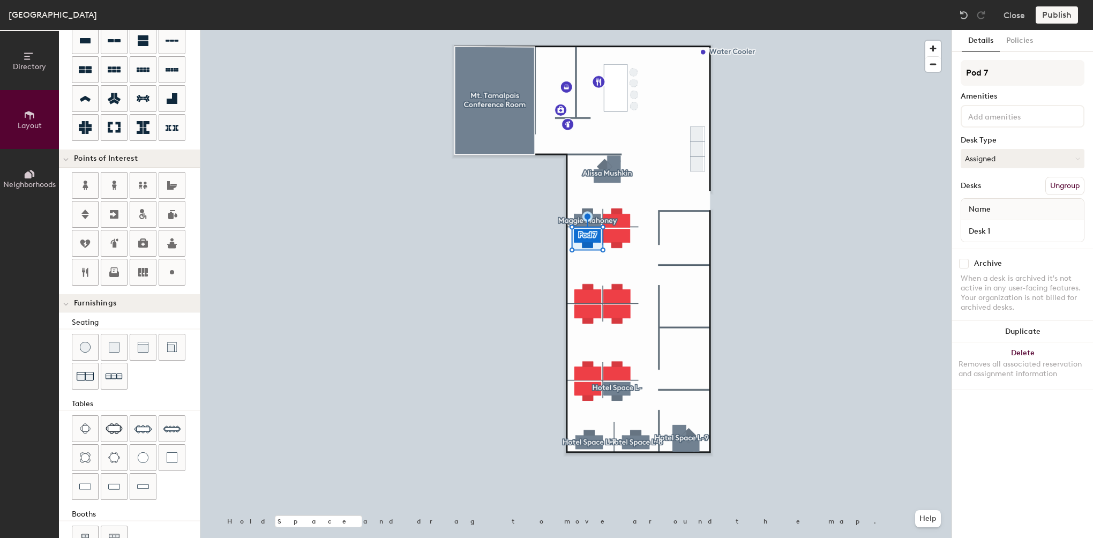
click at [930, 74] on div "Directory Layout Neighborhoods Layout Add space Resize Desks Points of Interest…" at bounding box center [546, 284] width 1093 height 508
type input "[PERSON_NAME]"
click at [994, 227] on input "Desk 1" at bounding box center [1022, 230] width 118 height 15
type input "L3, BASE"
click at [1039, 182] on button "Create group" at bounding box center [1057, 186] width 56 height 18
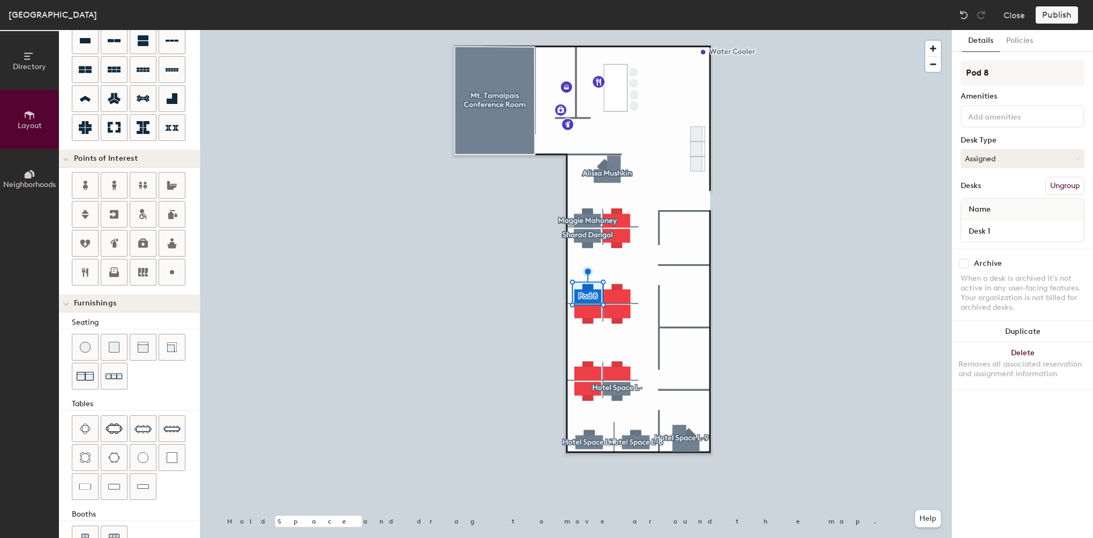
click at [942, 79] on div "Directory Layout Neighborhoods Layout Add space Resize Desks Points of Interest…" at bounding box center [546, 284] width 1093 height 508
type input "Lauren Posey"
click at [993, 224] on input "Desk 1" at bounding box center [1022, 230] width 118 height 15
type input "L4, BASE"
click at [995, 223] on input at bounding box center [1022, 230] width 118 height 15
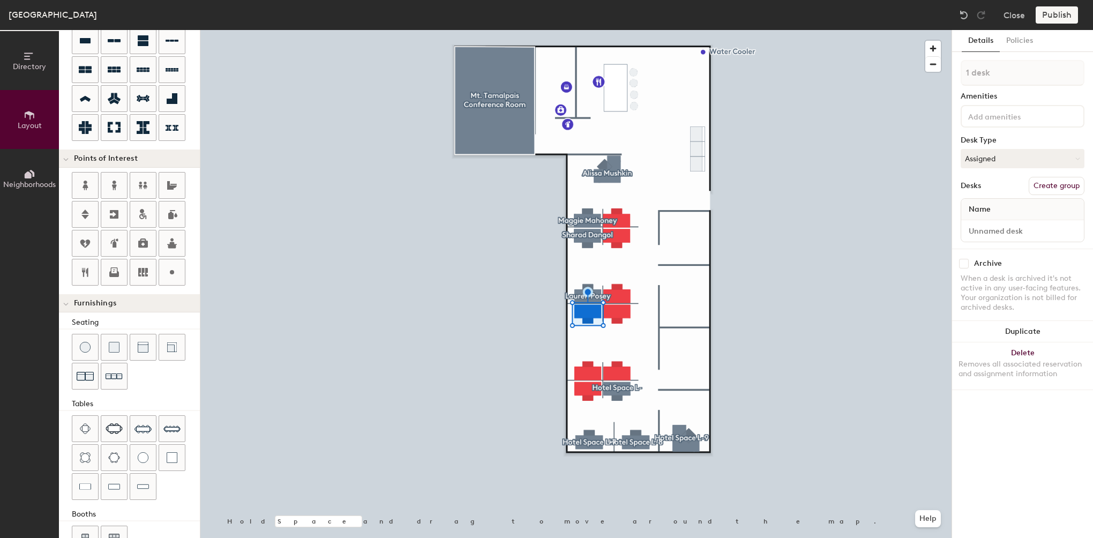
click at [1062, 178] on button "Create group" at bounding box center [1057, 186] width 56 height 18
click at [992, 231] on input "Desk 1" at bounding box center [1022, 230] width 118 height 15
type input "L5, BASE"
click at [992, 94] on div "Amenities" at bounding box center [1023, 96] width 124 height 9
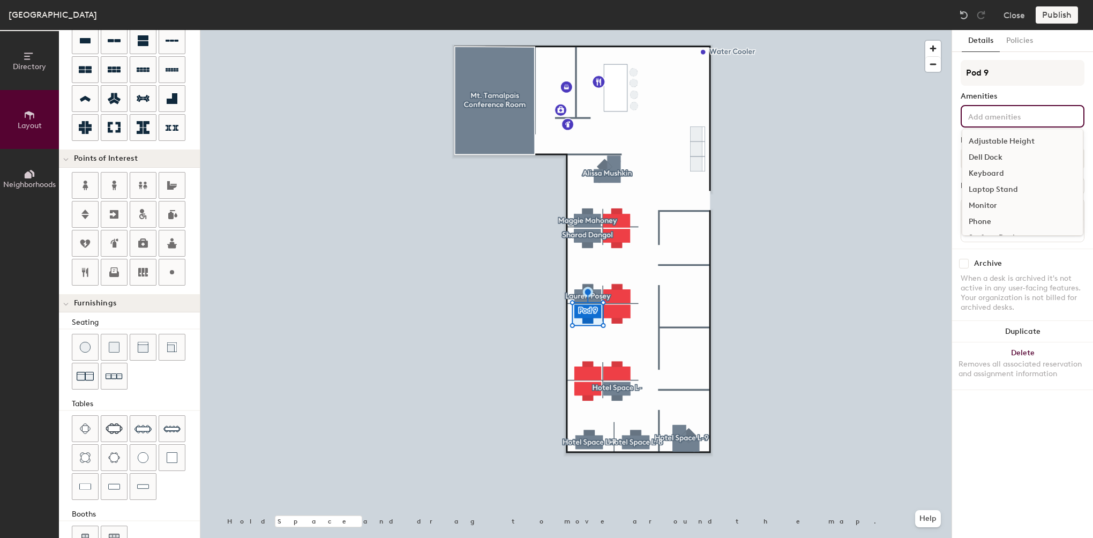
click at [990, 122] on div "Adjustable Height Dell Dock Keyboard Laptop Stand Monitor Phone Surface Dock" at bounding box center [1023, 116] width 124 height 23
click at [995, 77] on input "Pod 9" at bounding box center [1023, 73] width 124 height 26
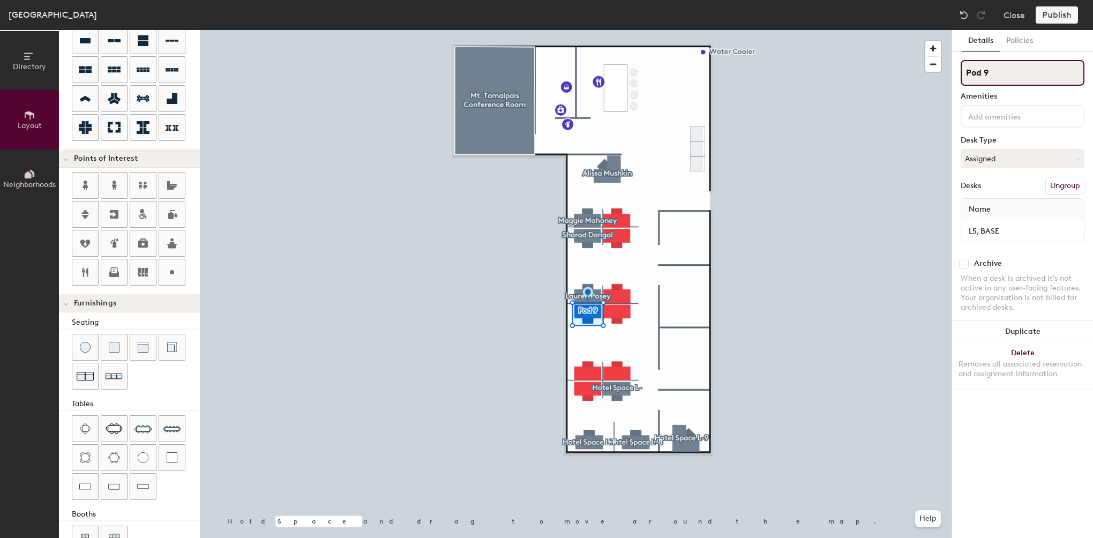
drag, startPoint x: 1001, startPoint y: 72, endPoint x: 956, endPoint y: 68, distance: 45.2
click at [956, 68] on div "Details Policies Pod 9 Amenities Desk Type Assigned Desks Ungroup Name L5, BASE…" at bounding box center [1022, 284] width 141 height 508
type input "[PERSON_NAME]"
click at [589, 30] on div at bounding box center [575, 30] width 751 height 0
click at [581, 30] on div at bounding box center [575, 30] width 751 height 0
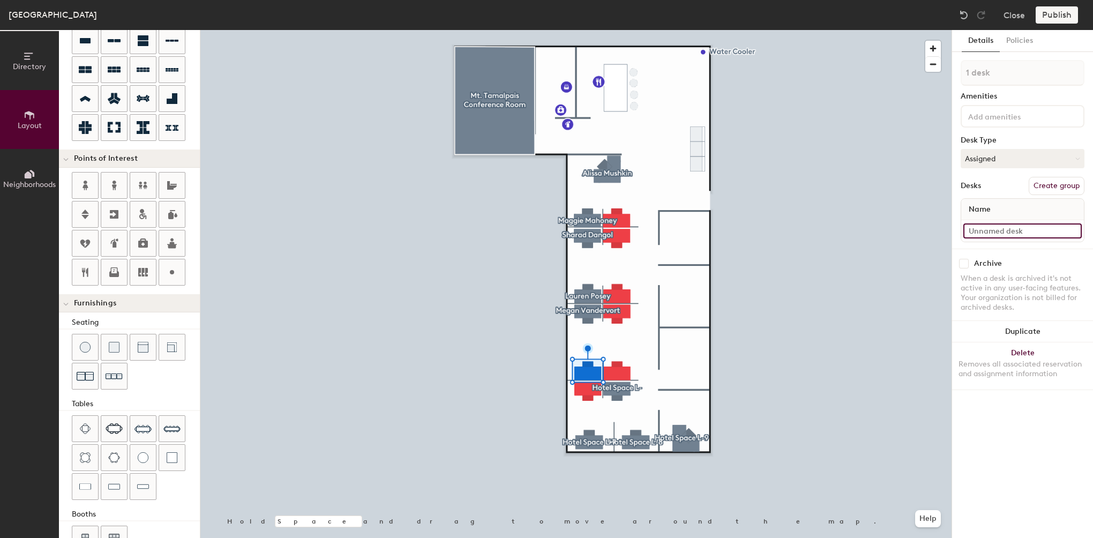
click at [1009, 226] on input at bounding box center [1022, 230] width 118 height 15
type input "L6, BASE"
click at [1059, 182] on button "Create group" at bounding box center [1057, 186] width 56 height 18
drag, startPoint x: 1009, startPoint y: 69, endPoint x: 934, endPoint y: 69, distance: 74.5
click at [935, 69] on div "Directory Layout Neighborhoods Layout Add space Resize Desks Points of Interest…" at bounding box center [546, 284] width 1093 height 508
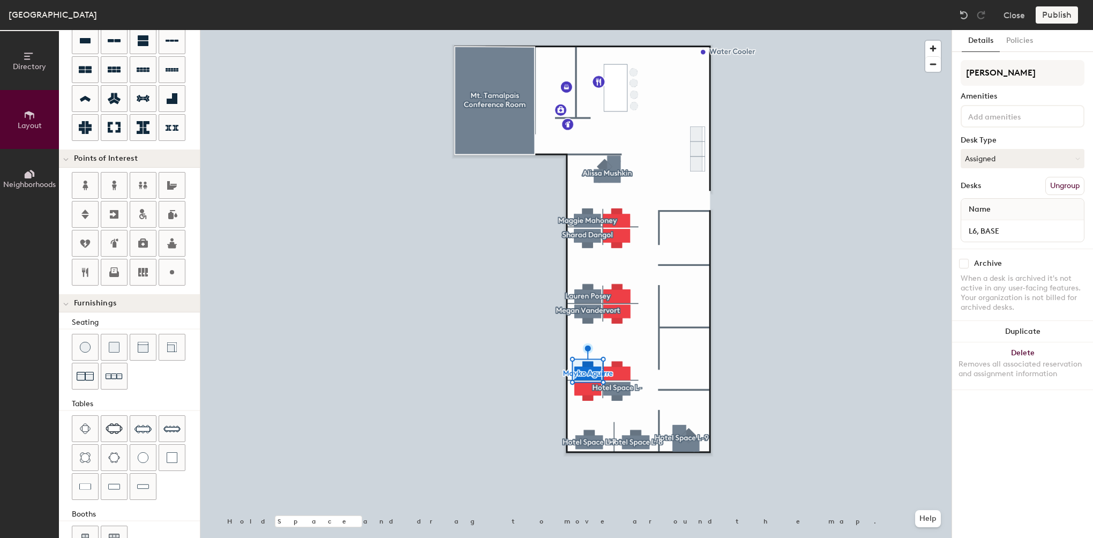
type input "[PERSON_NAME]"
click at [1056, 180] on button "Create group" at bounding box center [1057, 186] width 56 height 18
click at [940, 74] on div "Directory Layout Neighborhoods Layout Add space Resize Desks Points of Interest…" at bounding box center [546, 284] width 1093 height 508
type input "[PERSON_NAME]"
click at [991, 223] on input "Desk 1" at bounding box center [1022, 230] width 118 height 15
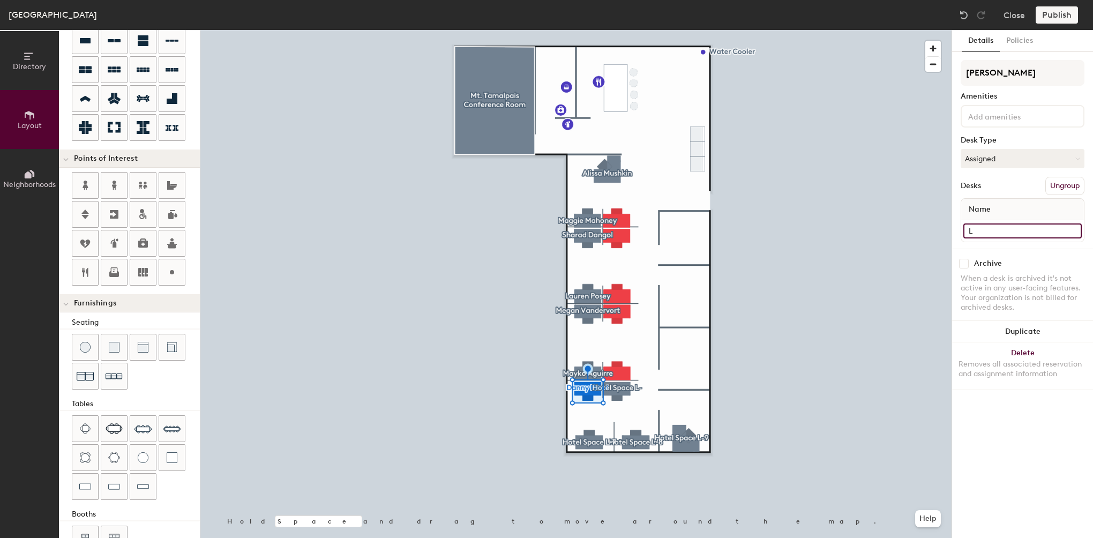
type input "L"
click at [600, 30] on div at bounding box center [575, 30] width 751 height 0
click at [1018, 233] on input "L" at bounding box center [1022, 230] width 118 height 15
type input "7, BASE"
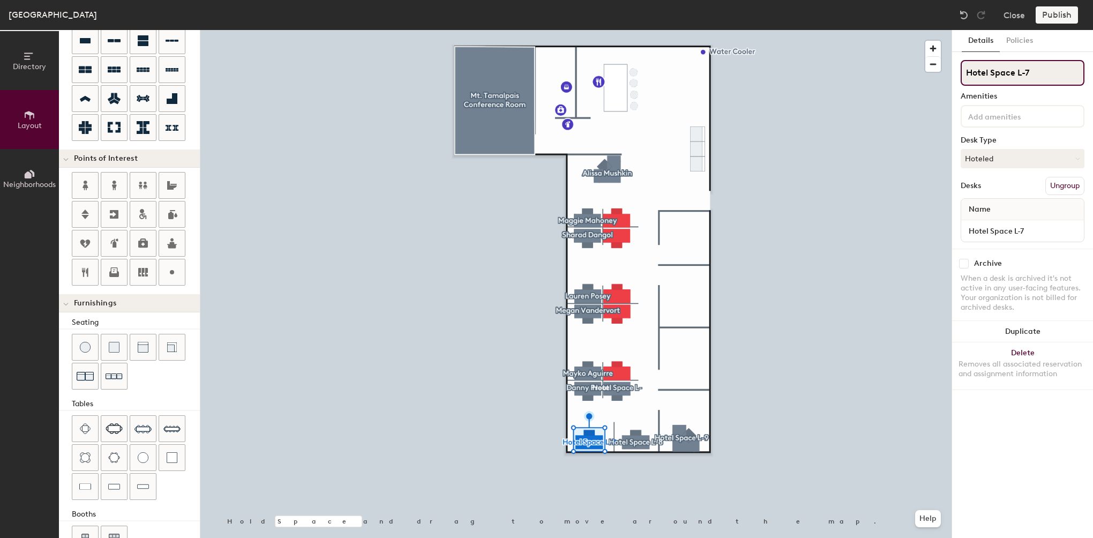
click at [1037, 70] on input "Hotel Space L-7" at bounding box center [1023, 73] width 124 height 26
type input "Hotel Space L-8"
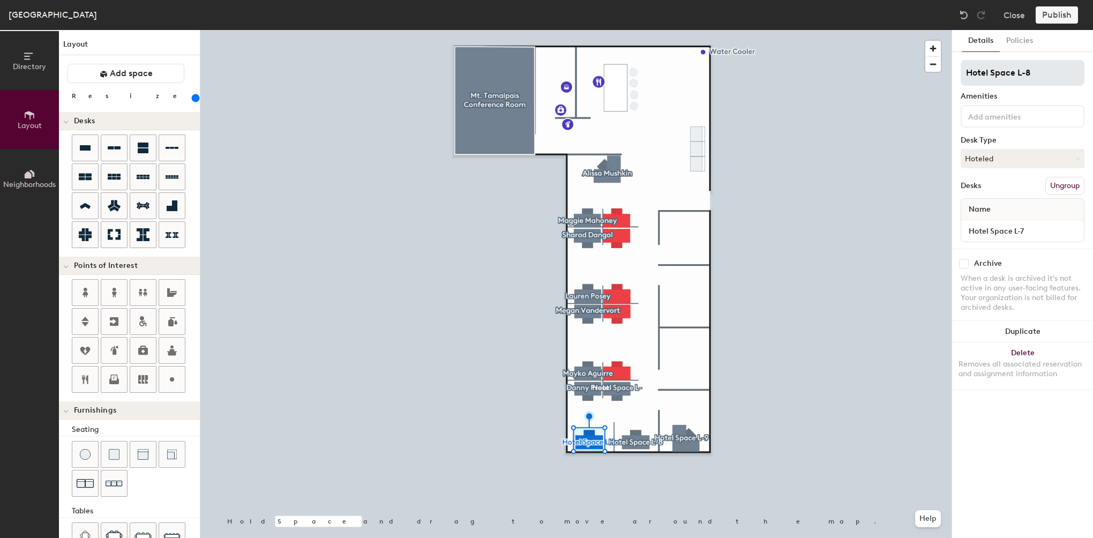
scroll to position [107, 0]
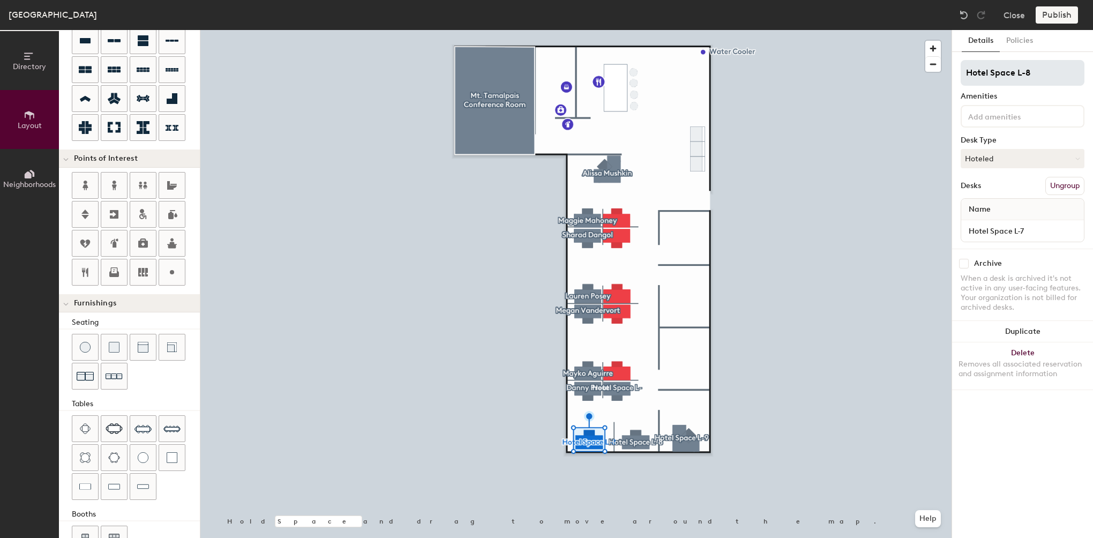
click at [990, 80] on input "Hotel Space L-8" at bounding box center [1023, 73] width 124 height 26
type input "Hotel L-8"
click at [1036, 227] on input "Hotel Space L-7" at bounding box center [1022, 230] width 118 height 15
click at [1030, 231] on input "Hotel Space L-7" at bounding box center [1022, 230] width 118 height 15
click at [1028, 223] on input "Hotel Space L-7" at bounding box center [1022, 230] width 118 height 15
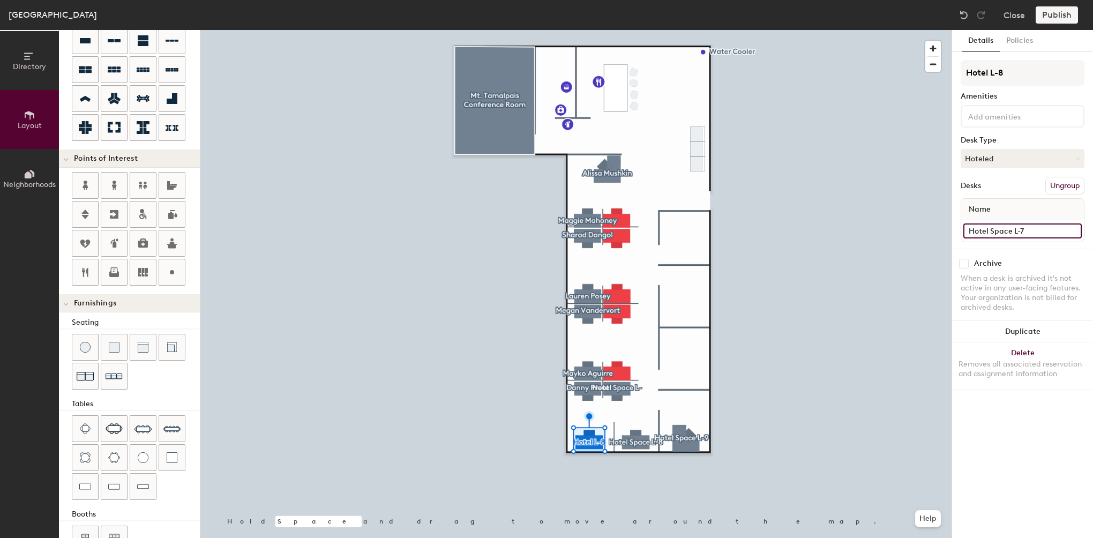
click at [1028, 227] on input "Hotel Space L-7" at bounding box center [1022, 230] width 118 height 15
type input "Hotel Space L-8"
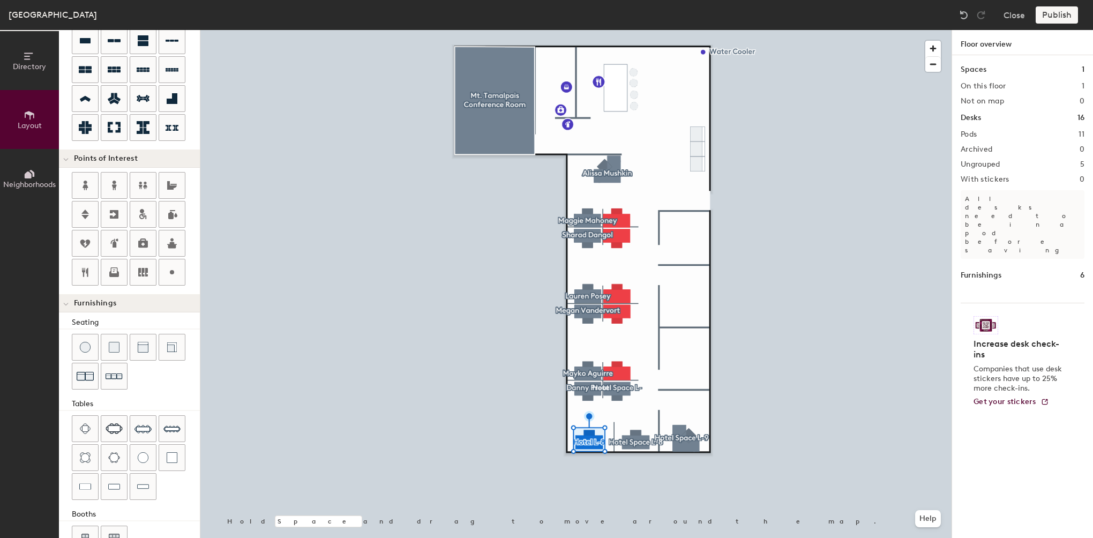
click at [630, 30] on div at bounding box center [575, 30] width 751 height 0
type input "220"
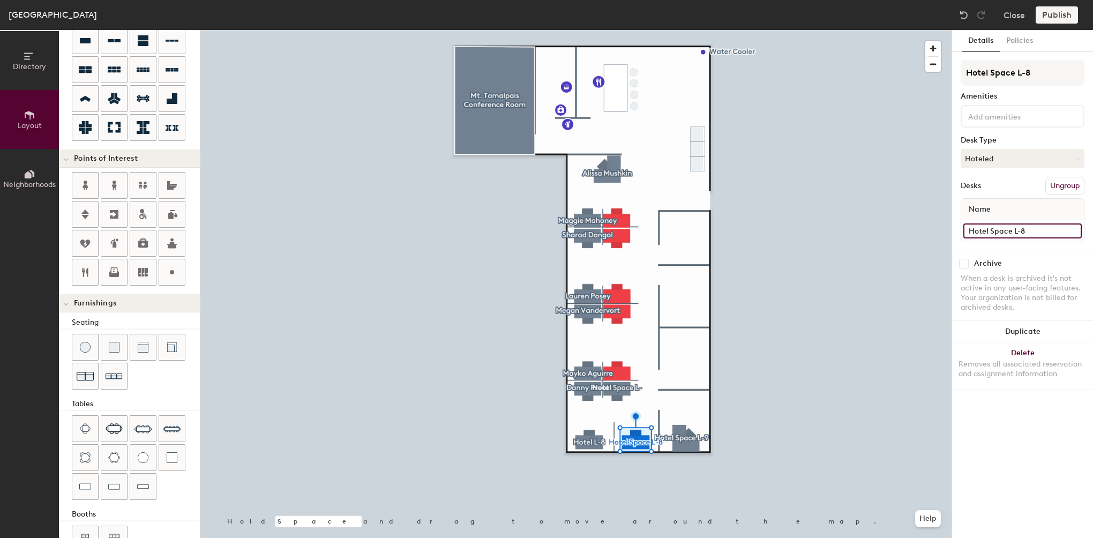
click at [1042, 226] on input "Hotel Space L-8" at bounding box center [1022, 230] width 118 height 15
click at [1041, 227] on input "Hotel Space L-8" at bounding box center [1022, 230] width 118 height 15
type input "Hotel Space L-9"
click at [1050, 63] on input "Hotel Space L-8" at bounding box center [1023, 73] width 124 height 26
type input "Hotel Space L-9"
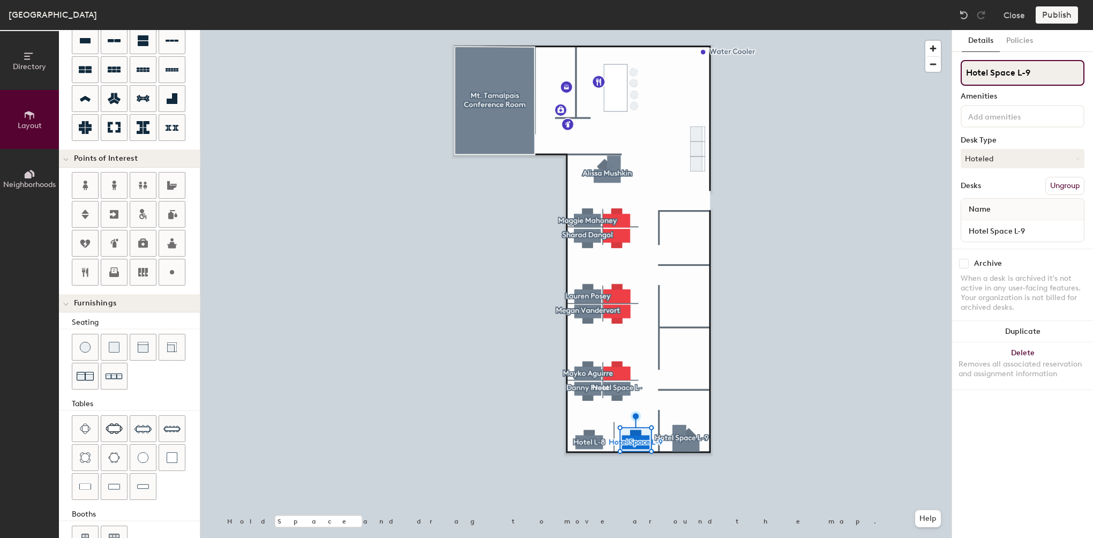
drag, startPoint x: 1015, startPoint y: 73, endPoint x: 990, endPoint y: 77, distance: 25.5
click at [990, 77] on input "Hotel Space L-9" at bounding box center [1023, 73] width 124 height 26
type input "Hotel L-9"
drag, startPoint x: 1014, startPoint y: 71, endPoint x: 992, endPoint y: 74, distance: 22.2
click at [992, 74] on input "Hotel Space L-" at bounding box center [1023, 73] width 124 height 26
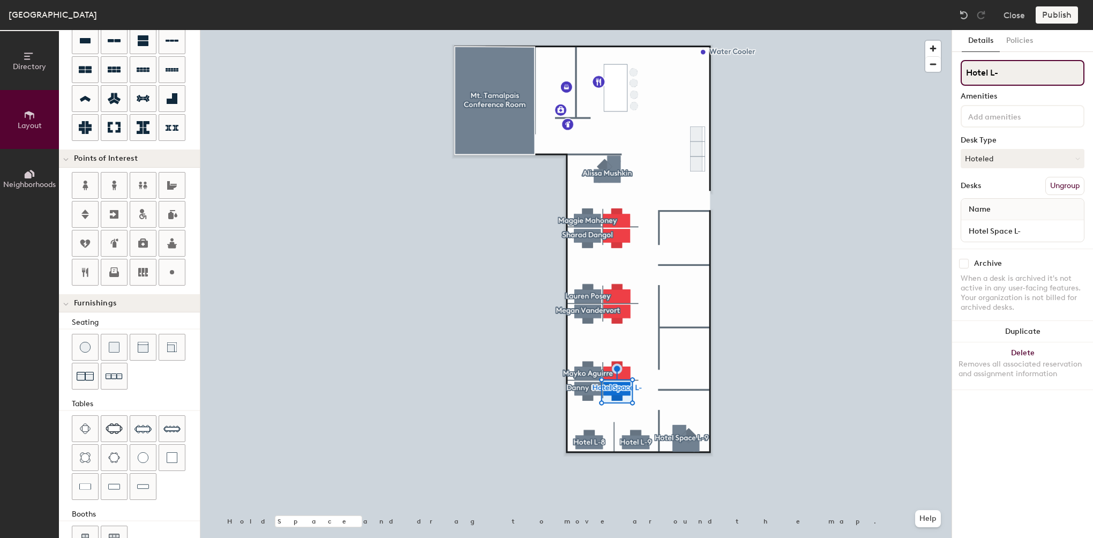
click at [1016, 76] on input "Hotel L-" at bounding box center [1023, 73] width 124 height 26
type input "Hotel L-10"
click at [1056, 184] on button "Ungroup" at bounding box center [1064, 186] width 39 height 18
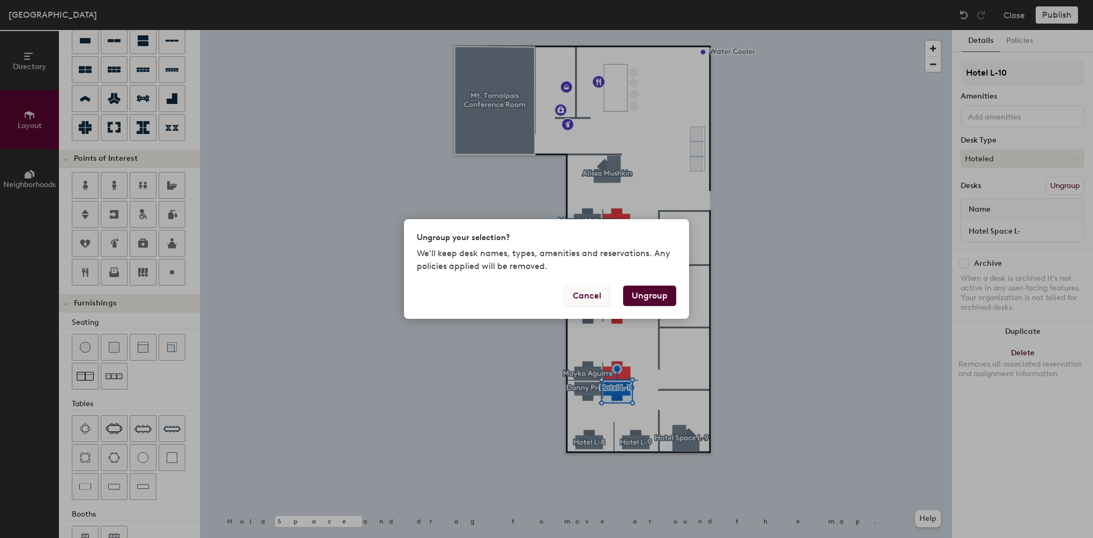
click at [590, 296] on button "Cancel" at bounding box center [587, 296] width 47 height 20
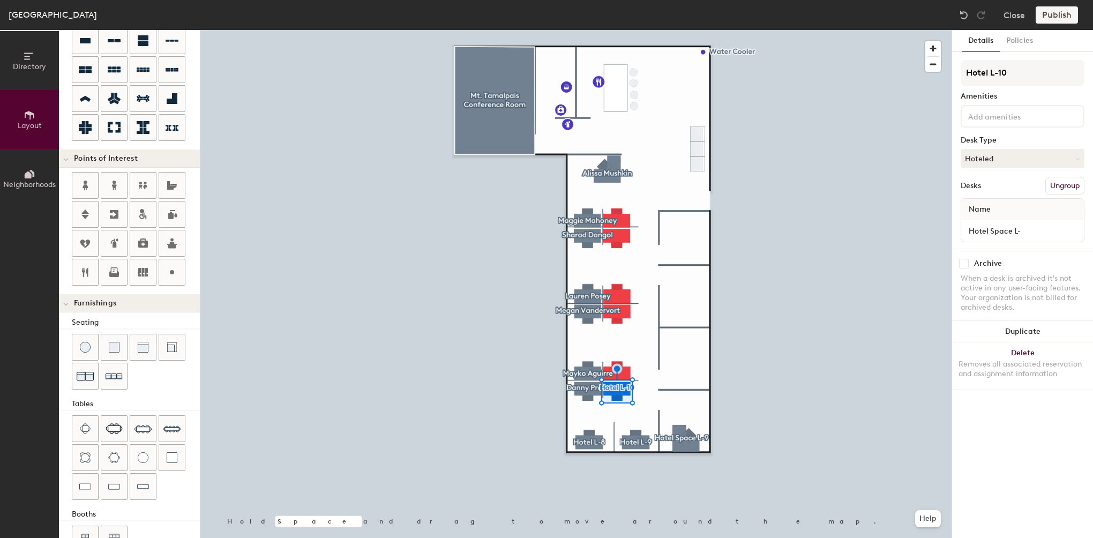
click at [1067, 218] on div "Name" at bounding box center [1022, 209] width 123 height 21
click at [1045, 226] on input "Hotel Space L-" at bounding box center [1022, 230] width 118 height 15
click at [1034, 230] on input "Hotel Space L-" at bounding box center [1022, 230] width 118 height 15
click at [1036, 227] on input "Hotel Space L-" at bounding box center [1022, 230] width 118 height 15
type input "Hotel Space L-10"
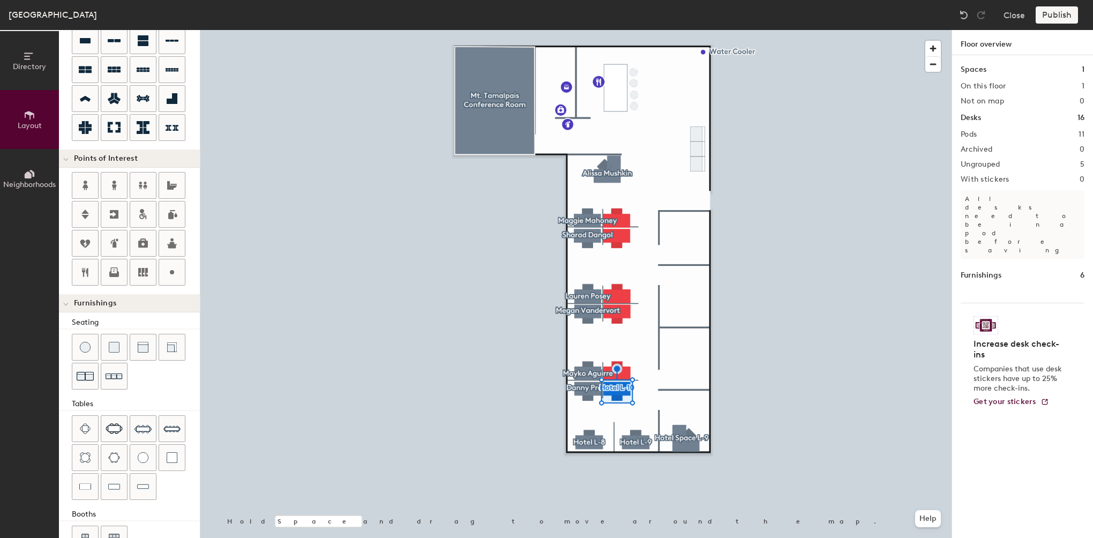
type input "220"
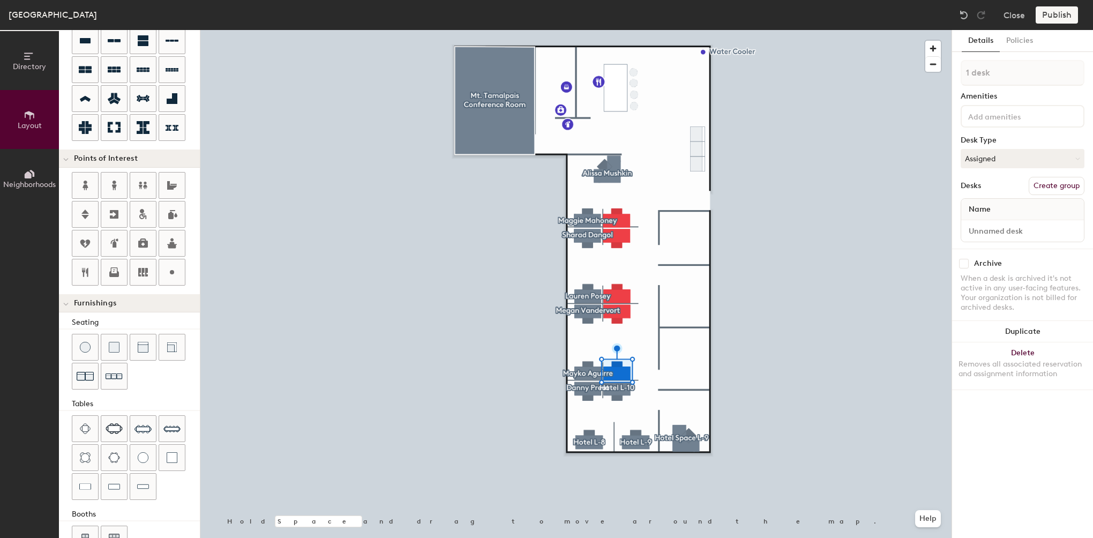
click at [1055, 184] on button "Create group" at bounding box center [1057, 186] width 56 height 18
drag, startPoint x: 1003, startPoint y: 69, endPoint x: 954, endPoint y: 74, distance: 49.0
click at [955, 74] on div "Details Policies Pod 12 Amenities Desk Type Assigned Desks Ungroup Name Desk 1 …" at bounding box center [1022, 284] width 141 height 508
type input "s"
type input "Scout [PERSON_NAME]"
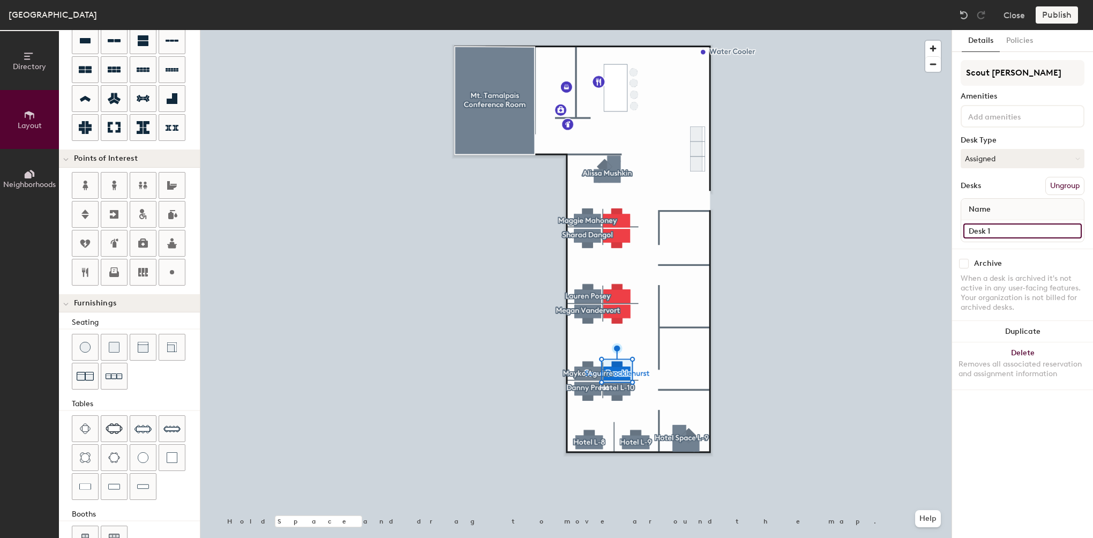
click at [1005, 225] on input "Desk 1" at bounding box center [1022, 230] width 118 height 15
type input "L"
click at [930, 230] on div "Directory Layout Neighborhoods Layout Add space Resize Desks Points of Interest…" at bounding box center [546, 284] width 1093 height 508
click at [966, 229] on input "7, BASE" at bounding box center [1022, 230] width 118 height 15
click at [967, 229] on input "7, BASE" at bounding box center [1022, 230] width 118 height 15
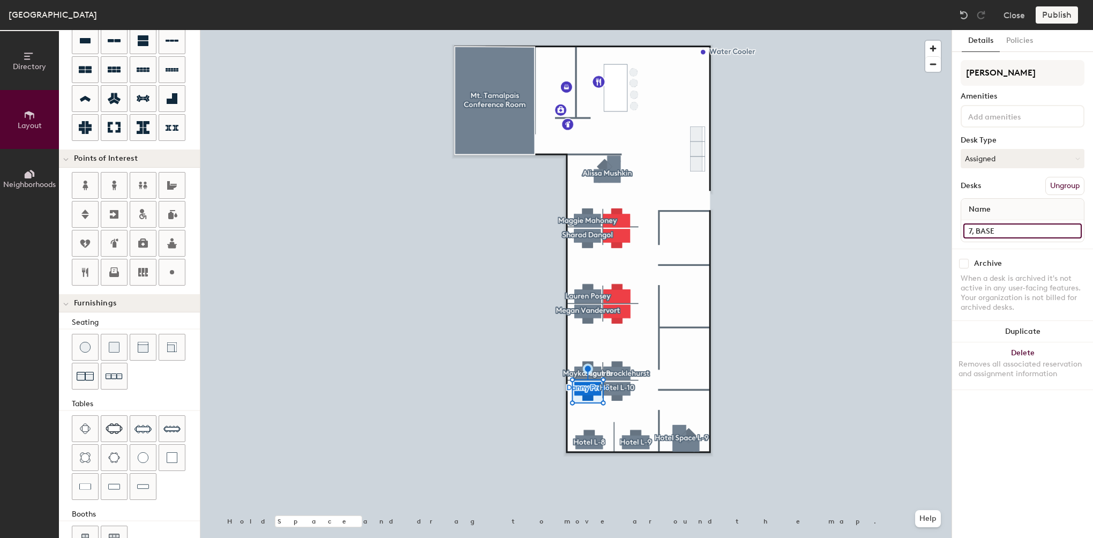
click at [968, 231] on input "7, BASE" at bounding box center [1022, 230] width 118 height 15
type input "L-7, BASE"
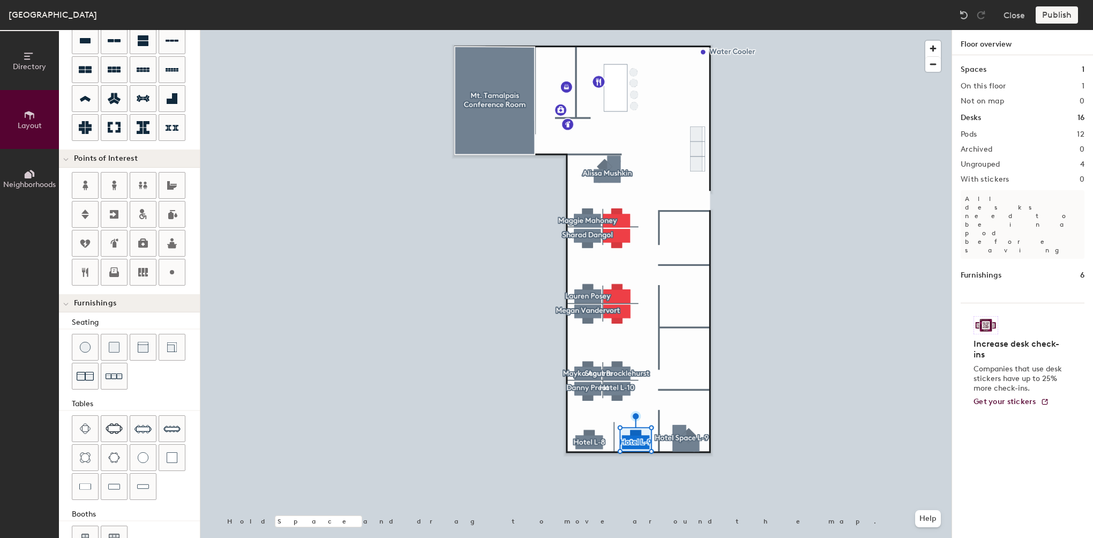
type input "220"
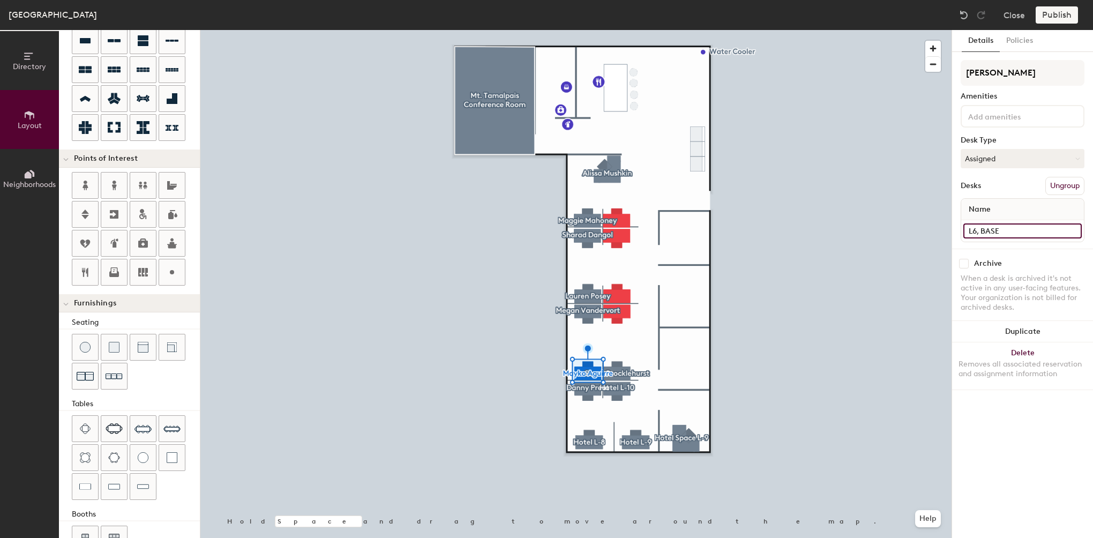
click at [970, 229] on input "L6, BASE" at bounding box center [1022, 230] width 118 height 15
click at [974, 231] on input "L6, BASE" at bounding box center [1022, 230] width 118 height 15
type input "L-6, BASE"
click at [972, 230] on input "L5, BASE" at bounding box center [1022, 230] width 118 height 15
click at [973, 230] on input "L5, BASE" at bounding box center [1022, 230] width 118 height 15
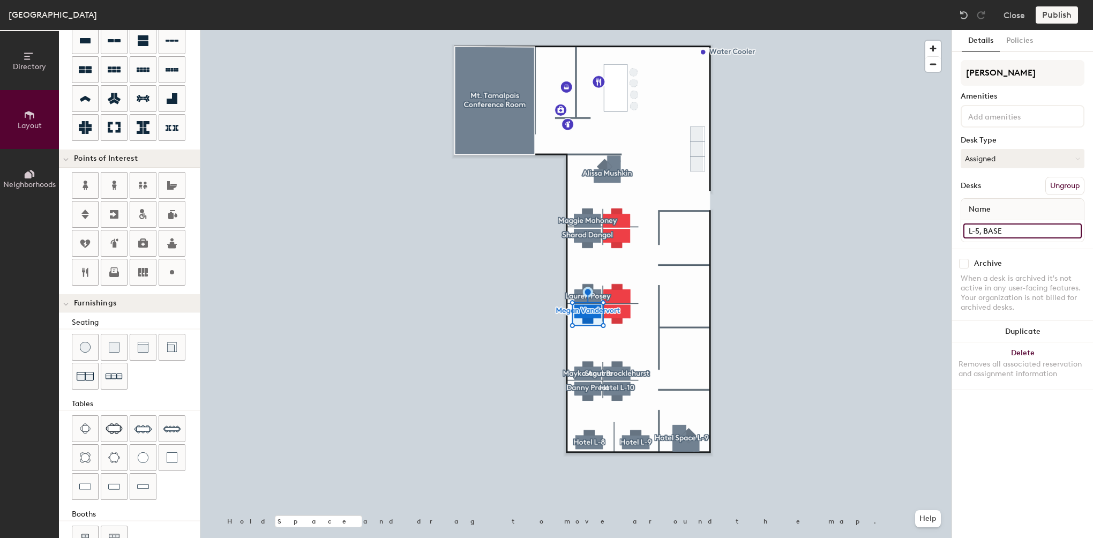
type input "L-5, BASE"
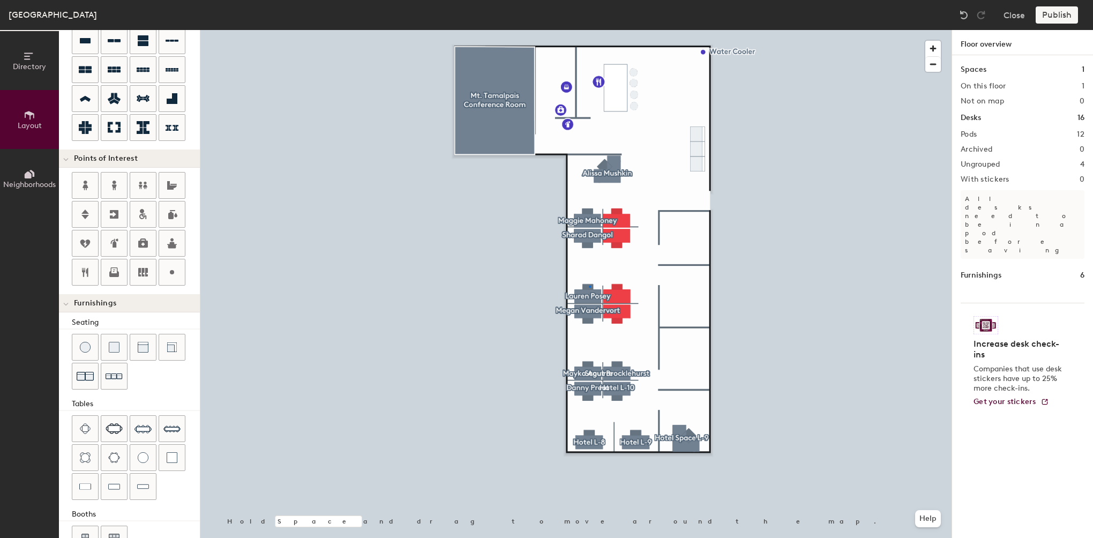
click at [589, 30] on div at bounding box center [575, 30] width 751 height 0
type input "220"
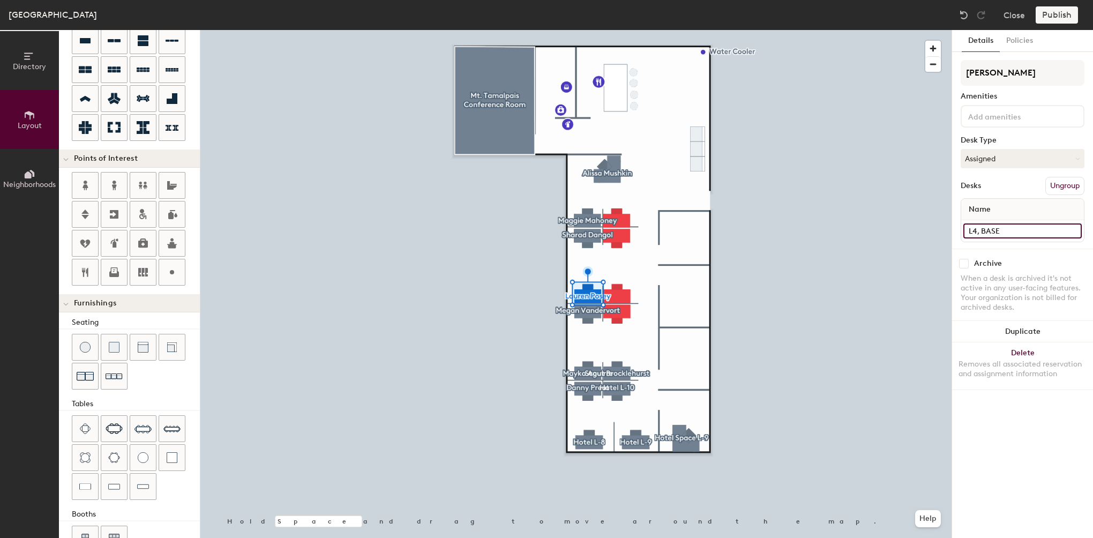
click at [971, 229] on input "L4, BASE" at bounding box center [1022, 230] width 118 height 15
click at [973, 229] on input "L4, BASE" at bounding box center [1022, 230] width 118 height 15
type input "L-4, BASE"
click at [603, 30] on div at bounding box center [575, 30] width 751 height 0
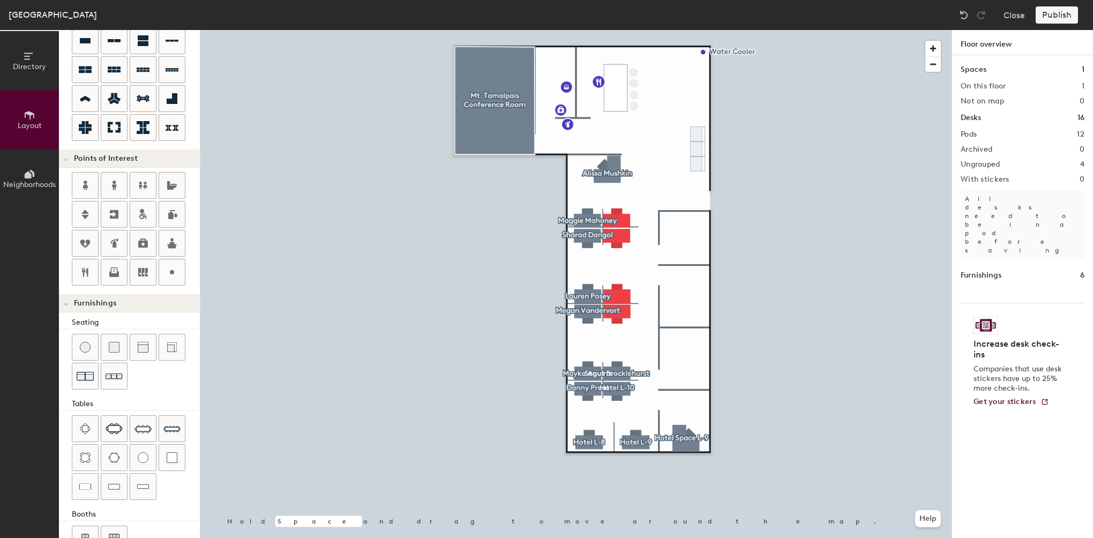
type input "220"
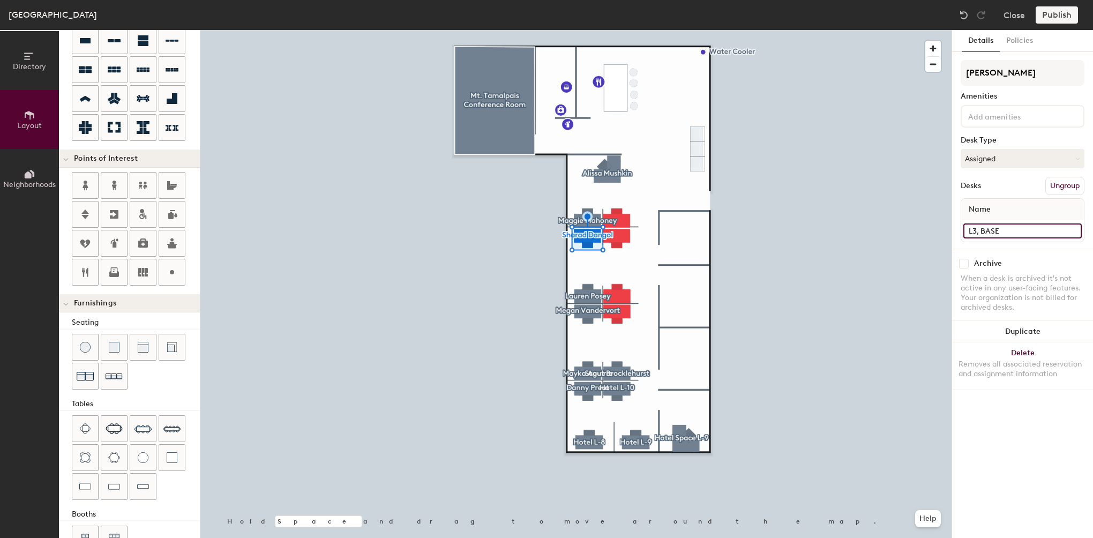
click at [973, 229] on input "L3, BASE" at bounding box center [1022, 230] width 118 height 15
type input "-"
click at [975, 231] on input "-" at bounding box center [1022, 230] width 118 height 15
click at [941, 233] on div "Directory Layout Neighborhoods Layout Add space Resize Desks Points of Interest…" at bounding box center [546, 284] width 1093 height 508
type input "L-3, BASE"
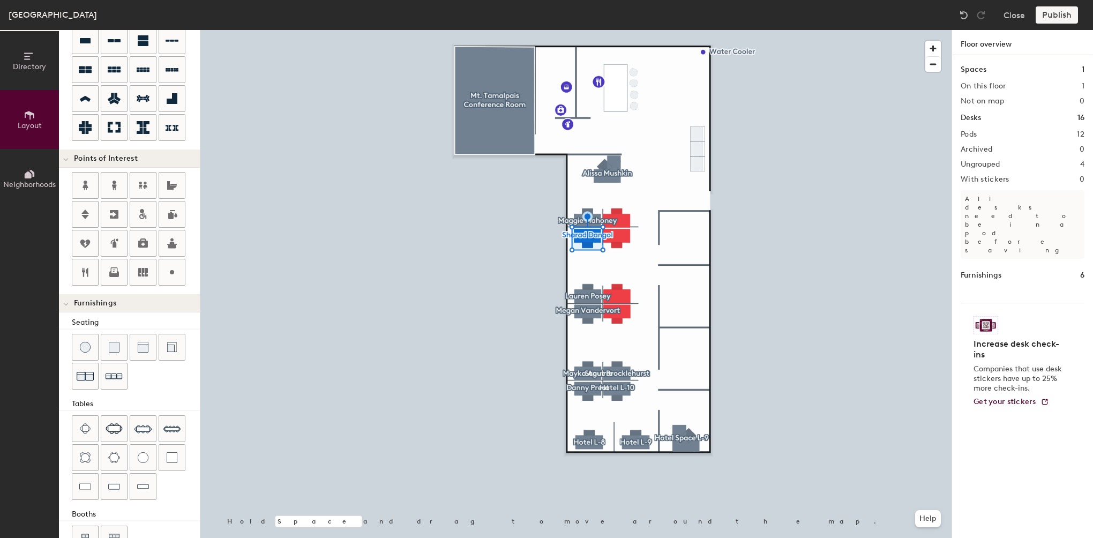
type input "220"
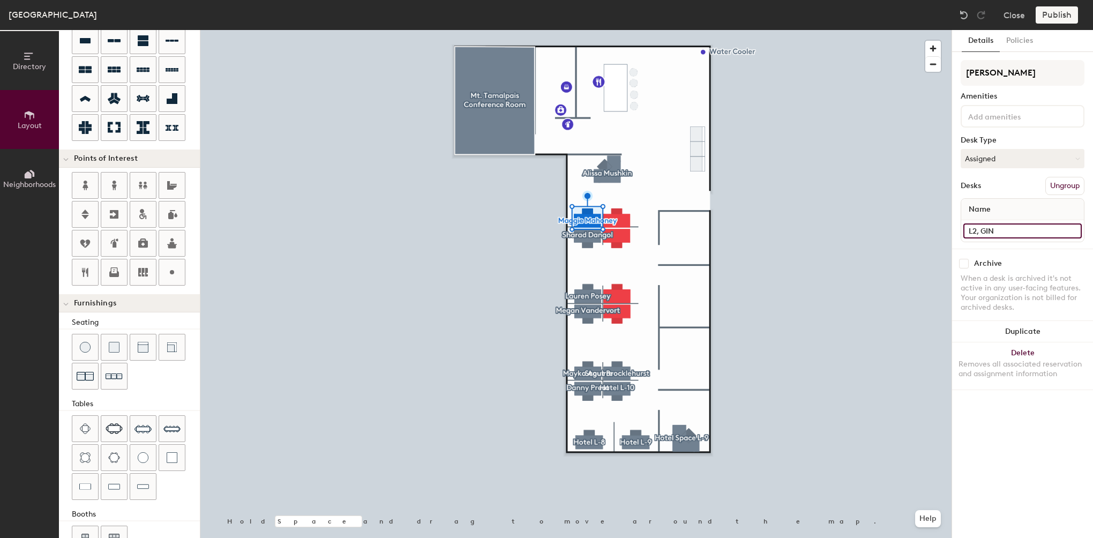
click at [976, 229] on input "L2, GIN" at bounding box center [1022, 230] width 118 height 15
click at [975, 233] on input "L2, GIN" at bounding box center [1022, 230] width 118 height 15
click at [974, 233] on input "L2, GIN" at bounding box center [1022, 230] width 118 height 15
click at [973, 233] on input "L2, GIN" at bounding box center [1022, 230] width 118 height 15
click at [972, 233] on input "L2, GIN" at bounding box center [1022, 230] width 118 height 15
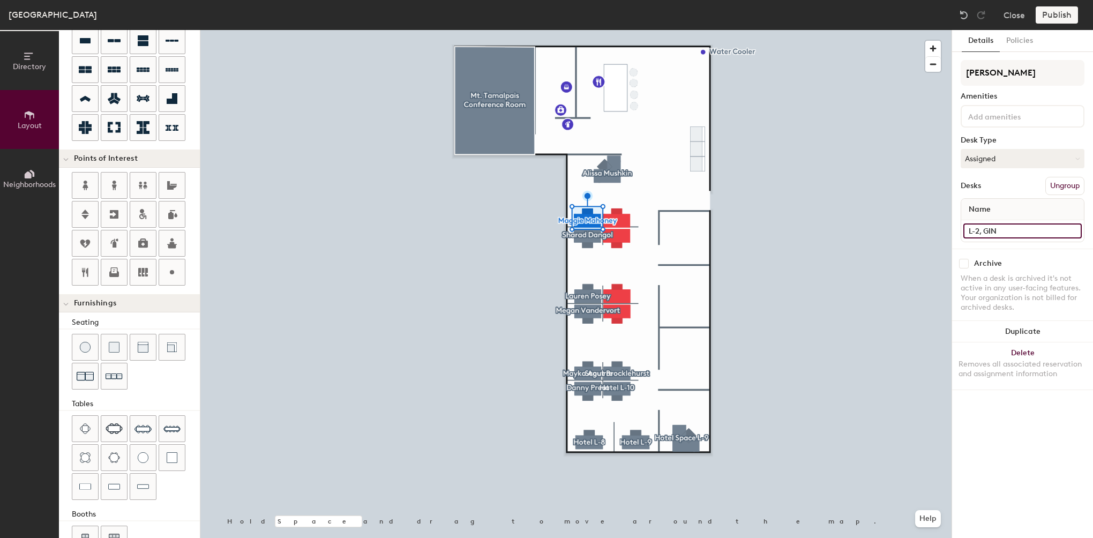
type input "L-2, GIN"
click at [606, 30] on div at bounding box center [575, 30] width 751 height 0
click at [974, 235] on input "L1, Admin" at bounding box center [1022, 230] width 118 height 15
click at [971, 231] on input "L1, Admin" at bounding box center [1022, 230] width 118 height 15
type input "L-1, Admin"
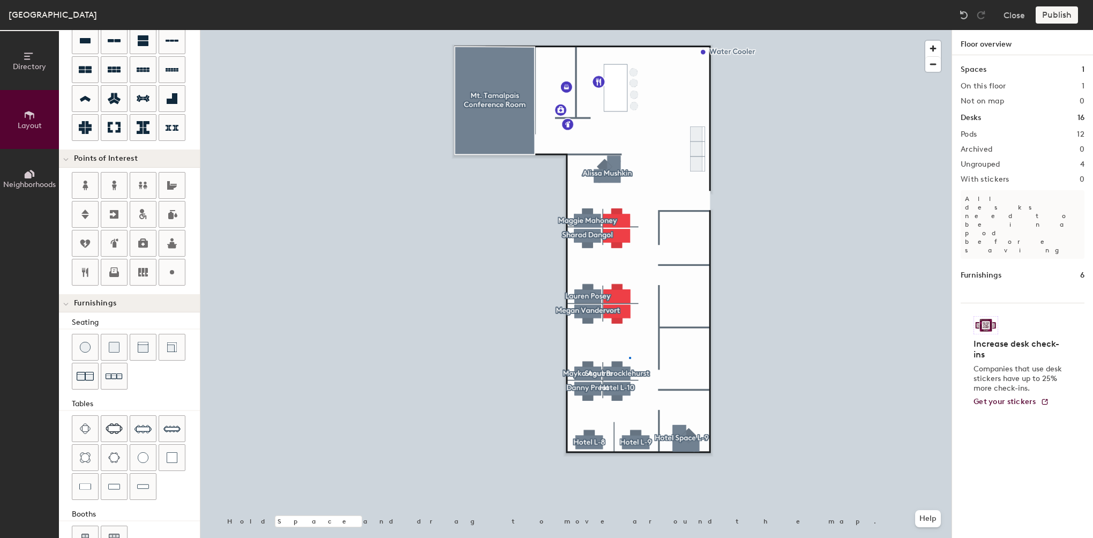
click at [630, 30] on div at bounding box center [575, 30] width 751 height 0
type input "220"
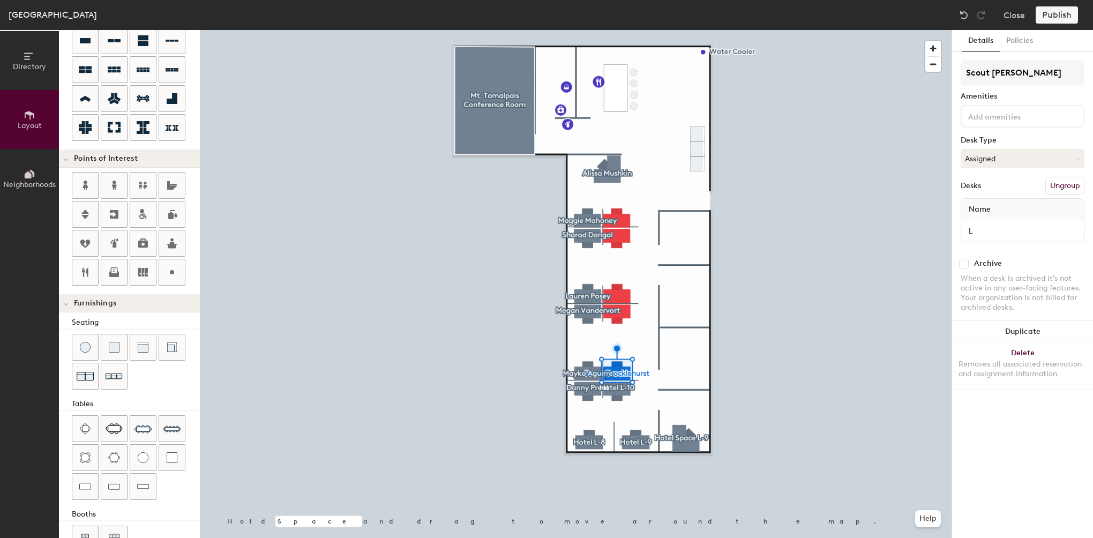
click at [1000, 216] on div "Name" at bounding box center [1022, 209] width 123 height 21
click at [987, 231] on input "L" at bounding box center [1022, 230] width 118 height 15
click at [993, 236] on input "L" at bounding box center [1022, 230] width 118 height 15
type input "L-11, HS Intern"
click at [1068, 182] on button "Create group" at bounding box center [1057, 186] width 56 height 18
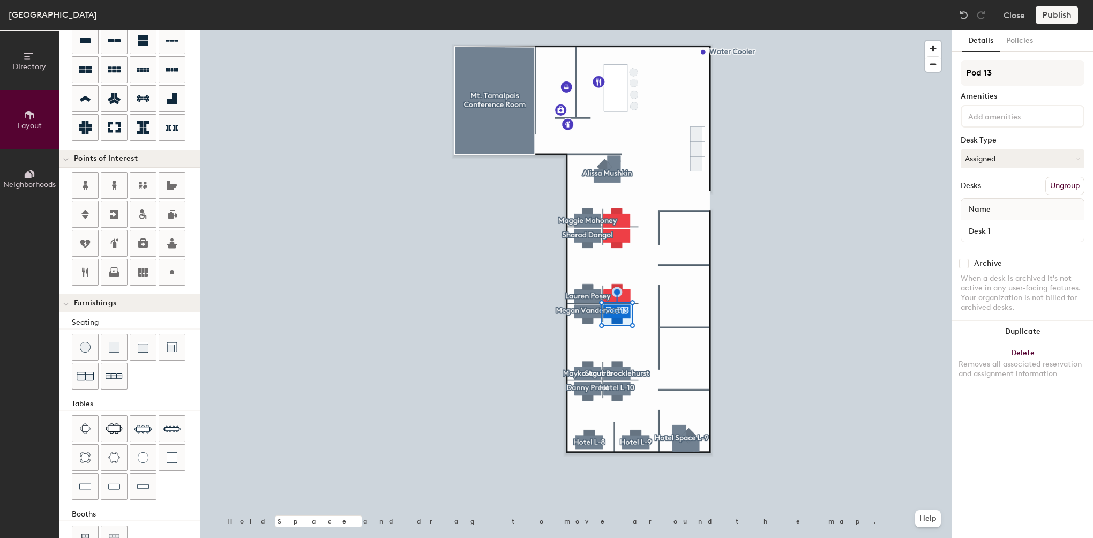
drag, startPoint x: 1002, startPoint y: 74, endPoint x: 953, endPoint y: 79, distance: 50.1
click at [953, 79] on div "Details Policies Pod 13 Amenities Desk Type Assigned Desks Ungroup Name Desk 1 …" at bounding box center [1022, 284] width 141 height 508
type input "[PERSON_NAME]"
click at [988, 228] on input "Desk 1" at bounding box center [1022, 230] width 118 height 15
type input "L-12, BASE"
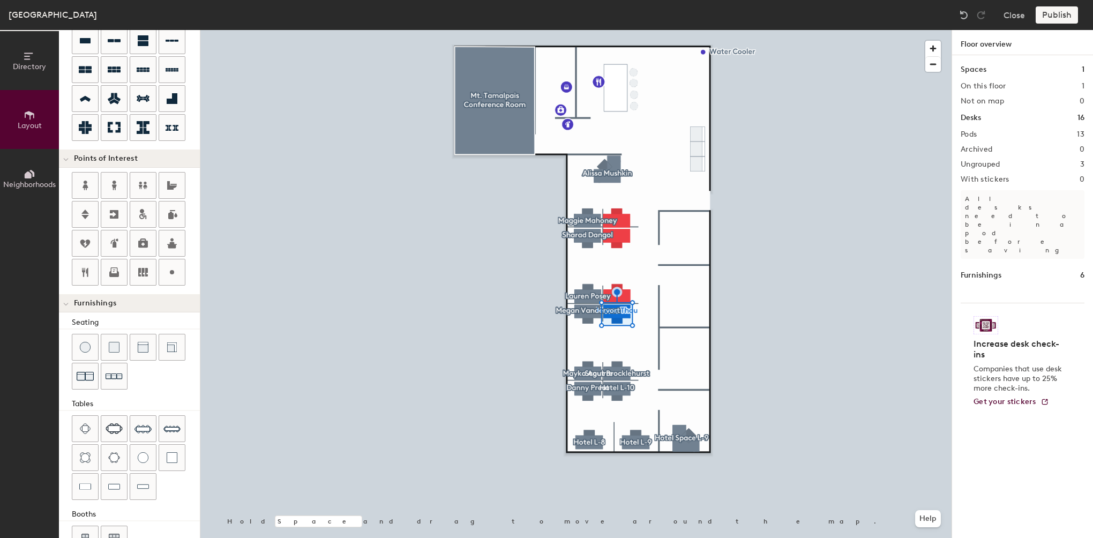
type input "220"
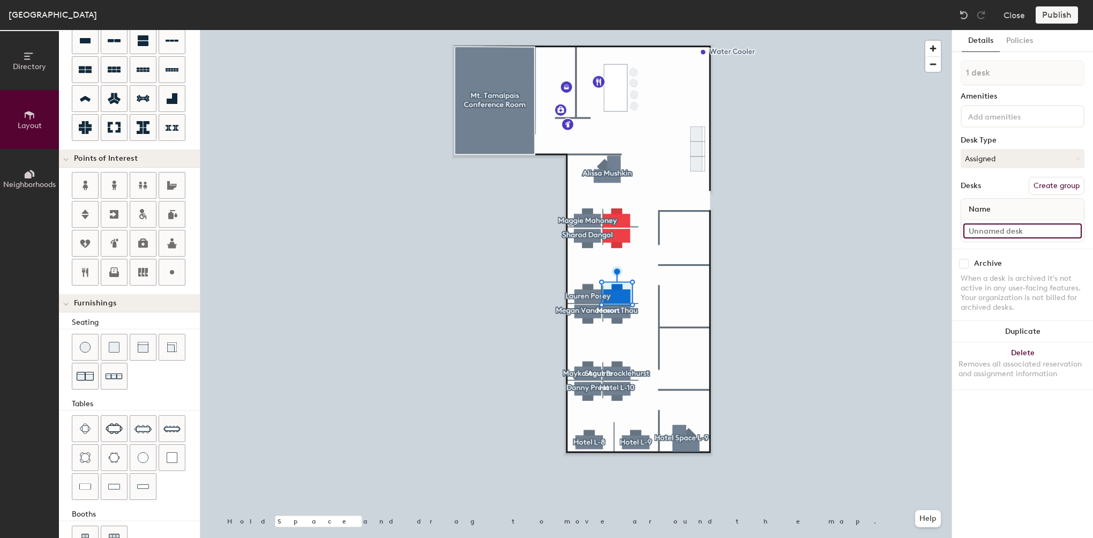
click at [988, 234] on input at bounding box center [1022, 230] width 118 height 15
click at [1065, 179] on button "Create group" at bounding box center [1057, 186] width 56 height 18
click at [1014, 228] on input "Desk 1" at bounding box center [1022, 230] width 118 height 15
type input "L-13, BASE"
click at [998, 77] on input "Pod 14" at bounding box center [1023, 73] width 124 height 26
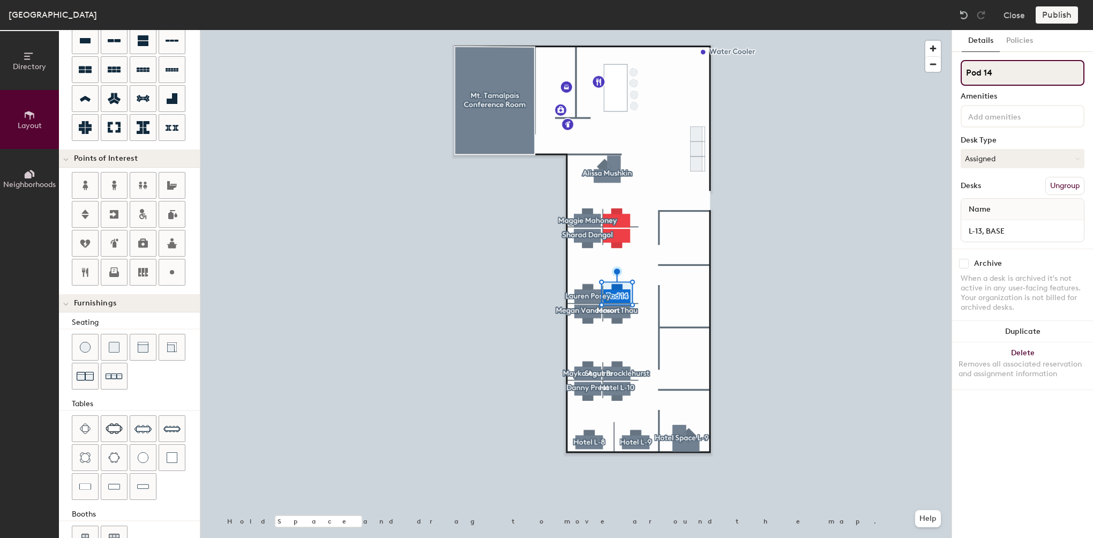
click at [905, 98] on div "Directory Layout Neighborhoods Layout Add space Resize Desks Points of Interest…" at bounding box center [546, 284] width 1093 height 508
type input "[PERSON_NAME]"
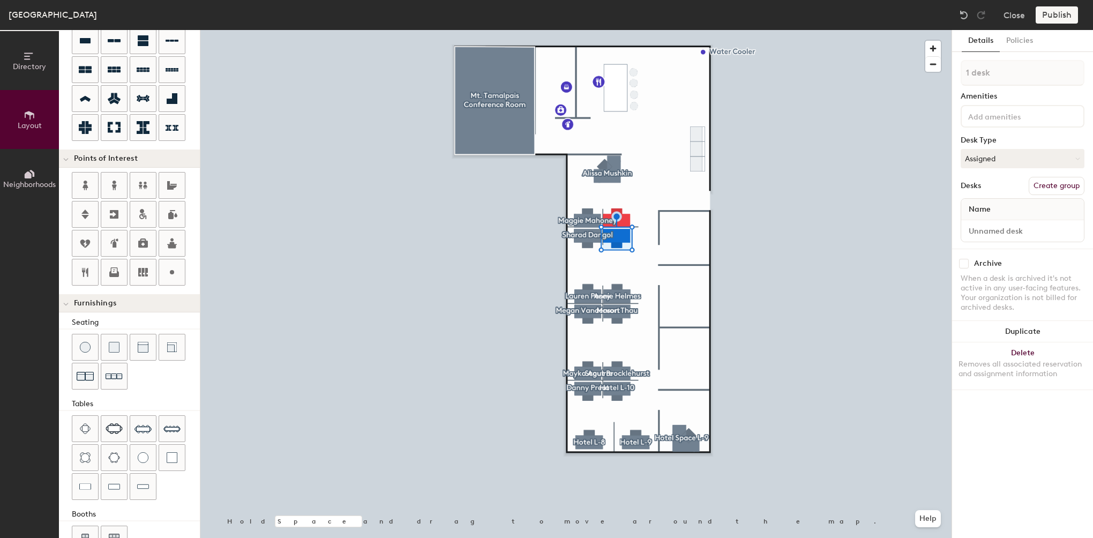
click at [1067, 177] on button "Create group" at bounding box center [1057, 186] width 56 height 18
click at [941, 72] on div "Directory Layout Neighborhoods Layout Add space Resize Desks Points of Interest…" at bounding box center [546, 284] width 1093 height 508
type input "[PERSON_NAME]"
click at [987, 233] on input "Desk 1" at bounding box center [1022, 230] width 118 height 15
type input "L-14, BASE"
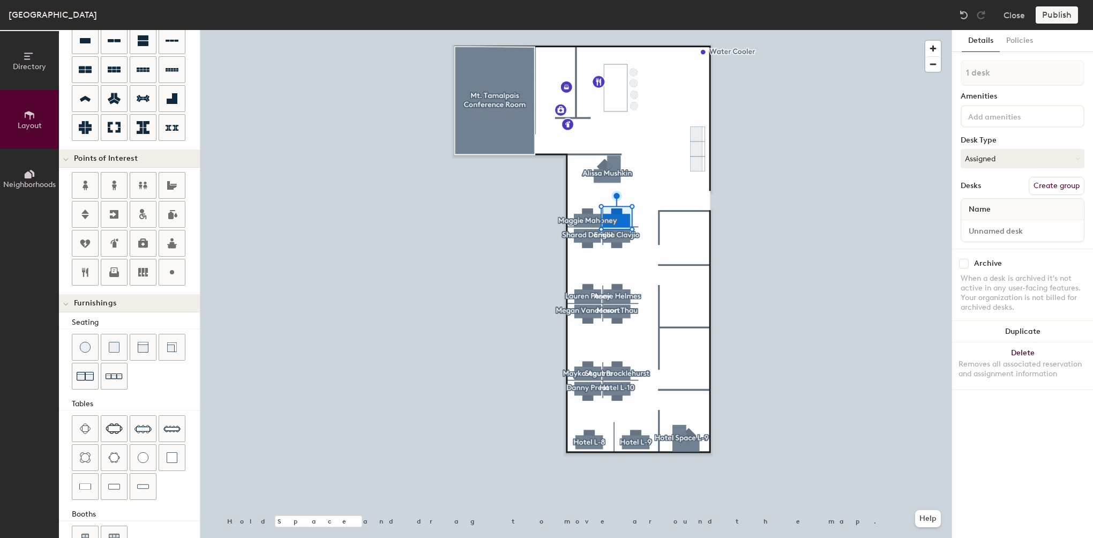
click at [1053, 192] on button "Create group" at bounding box center [1057, 186] width 56 height 18
click at [923, 220] on div "Directory Layout Neighborhoods Layout Add space Resize Desks Points of Interest…" at bounding box center [546, 284] width 1093 height 508
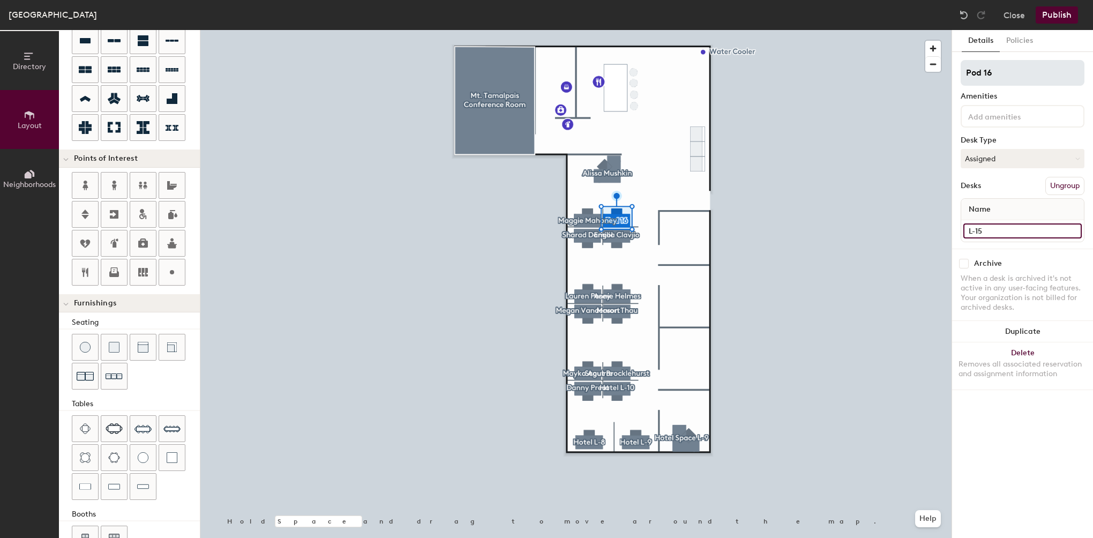
type input "L-15"
click at [1001, 71] on input "Pod 16" at bounding box center [1023, 73] width 124 height 26
click at [937, 77] on div "Directory Layout Neighborhoods Layout Add space Resize Desks Points of Interest…" at bounding box center [546, 284] width 1093 height 508
type input "[PERSON_NAME] Leader-[PERSON_NAME]"
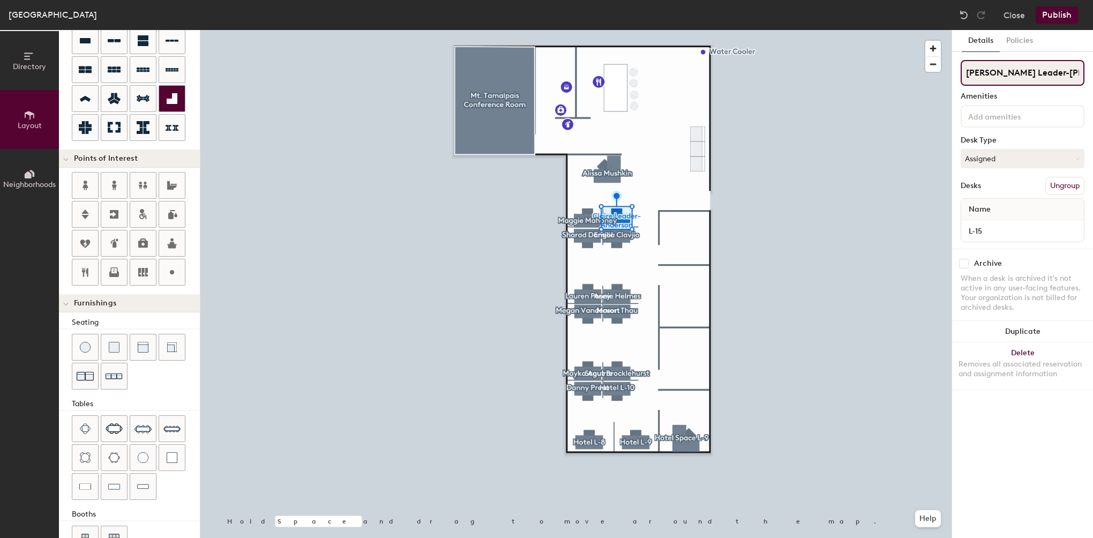
click at [169, 103] on icon at bounding box center [172, 98] width 11 height 11
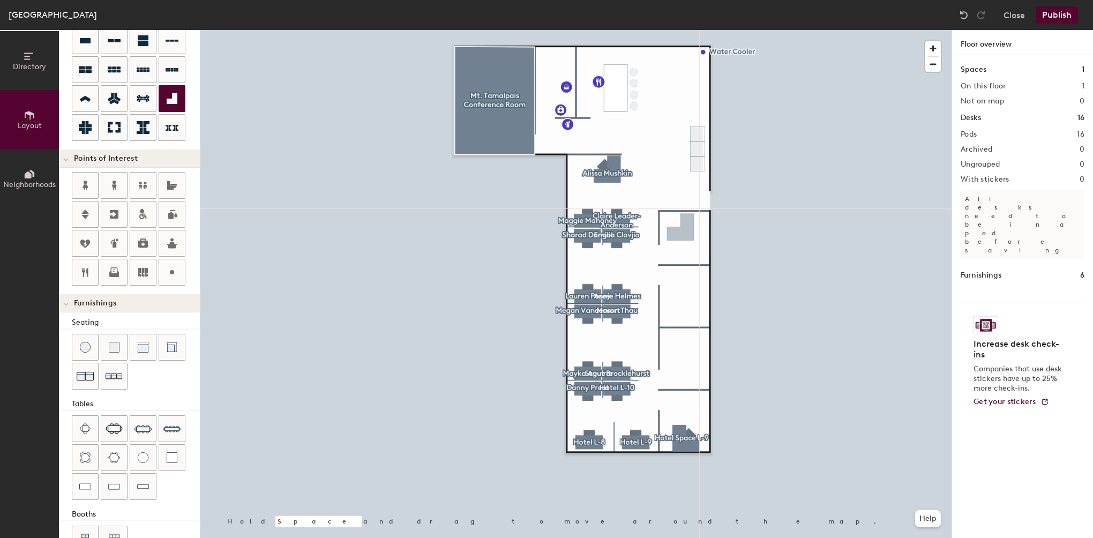
type input "220"
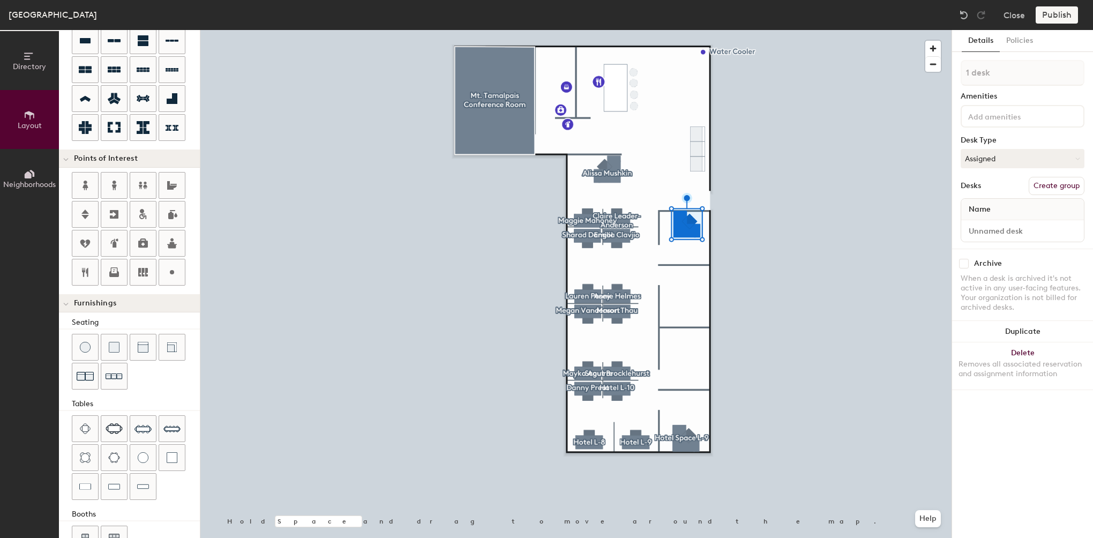
click at [1047, 183] on button "Create group" at bounding box center [1057, 186] width 56 height 18
drag, startPoint x: 1018, startPoint y: 72, endPoint x: 926, endPoint y: 71, distance: 91.6
click at [926, 71] on div "Directory Layout Neighborhoods Layout Add space Resize Desks Points of Interest…" at bounding box center [546, 284] width 1093 height 508
type input "[PERSON_NAME]"
click at [993, 233] on input "Desk 1" at bounding box center [1022, 230] width 118 height 15
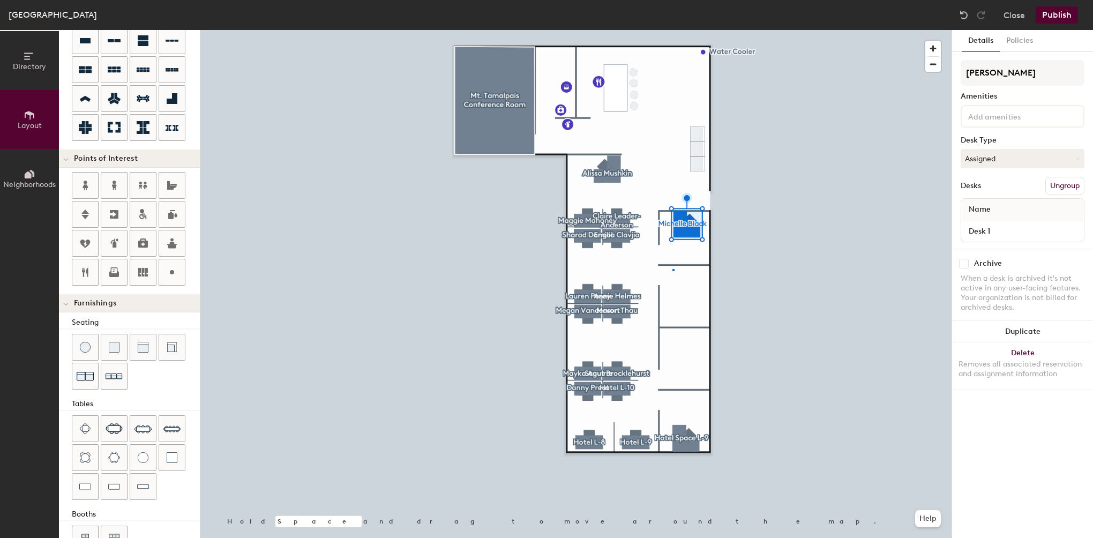
click at [672, 30] on div at bounding box center [575, 30] width 751 height 0
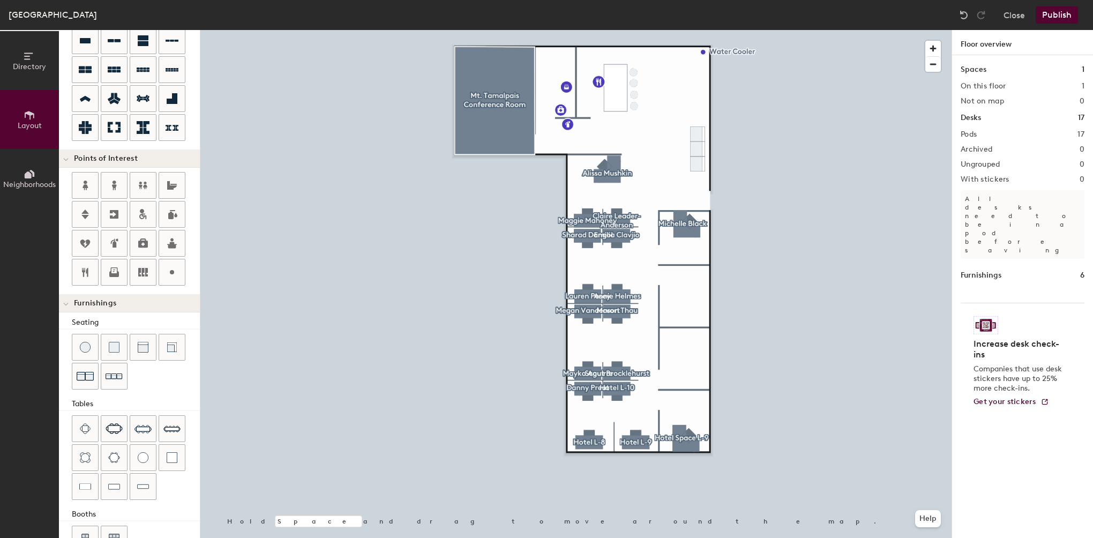
type input "220"
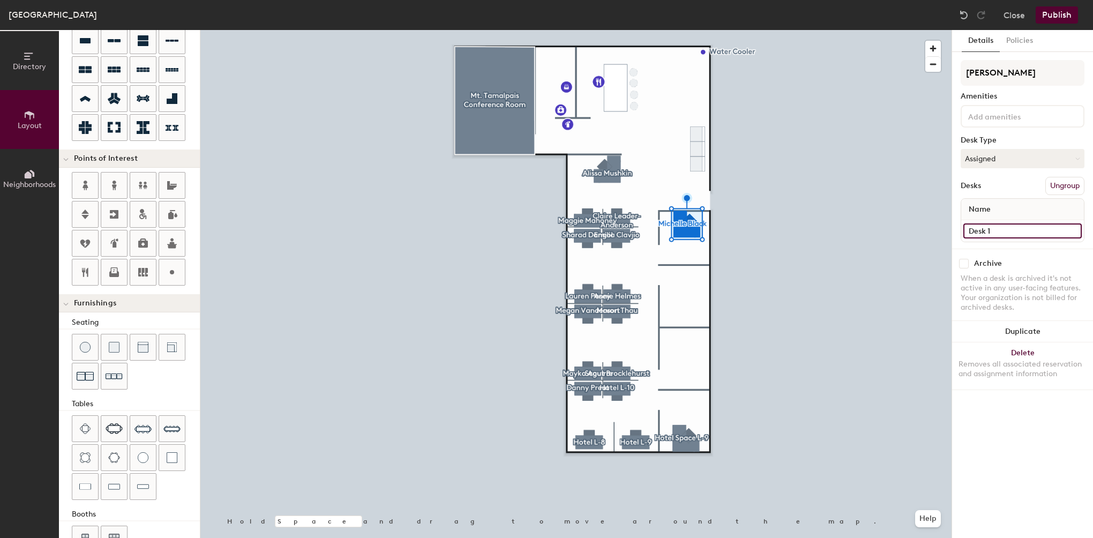
click at [1009, 231] on input "Desk 1" at bounding box center [1022, 230] width 118 height 15
click at [1004, 227] on input "Desk 1" at bounding box center [1022, 230] width 118 height 15
click at [926, 230] on div "Directory Layout Neighborhoods Layout Add space Resize Desks Points of Interest…" at bounding box center [546, 284] width 1093 height 508
type input "L-16"
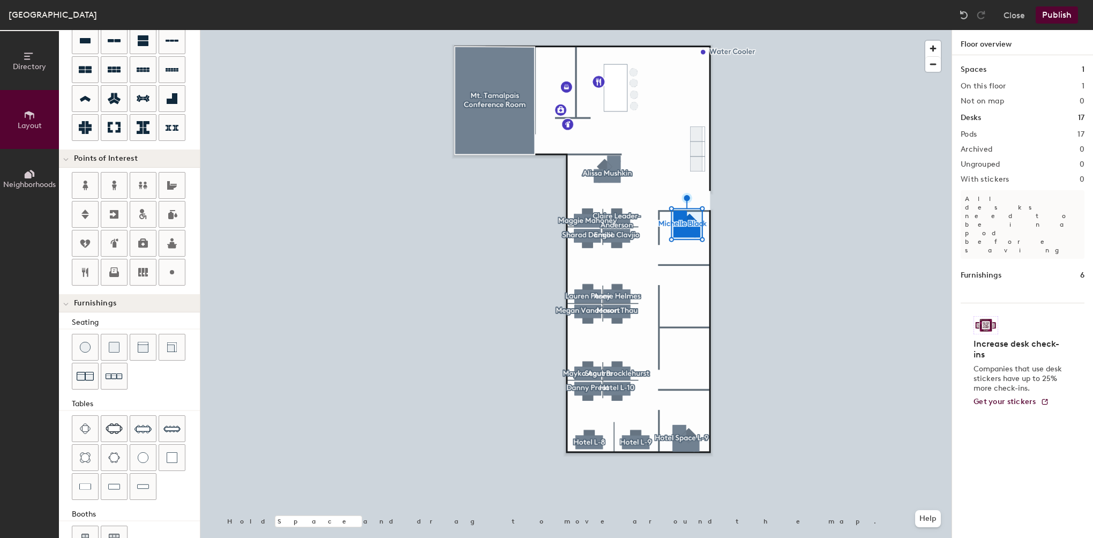
type input "220"
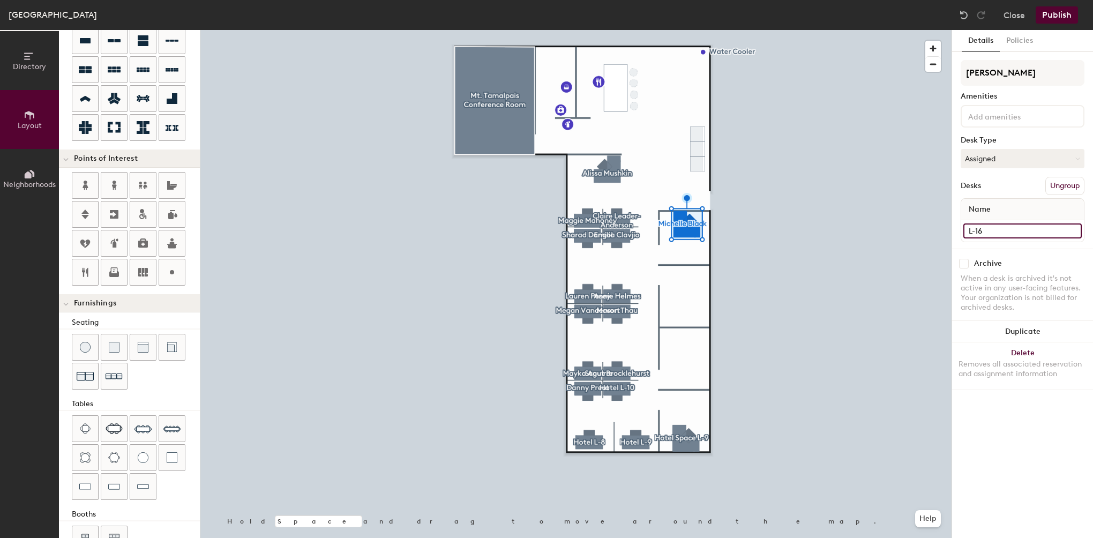
click at [1004, 232] on input "L-16" at bounding box center [1022, 230] width 118 height 15
click at [1009, 231] on input "L-16" at bounding box center [1022, 230] width 118 height 15
type input "L-16, BASE"
click at [1037, 325] on button "Duplicate" at bounding box center [1022, 331] width 141 height 21
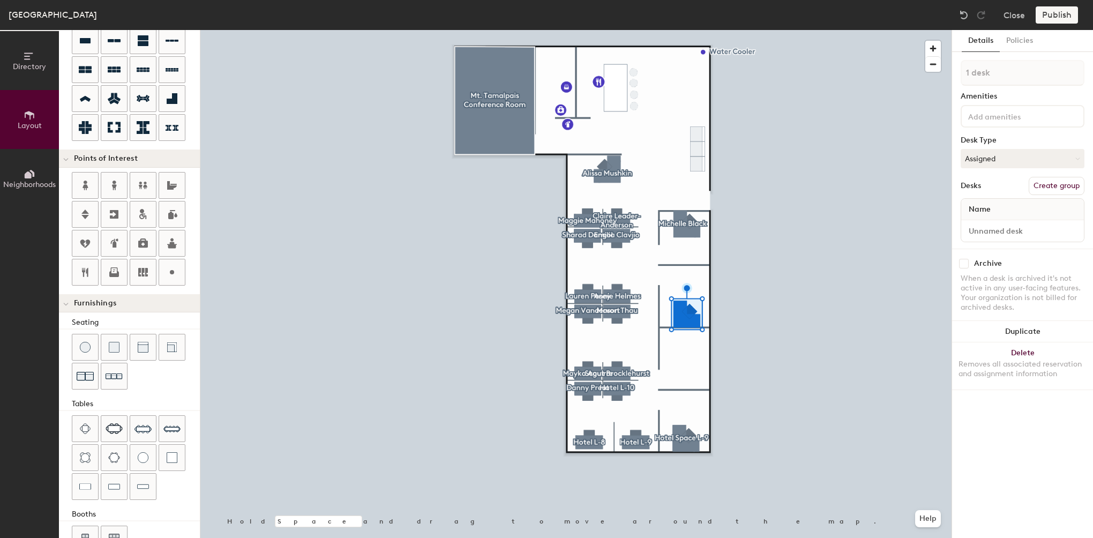
click at [1077, 190] on button "Create group" at bounding box center [1057, 186] width 56 height 18
click at [947, 85] on div "Directory Layout Neighborhoods Layout Add space Resize Desks Points of Interest…" at bounding box center [546, 284] width 1093 height 508
type input "L-17"
click at [950, 69] on div "Directory Layout Neighborhoods Layout Add space Resize Desks Points of Interest…" at bounding box center [546, 284] width 1093 height 508
click at [1006, 233] on input "Desk 1" at bounding box center [1022, 230] width 118 height 15
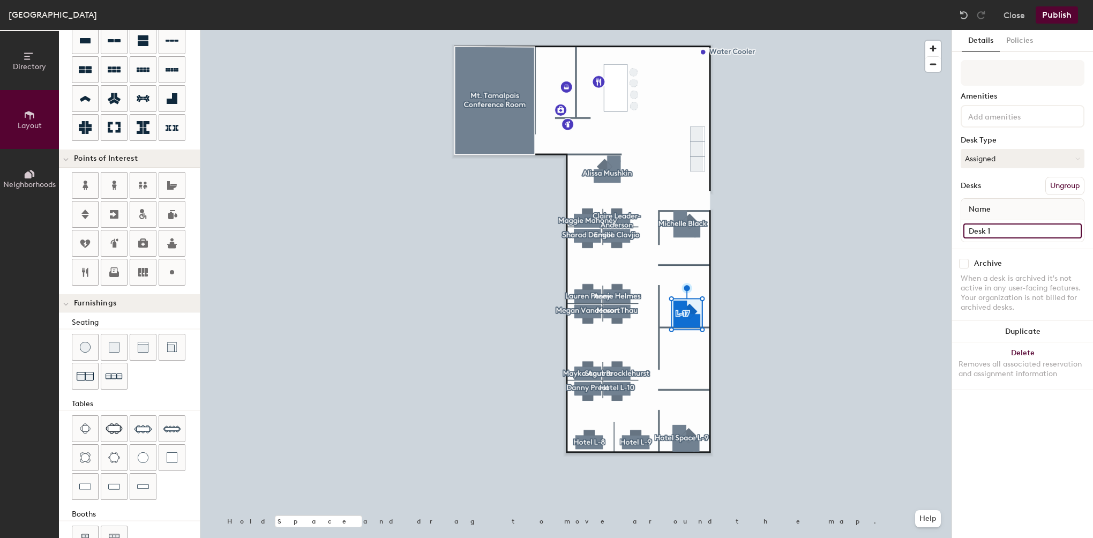
paste input "L-17"
type input "L-17, BASE"
click at [1014, 76] on input at bounding box center [1023, 73] width 124 height 26
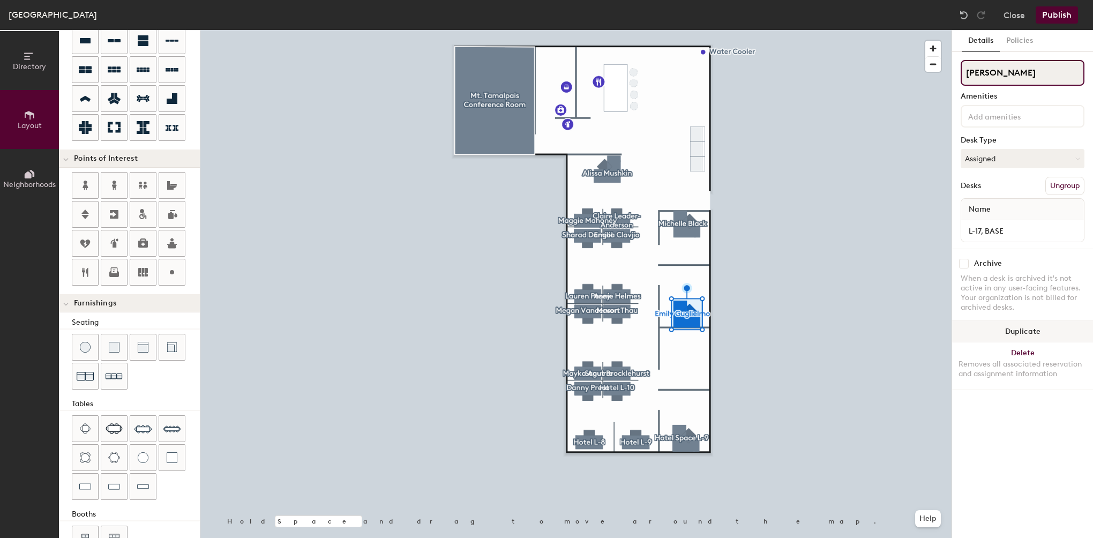
type input "[PERSON_NAME]"
click at [1012, 330] on button "Duplicate" at bounding box center [1022, 331] width 141 height 21
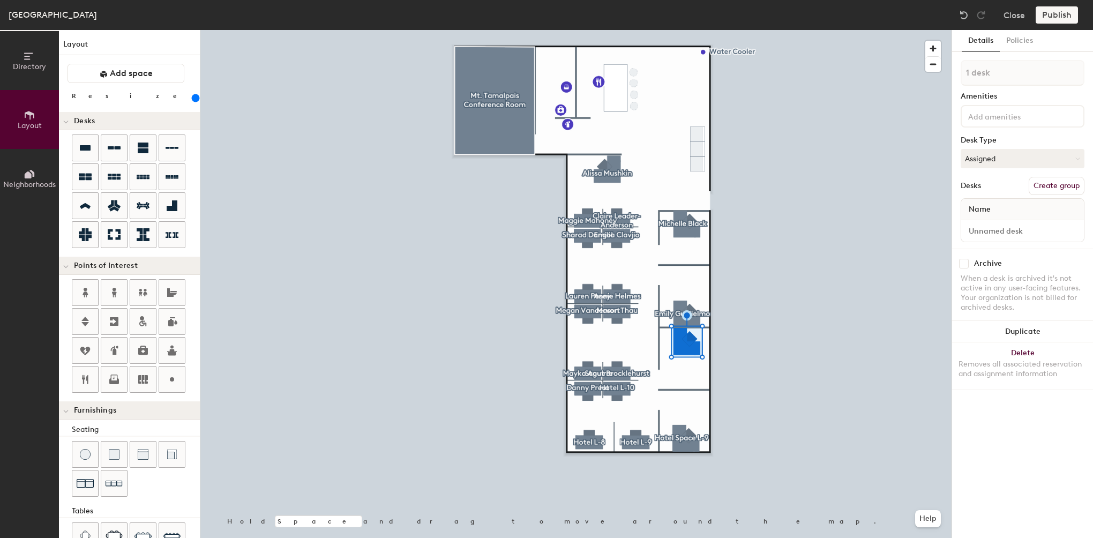
scroll to position [107, 0]
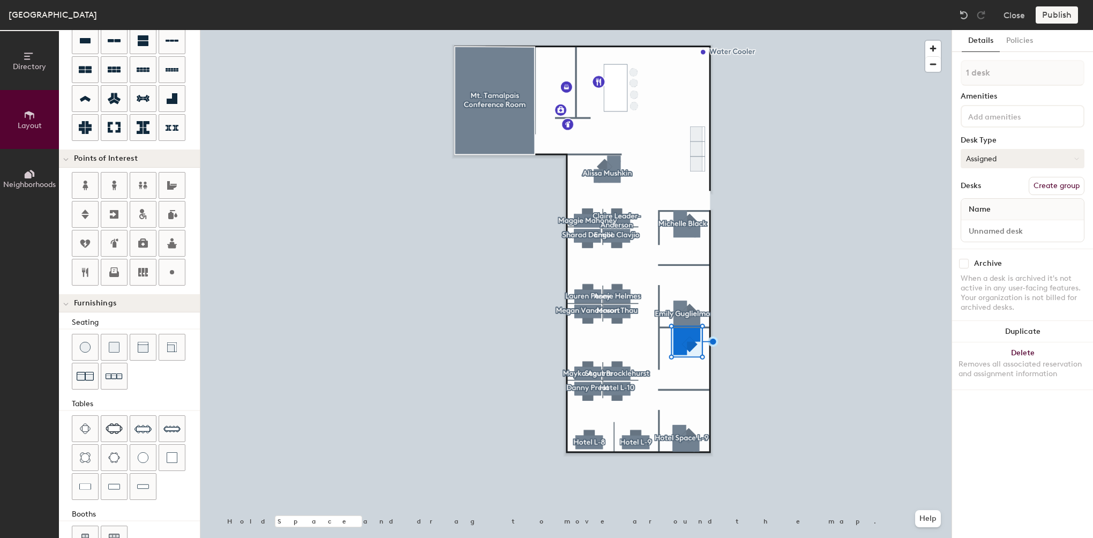
click at [1073, 183] on button "Create group" at bounding box center [1057, 186] width 56 height 18
click at [947, 81] on div "Directory Layout Neighborhoods Layout Add space Resize Desks Points of Interest…" at bounding box center [546, 284] width 1093 height 508
type input "[PERSON_NAME]"
click at [1005, 235] on input "Desk 1" at bounding box center [1022, 230] width 118 height 15
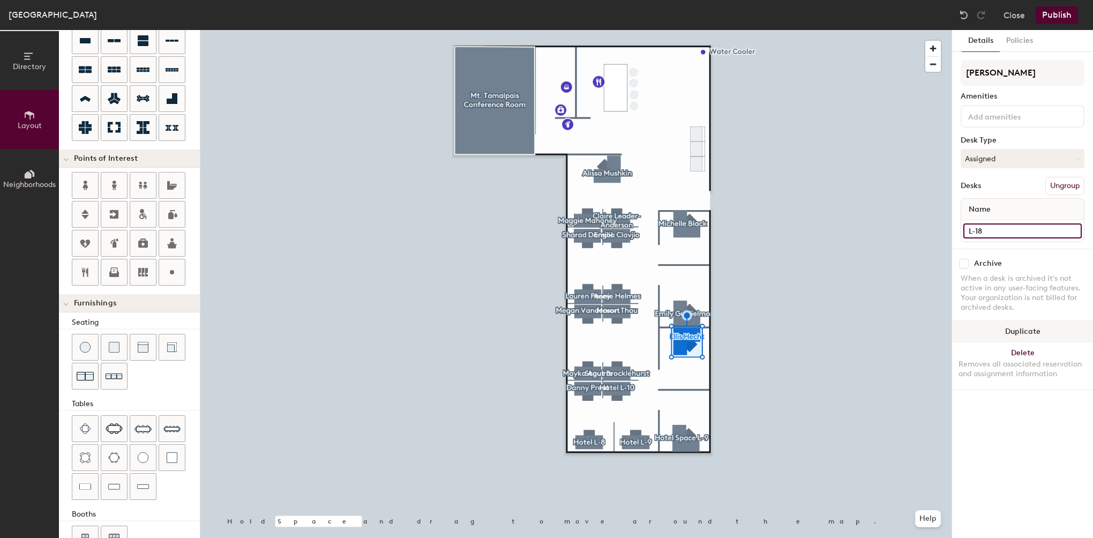
type input "L-18"
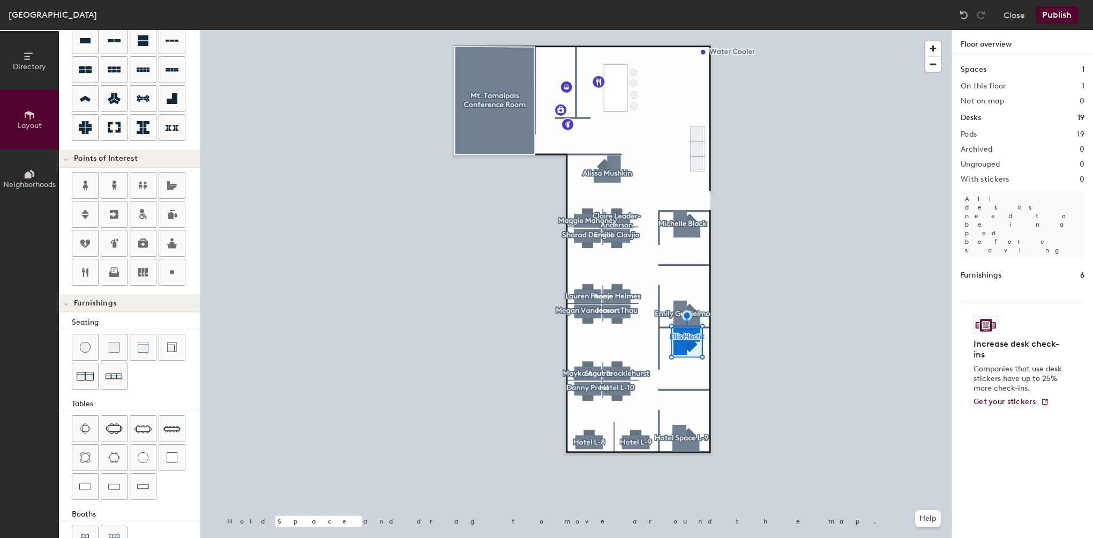
type input "220"
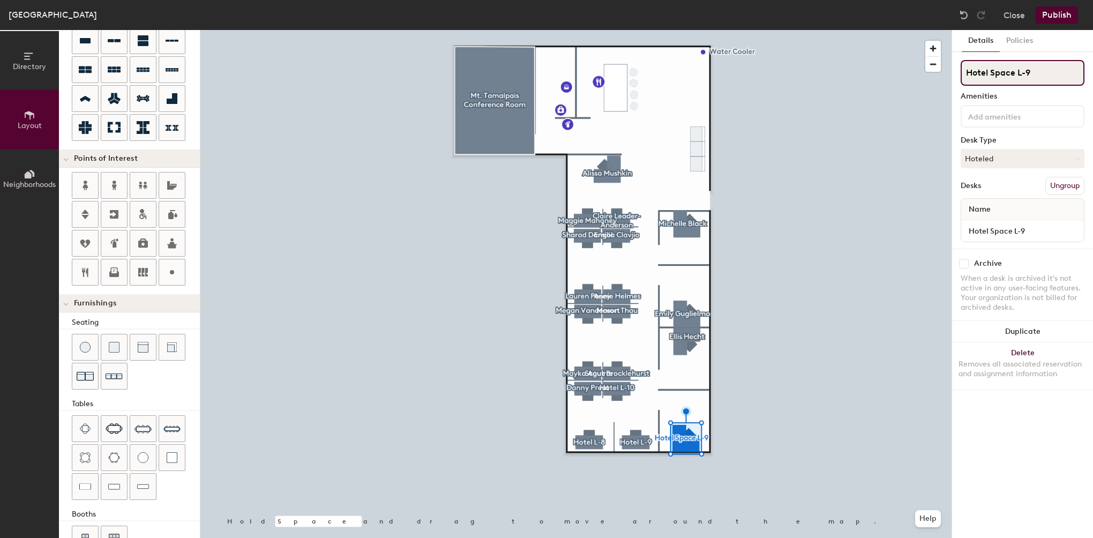
click at [920, 87] on div "Directory Layout Neighborhoods Layout Add space Resize Desks Points of Interest…" at bounding box center [546, 284] width 1093 height 508
type input "Hotel L-19"
click at [1043, 229] on input "Hotel Space L-9" at bounding box center [1022, 230] width 118 height 15
click at [1020, 231] on input "Hotel Space L-9" at bounding box center [1022, 230] width 118 height 15
type input "Hotel Space L-19"
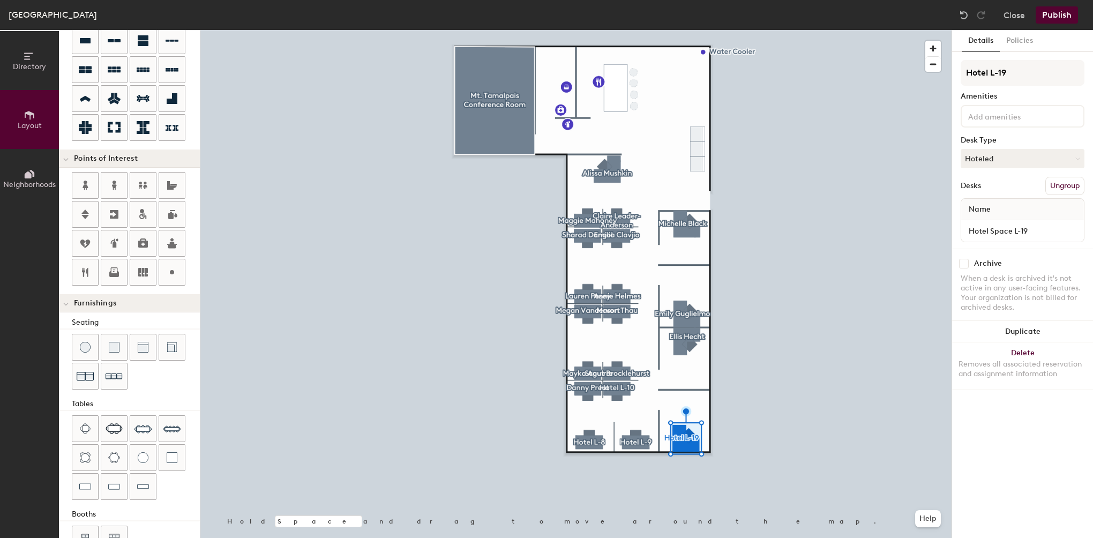
click at [1059, 19] on button "Publish" at bounding box center [1057, 14] width 42 height 17
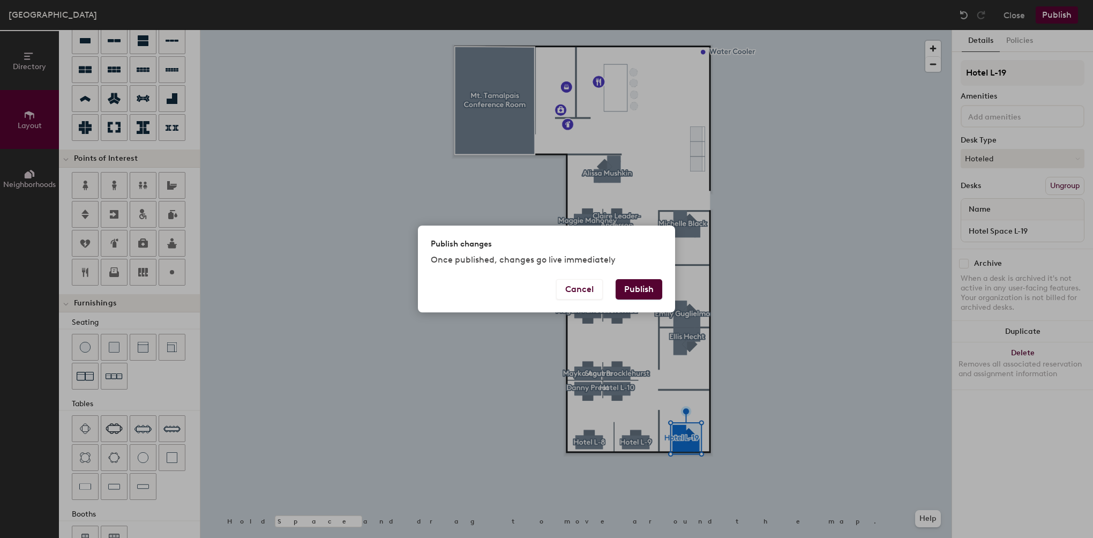
click at [646, 290] on button "Publish" at bounding box center [639, 289] width 47 height 20
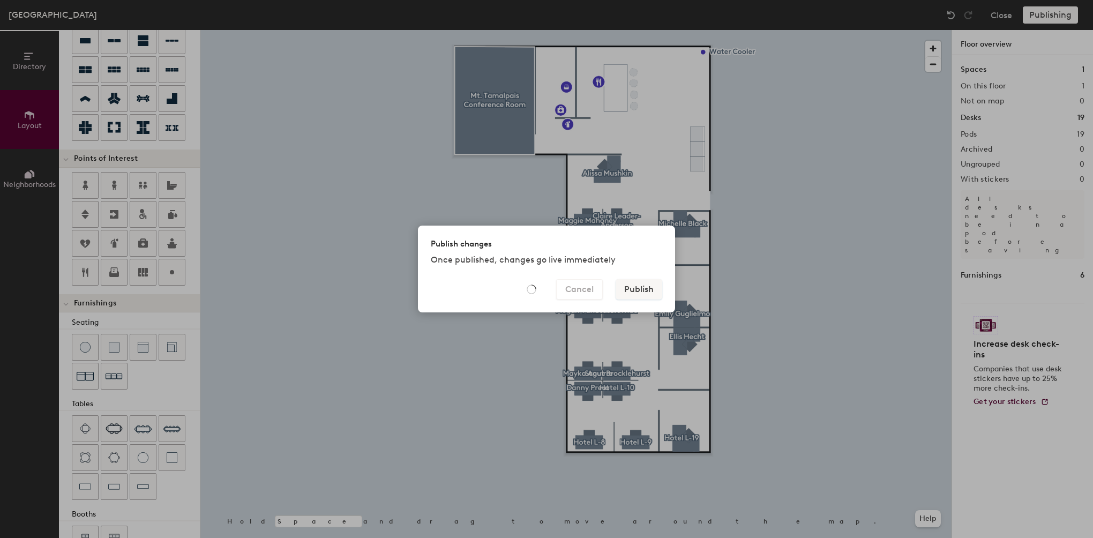
type input "20"
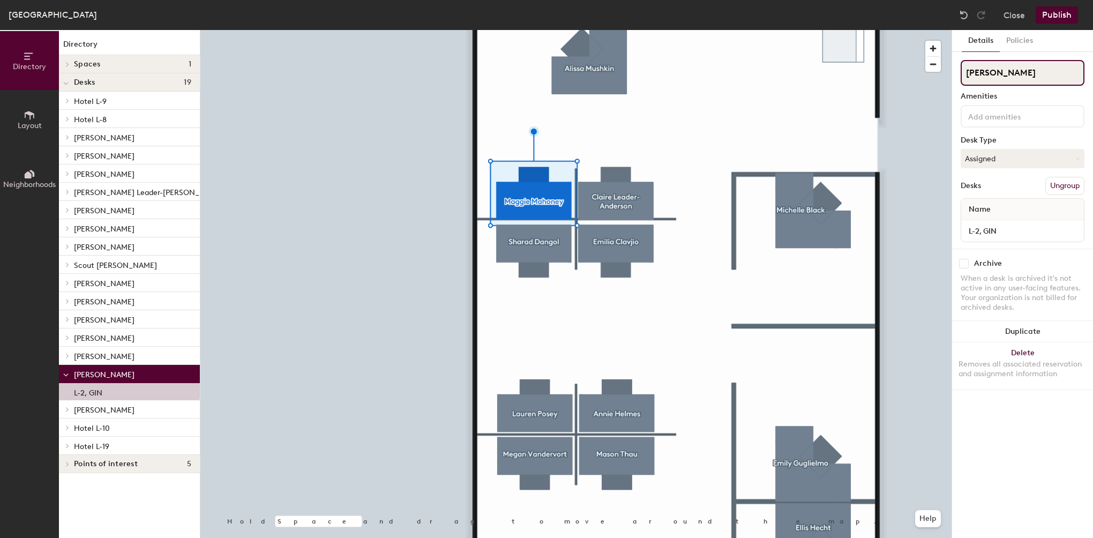
click at [1062, 79] on input "[PERSON_NAME]" at bounding box center [1023, 73] width 124 height 26
drag, startPoint x: 1057, startPoint y: 72, endPoint x: 953, endPoint y: 74, distance: 104.5
click at [953, 74] on div "Details Policies [PERSON_NAME] Amenities Desk Type Assigned Desks Ungroup Name …" at bounding box center [1022, 284] width 141 height 508
click at [907, 30] on div at bounding box center [575, 30] width 751 height 0
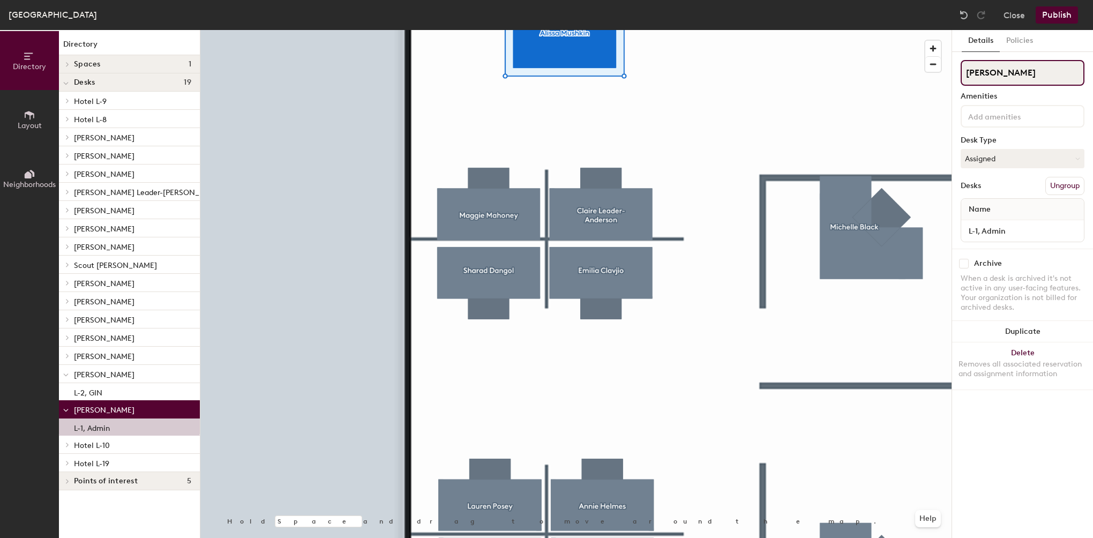
click at [1036, 64] on input "[PERSON_NAME]" at bounding box center [1023, 73] width 124 height 26
drag, startPoint x: 1034, startPoint y: 71, endPoint x: 957, endPoint y: 69, distance: 77.2
click at [957, 69] on div "Details Policies Alissa Mushkin Amenities Desk Type Assigned Desks Ungroup Name…" at bounding box center [1022, 284] width 141 height 508
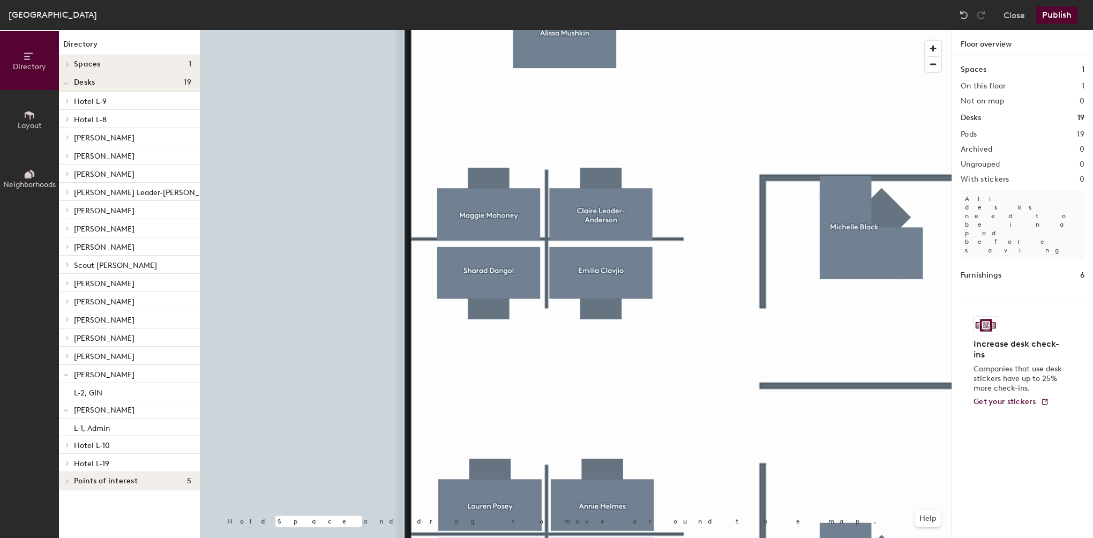
click at [553, 30] on div at bounding box center [575, 30] width 751 height 0
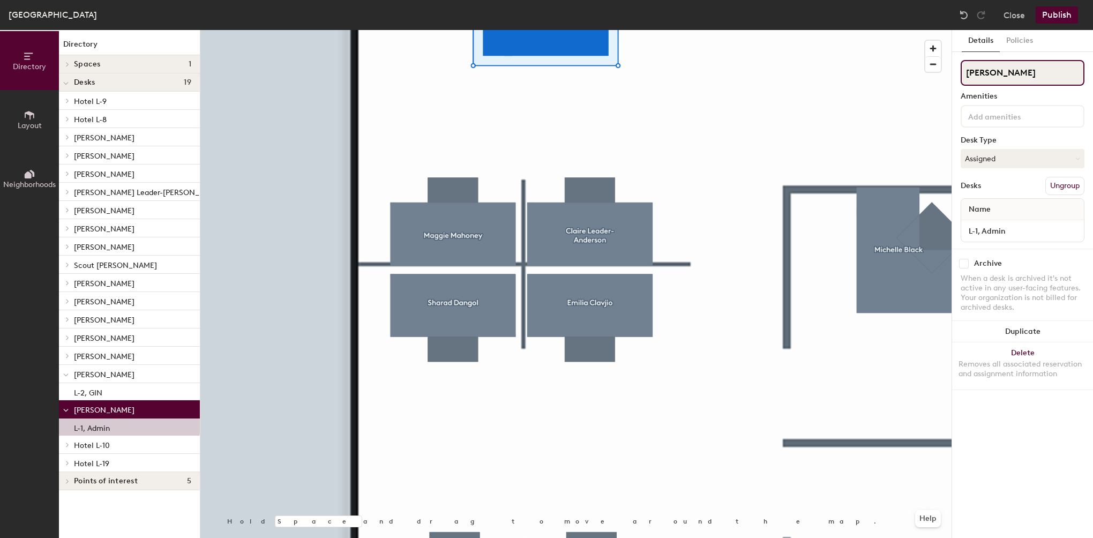
drag, startPoint x: 1048, startPoint y: 74, endPoint x: 961, endPoint y: 69, distance: 87.0
click at [961, 69] on input "[PERSON_NAME]" at bounding box center [1023, 73] width 124 height 26
click at [1061, 125] on div at bounding box center [1023, 116] width 124 height 23
click at [1054, 100] on div "Amenities" at bounding box center [1023, 96] width 124 height 9
click at [1045, 449] on div "Details Policies Amenities Desk Type Assigned Desks Ungroup Name L-1, Admin Arc…" at bounding box center [1022, 284] width 141 height 508
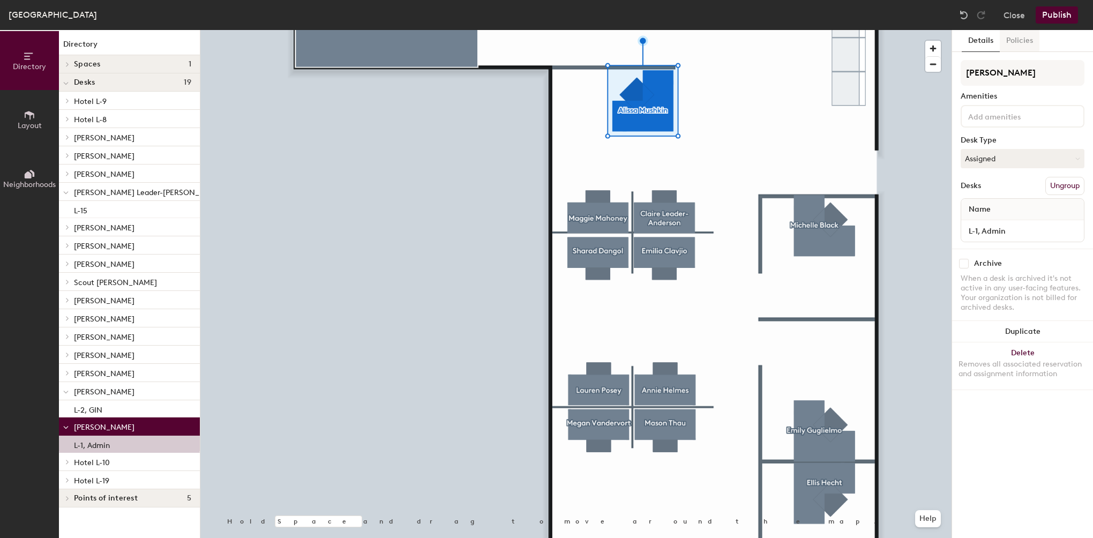
click at [1014, 44] on button "Policies" at bounding box center [1020, 41] width 40 height 22
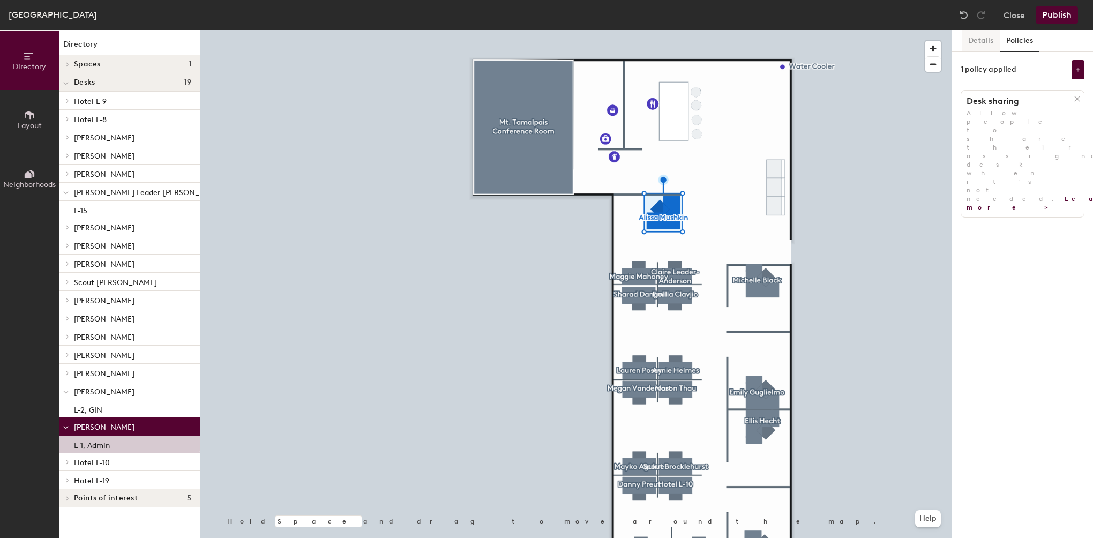
click at [969, 38] on button "Details" at bounding box center [981, 41] width 38 height 22
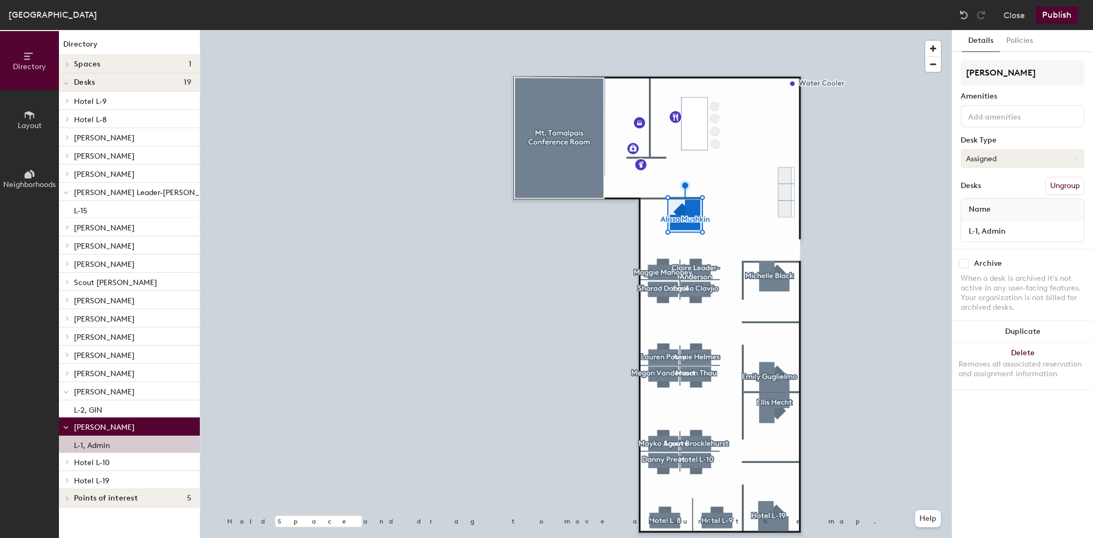
click at [974, 159] on button "Assigned" at bounding box center [1023, 158] width 124 height 19
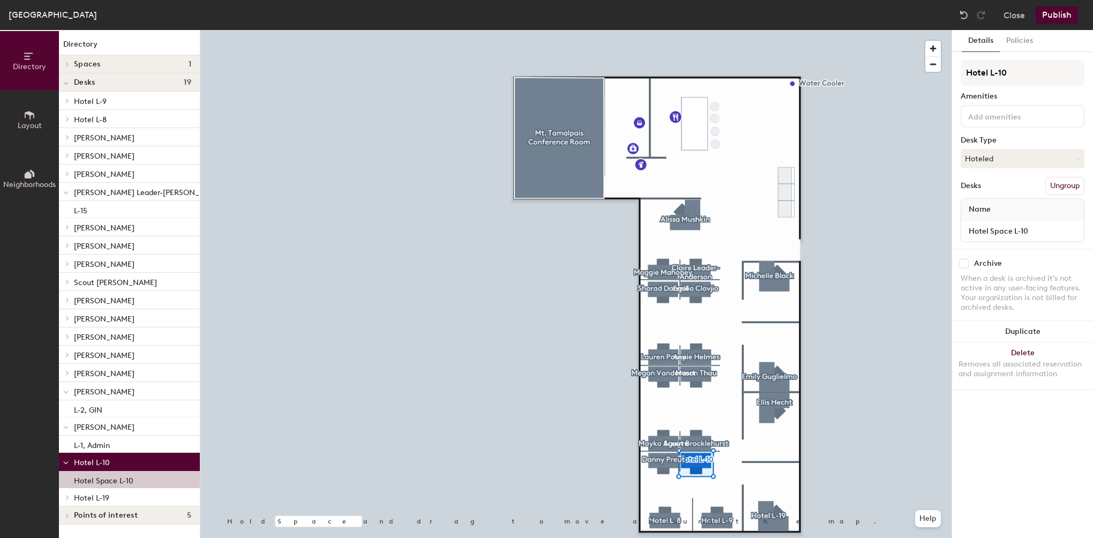
click at [760, 30] on div at bounding box center [575, 30] width 751 height 0
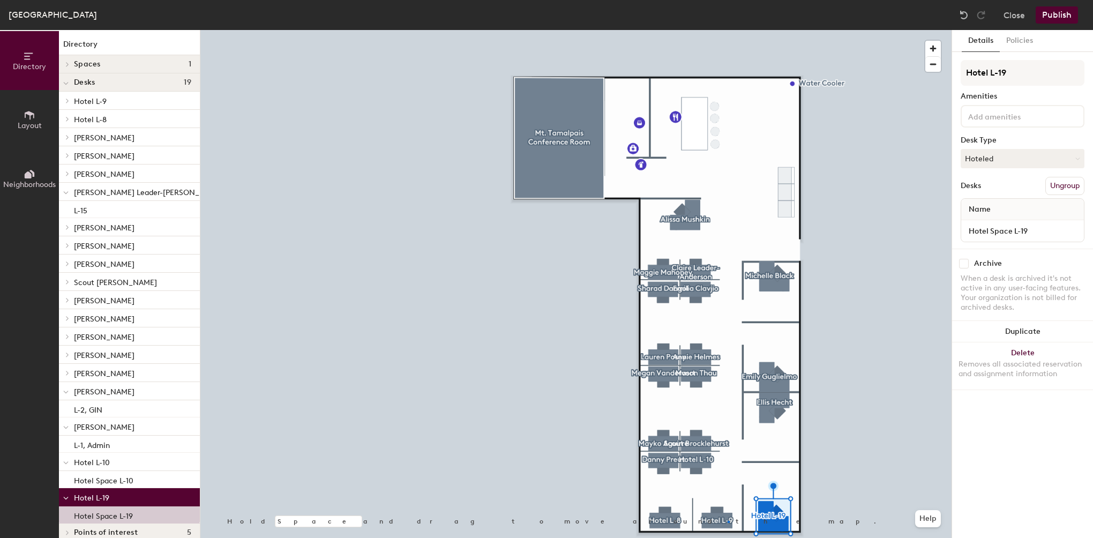
click at [728, 30] on div at bounding box center [575, 30] width 751 height 0
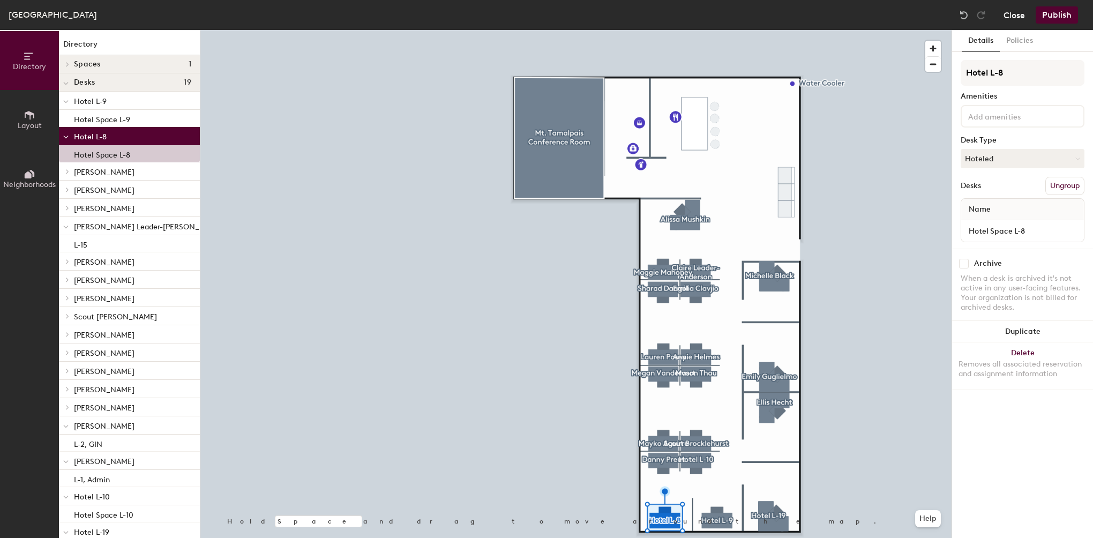
click at [1008, 11] on button "Close" at bounding box center [1013, 14] width 21 height 17
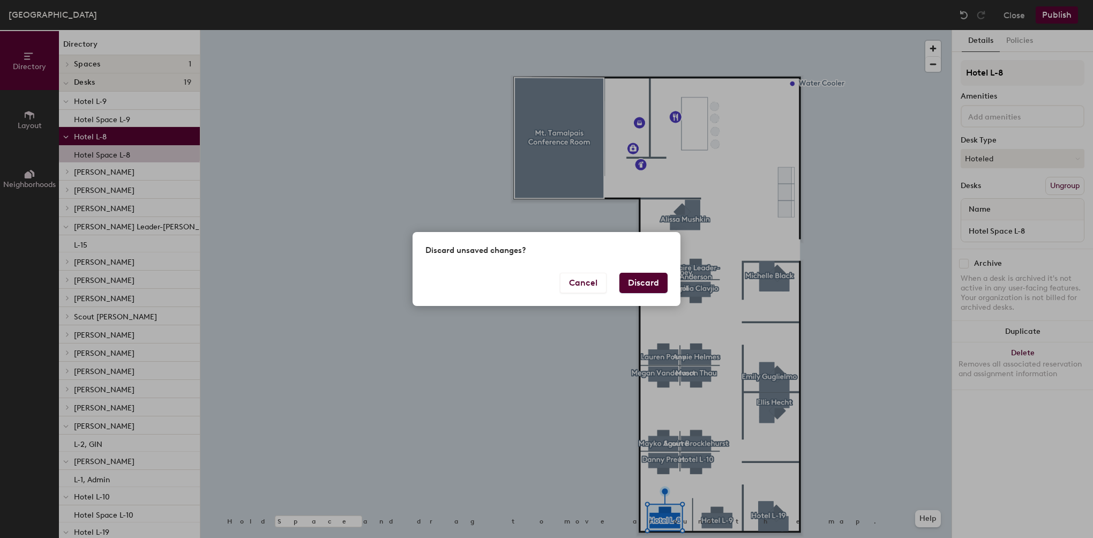
click at [637, 267] on div "Discard unsaved changes?" at bounding box center [547, 252] width 268 height 40
click at [635, 280] on button "Discard" at bounding box center [643, 283] width 48 height 20
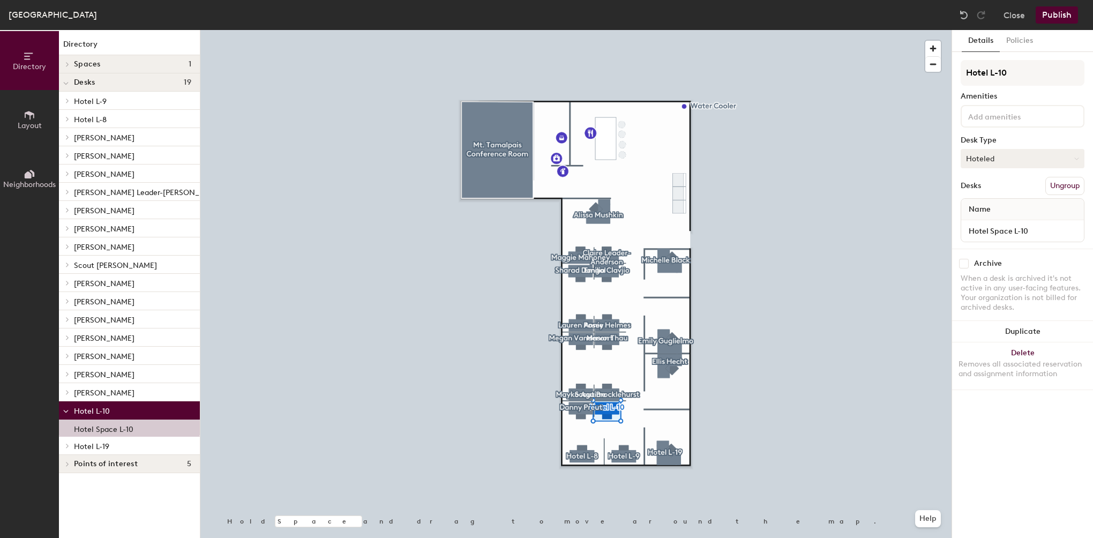
click at [1008, 158] on button "Hoteled" at bounding box center [1023, 158] width 124 height 19
click at [987, 398] on div "Details Policies Hotel L-10 Amenities Desk Type Hoteled Desks Ungroup Name Hote…" at bounding box center [1022, 284] width 141 height 508
click at [1015, 39] on button "Policies" at bounding box center [1020, 41] width 40 height 22
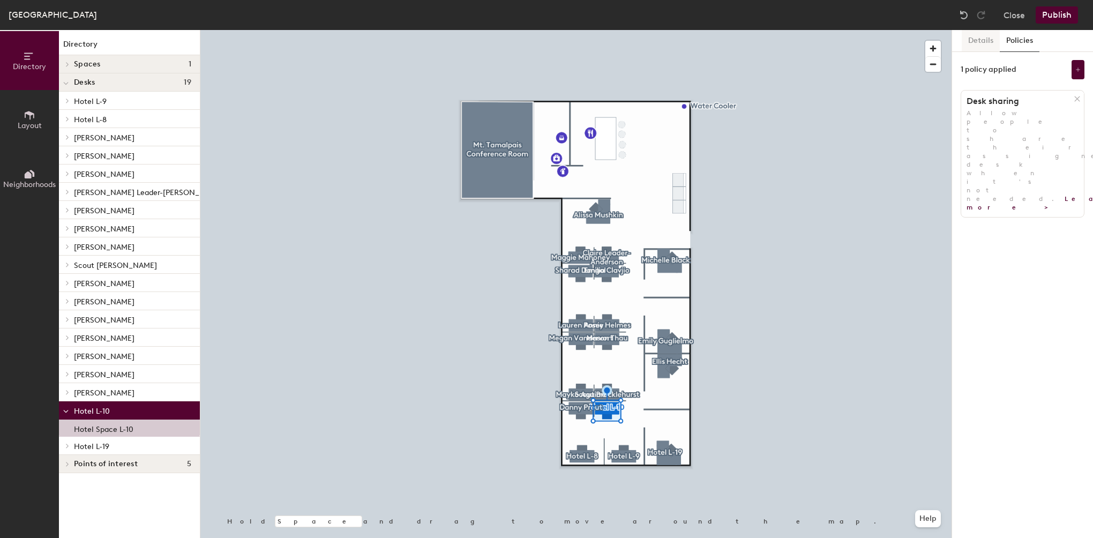
click at [992, 41] on button "Details" at bounding box center [981, 41] width 38 height 22
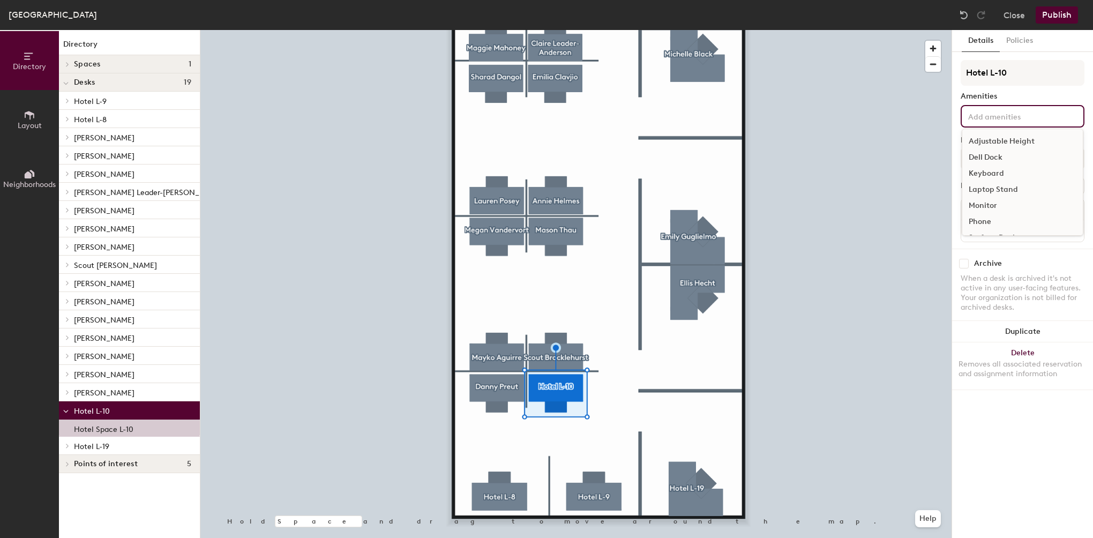
click at [990, 112] on input at bounding box center [1014, 115] width 96 height 13
click at [1007, 139] on div "Adjustable Height" at bounding box center [1022, 141] width 121 height 16
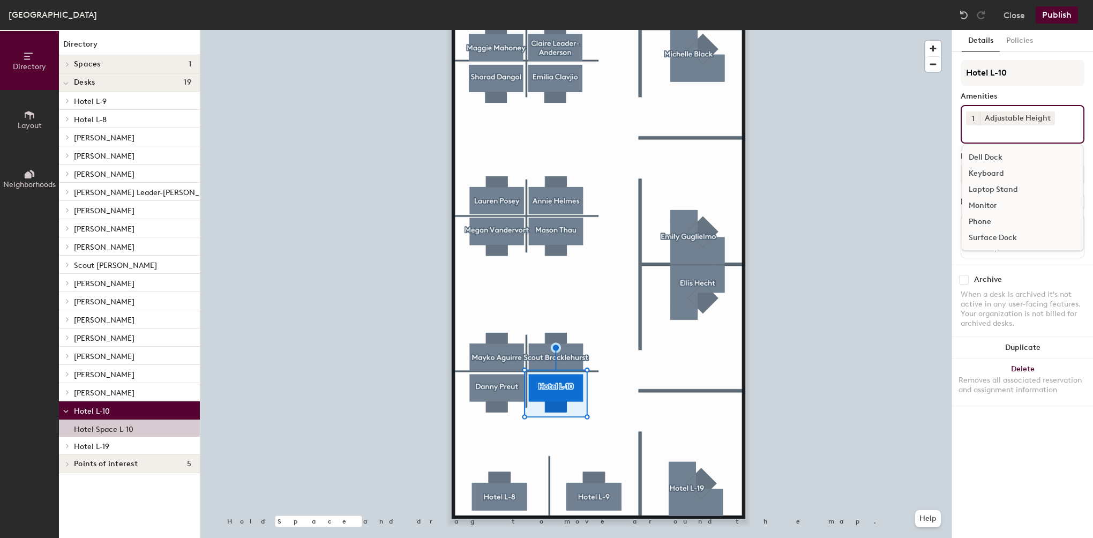
click at [995, 154] on div "Dell Dock" at bounding box center [1022, 157] width 121 height 16
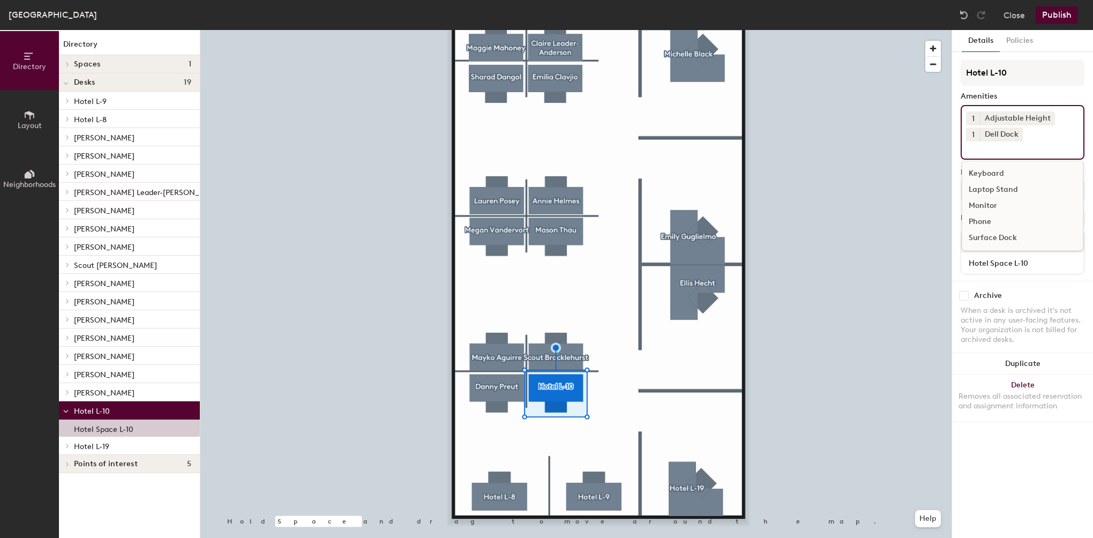
click at [995, 171] on div "Keyboard" at bounding box center [1022, 174] width 121 height 16
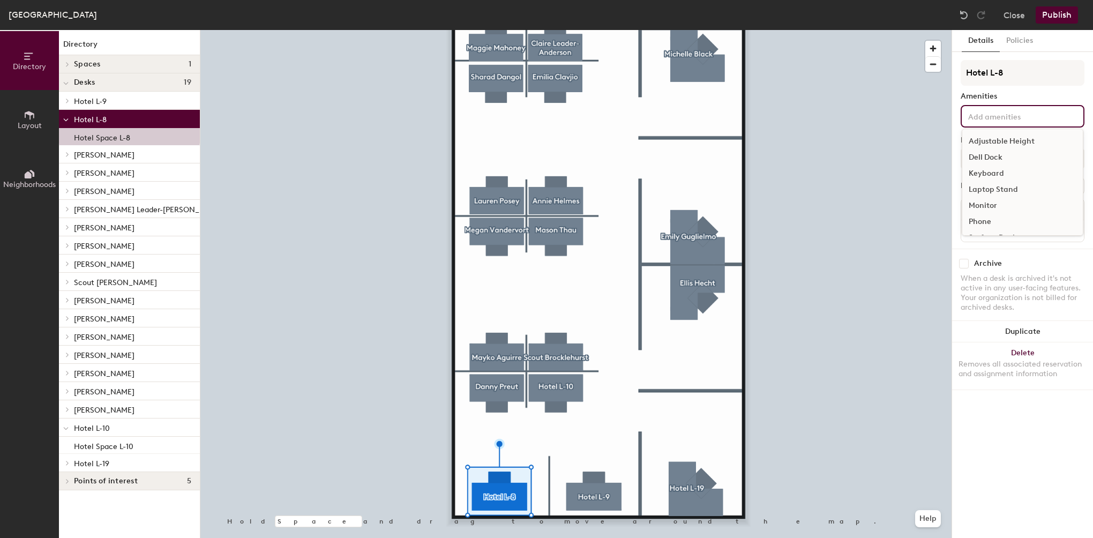
click at [1023, 107] on div "Adjustable Height Dell Dock Keyboard Laptop Stand Monitor Phone Surface Dock" at bounding box center [1023, 116] width 124 height 23
click at [1016, 143] on div "Adjustable Height" at bounding box center [1022, 141] width 121 height 16
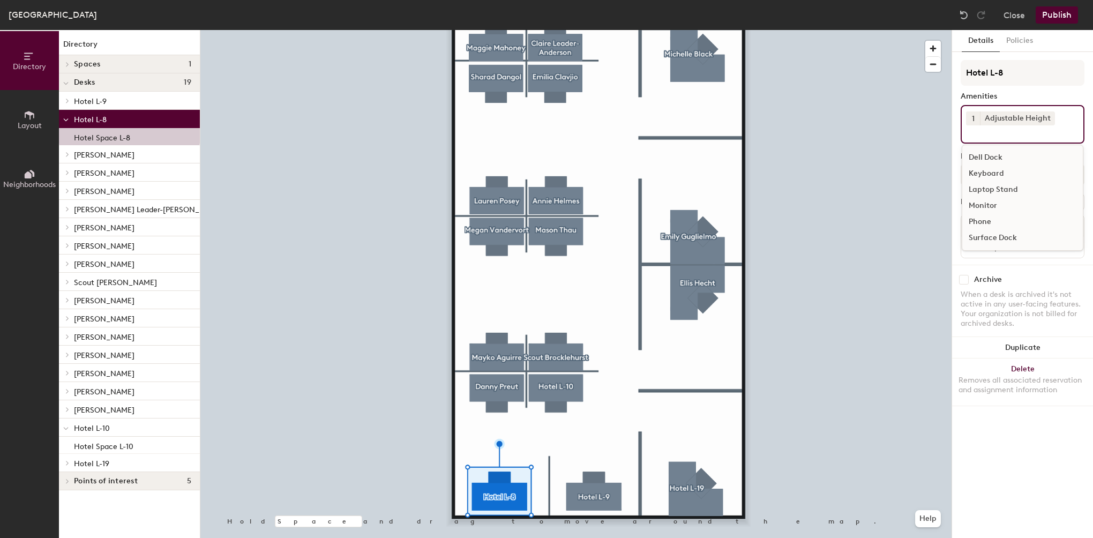
click at [994, 156] on div "Dell Dock" at bounding box center [1022, 157] width 121 height 16
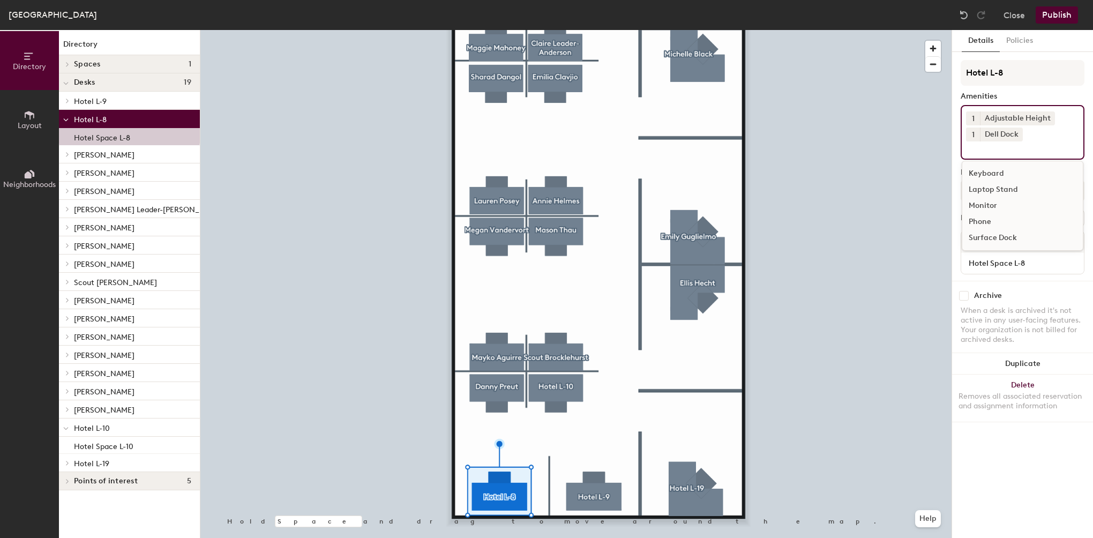
click at [987, 174] on div "Keyboard" at bounding box center [1022, 174] width 121 height 16
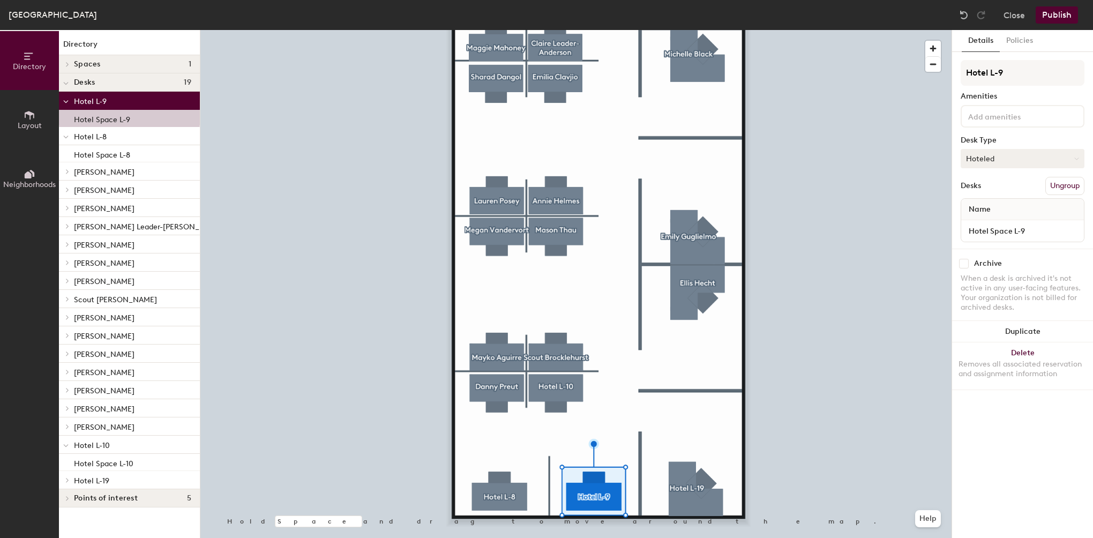
click at [1008, 163] on button "Hoteled" at bounding box center [1023, 158] width 124 height 19
click at [1005, 418] on div "Details Policies Hotel L-9 Amenities Desk Type Hoteled Assigned Hot Hoteled Des…" at bounding box center [1022, 284] width 141 height 508
click at [999, 115] on input at bounding box center [1014, 115] width 96 height 13
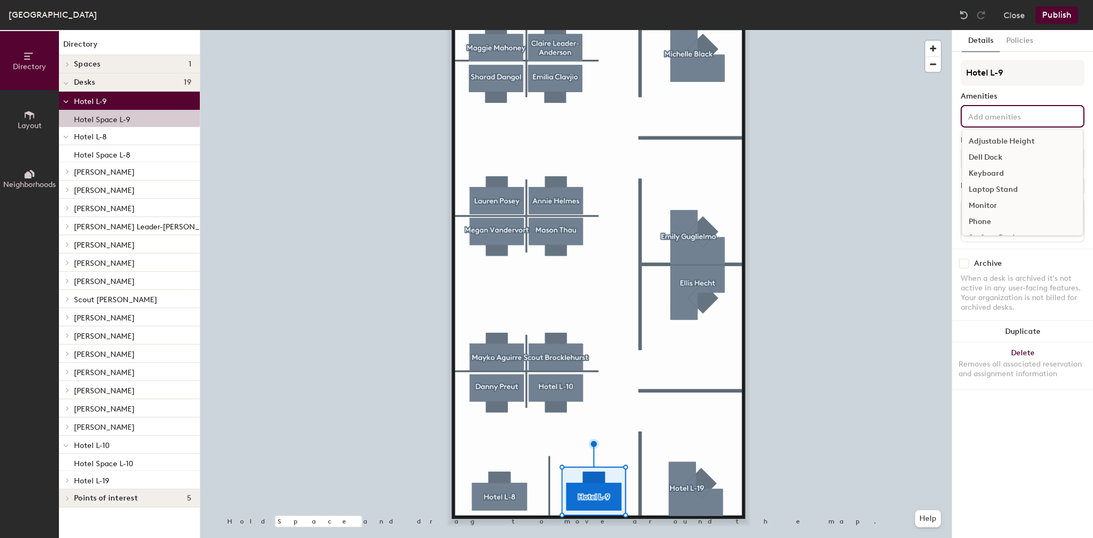
click at [1012, 140] on div "Adjustable Height" at bounding box center [1022, 141] width 121 height 16
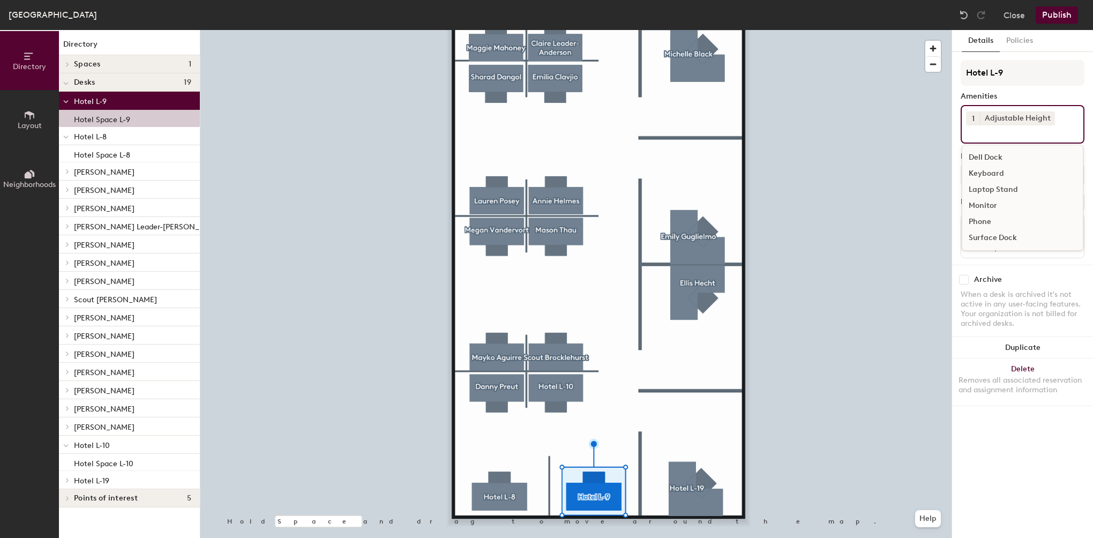
click at [986, 155] on div "Dell Dock" at bounding box center [1022, 157] width 121 height 16
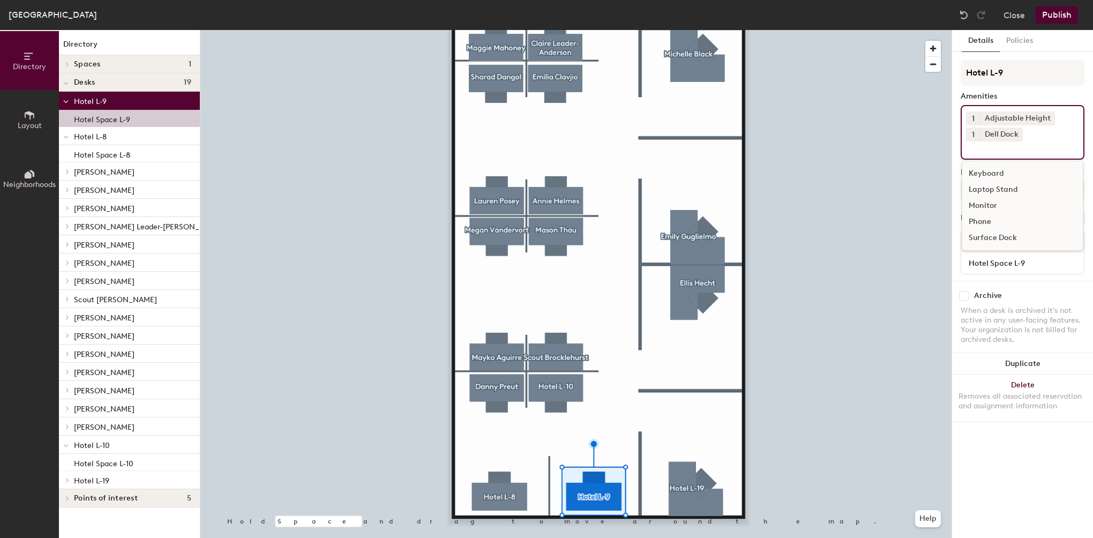
click at [986, 171] on div "Keyboard" at bounding box center [1022, 174] width 121 height 16
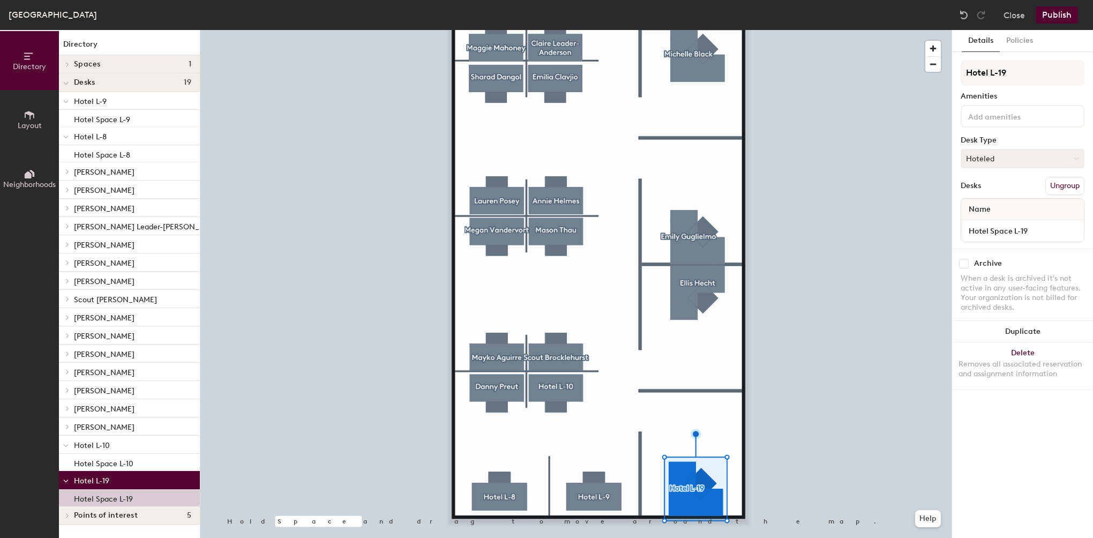
click at [983, 159] on button "Hoteled" at bounding box center [1023, 158] width 124 height 19
click at [1012, 119] on input at bounding box center [1014, 115] width 96 height 13
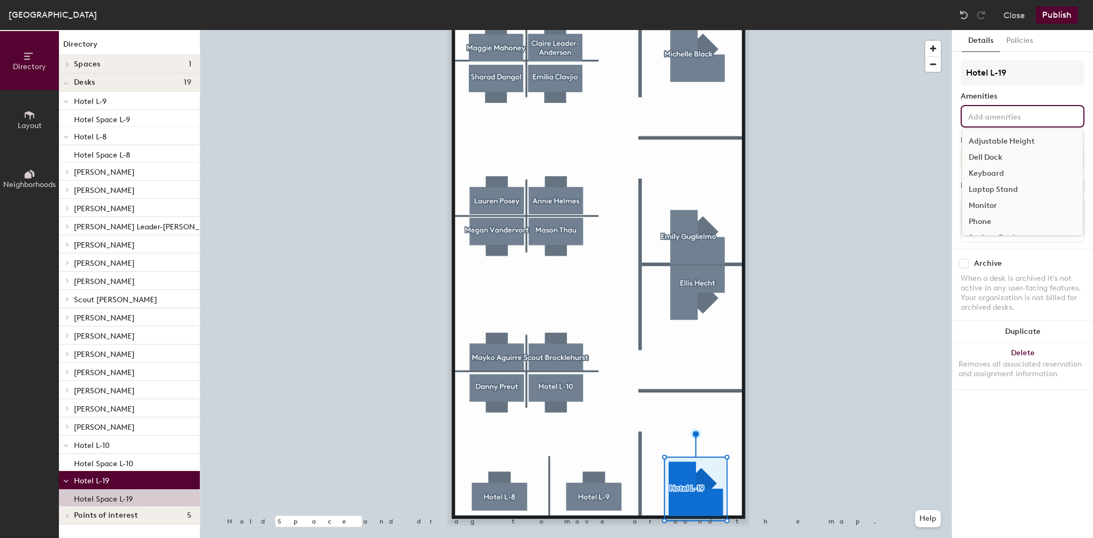
click at [997, 154] on div "Dell Dock" at bounding box center [1022, 157] width 121 height 16
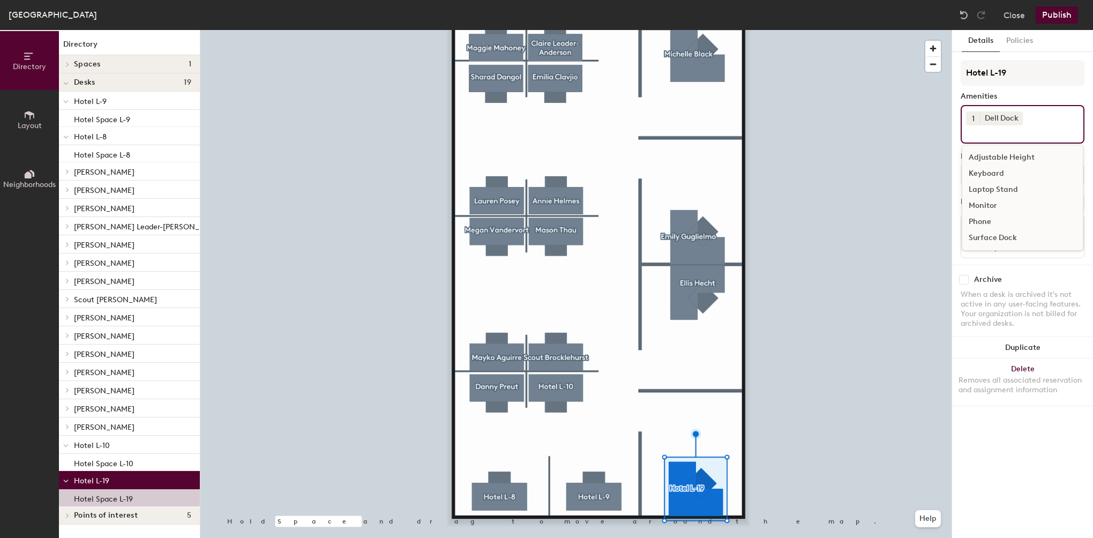
click at [990, 171] on div "Keyboard" at bounding box center [1022, 174] width 121 height 16
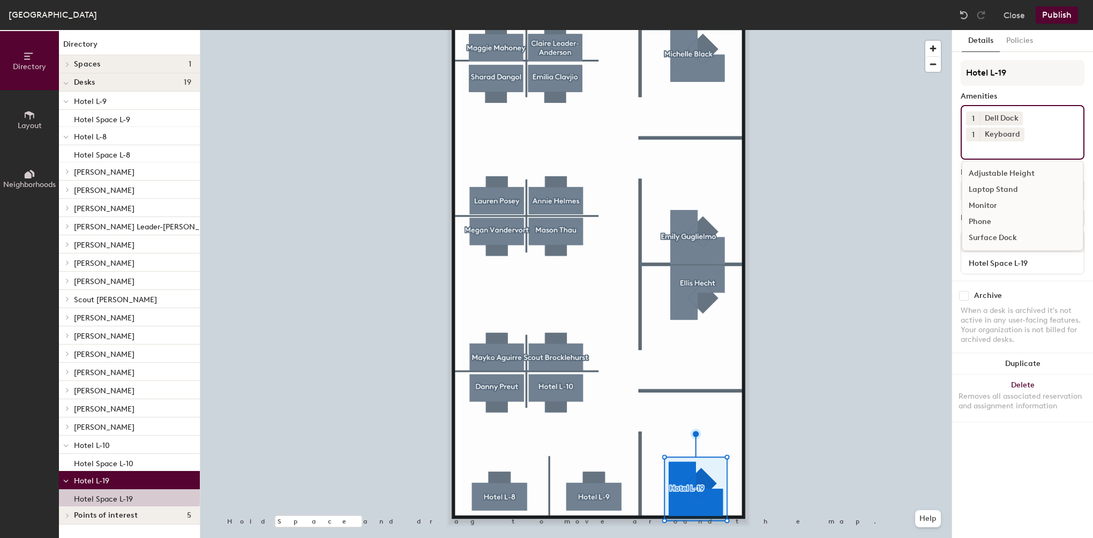
click at [992, 203] on div "Monitor" at bounding box center [1022, 206] width 121 height 16
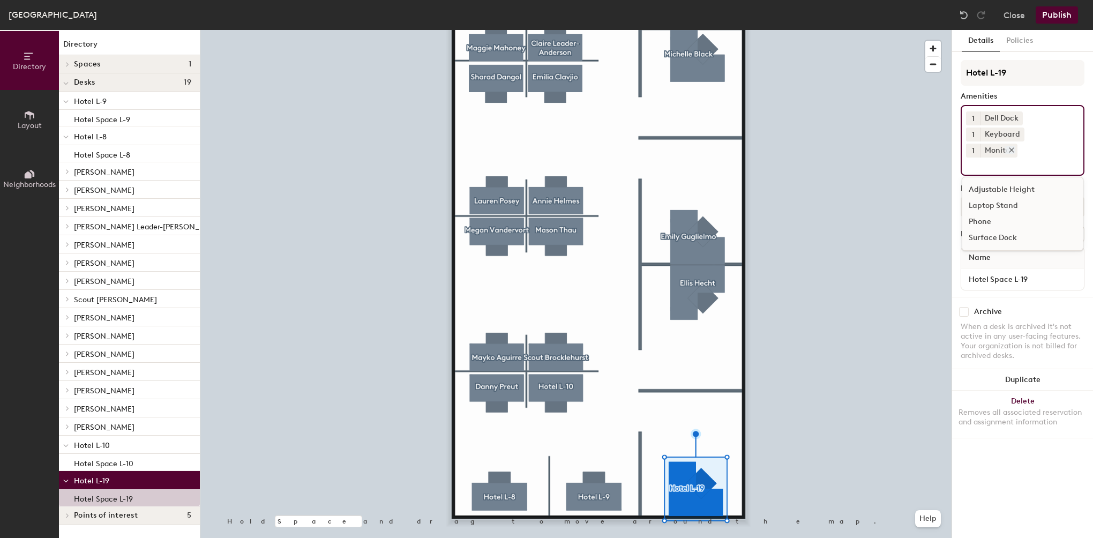
click at [1014, 148] on icon at bounding box center [1011, 150] width 4 height 4
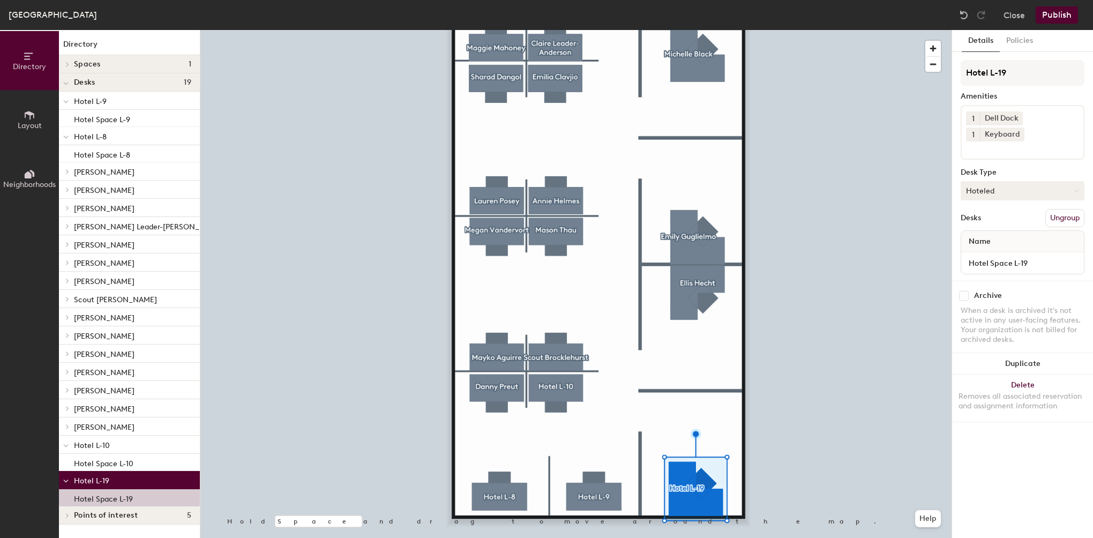
click at [994, 196] on button "Hoteled" at bounding box center [1023, 190] width 124 height 19
click at [1005, 134] on div "Keyboard" at bounding box center [1002, 135] width 44 height 14
click at [999, 151] on input at bounding box center [1014, 147] width 96 height 13
click at [1000, 151] on input at bounding box center [1014, 147] width 96 height 13
click at [989, 454] on div "Details Policies Hotel L-19 Amenities 1 Dell Dock 1 Keyboard Desk Type Hoteled …" at bounding box center [1022, 284] width 141 height 508
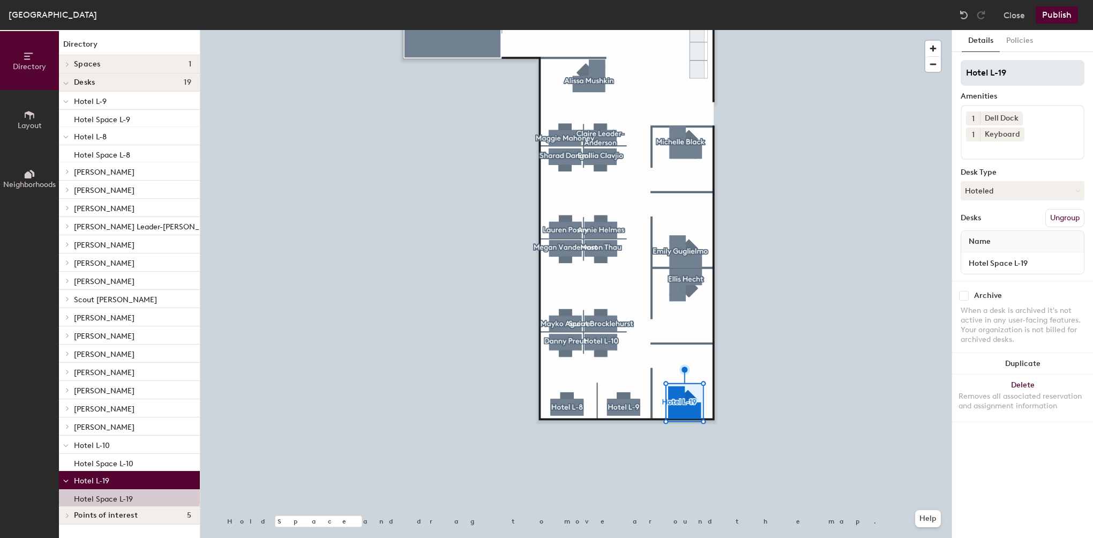
click at [643, 30] on div at bounding box center [575, 30] width 751 height 0
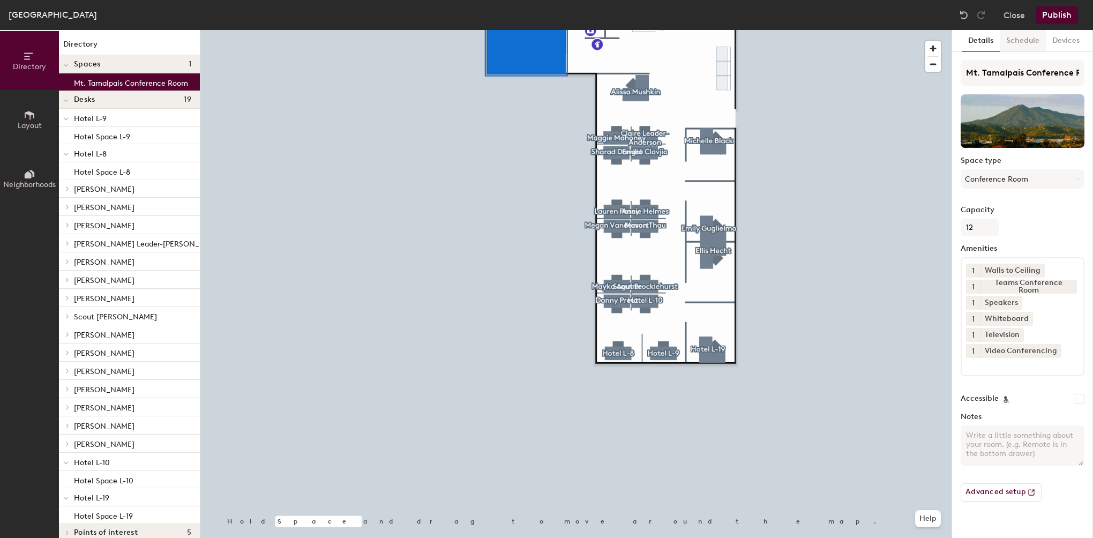
click at [1029, 43] on button "Schedule" at bounding box center [1023, 41] width 46 height 22
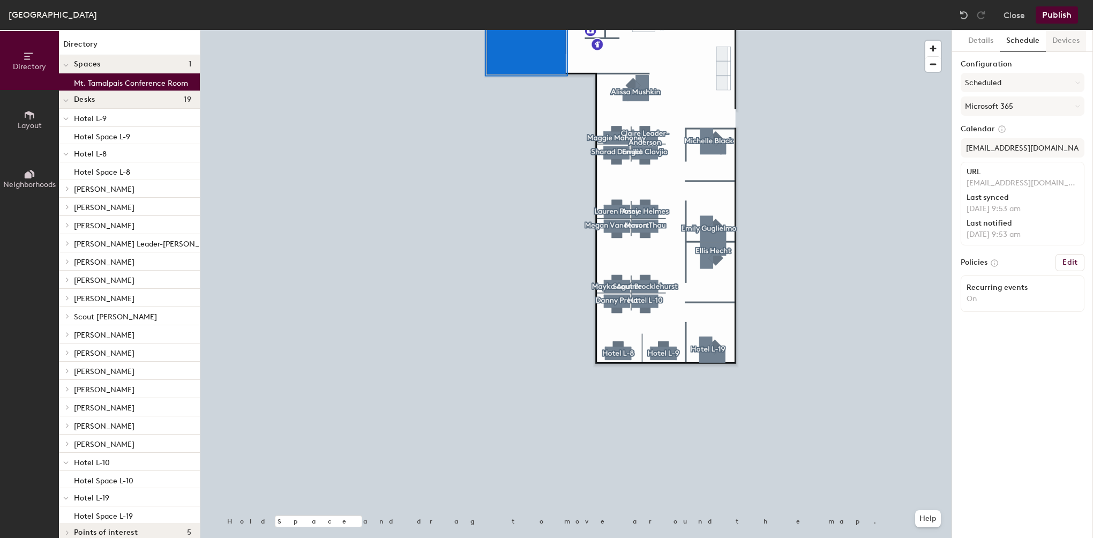
click at [1054, 42] on button "Devices" at bounding box center [1066, 41] width 40 height 22
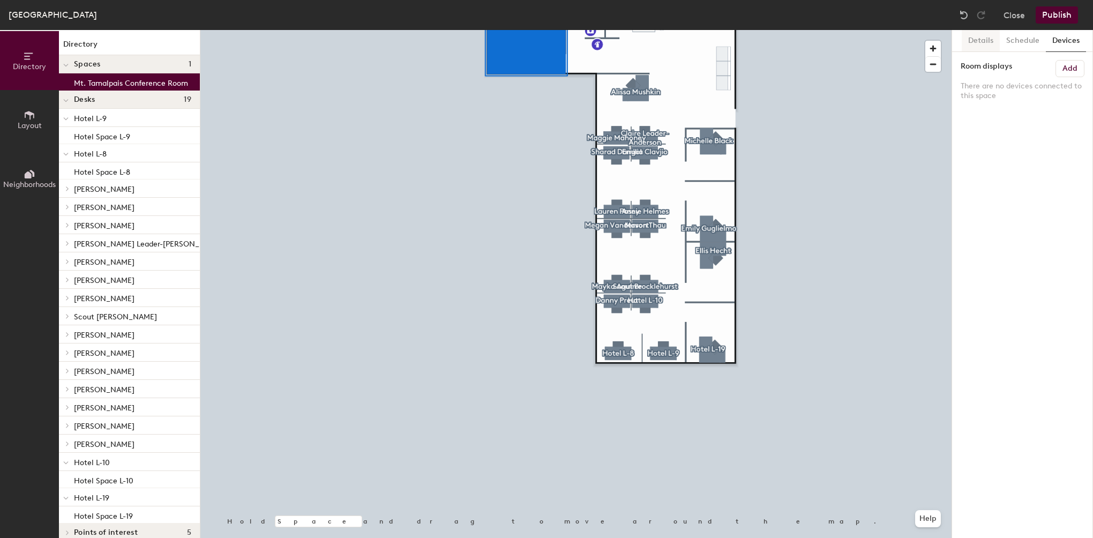
click at [973, 39] on button "Details" at bounding box center [981, 41] width 38 height 22
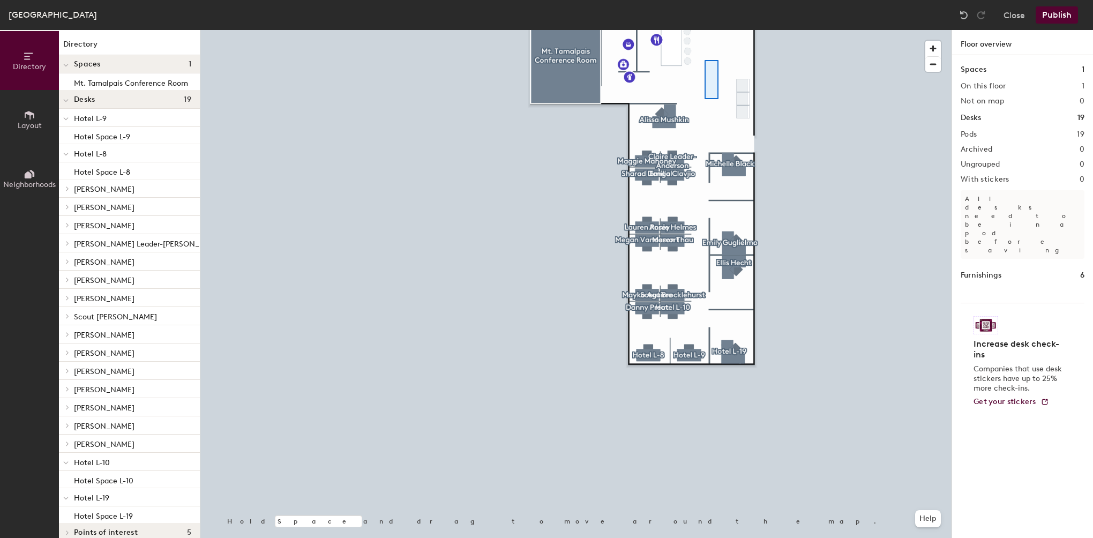
click at [705, 30] on div at bounding box center [575, 30] width 751 height 0
click at [1062, 13] on button "Publish" at bounding box center [1057, 14] width 42 height 17
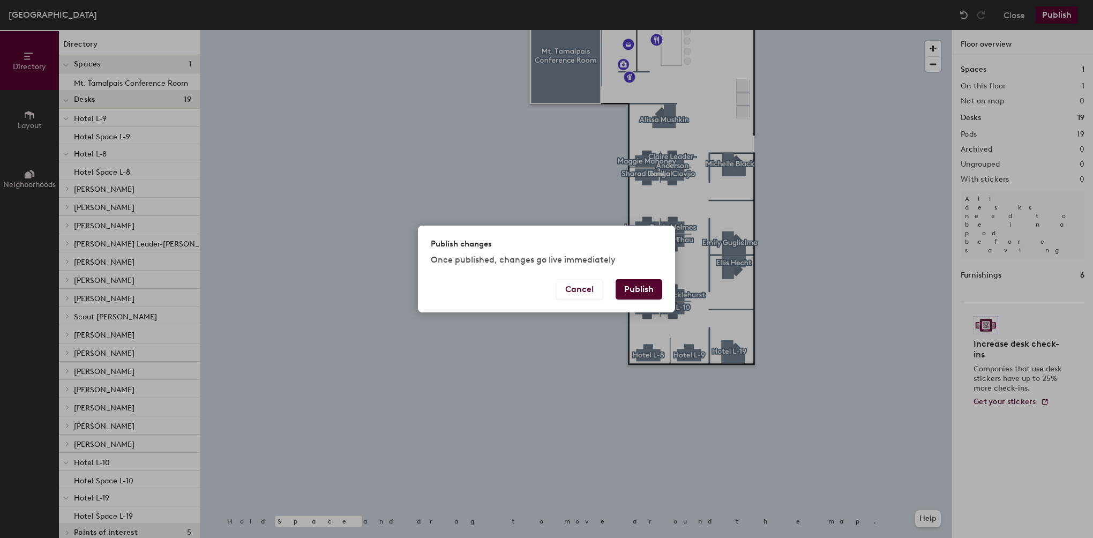
click at [631, 294] on button "Publish" at bounding box center [639, 289] width 47 height 20
